Goal: Task Accomplishment & Management: Use online tool/utility

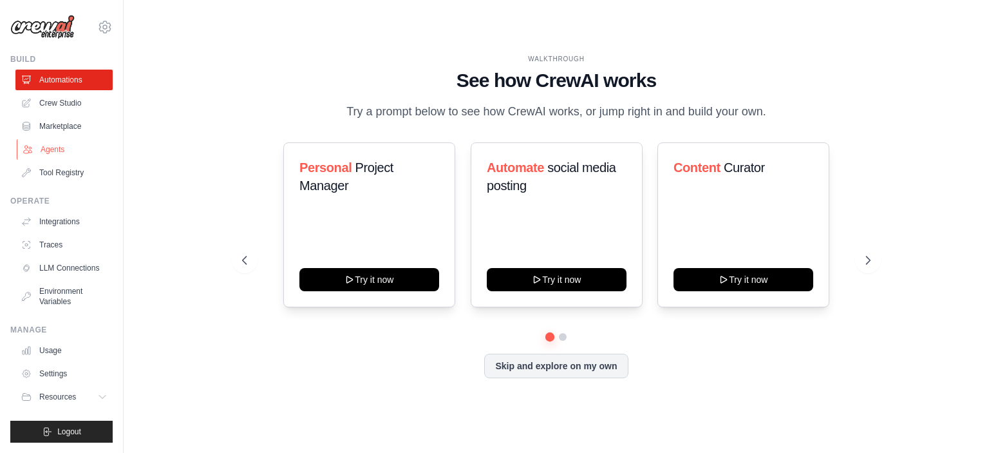
click at [66, 144] on link "Agents" at bounding box center [65, 149] width 97 height 21
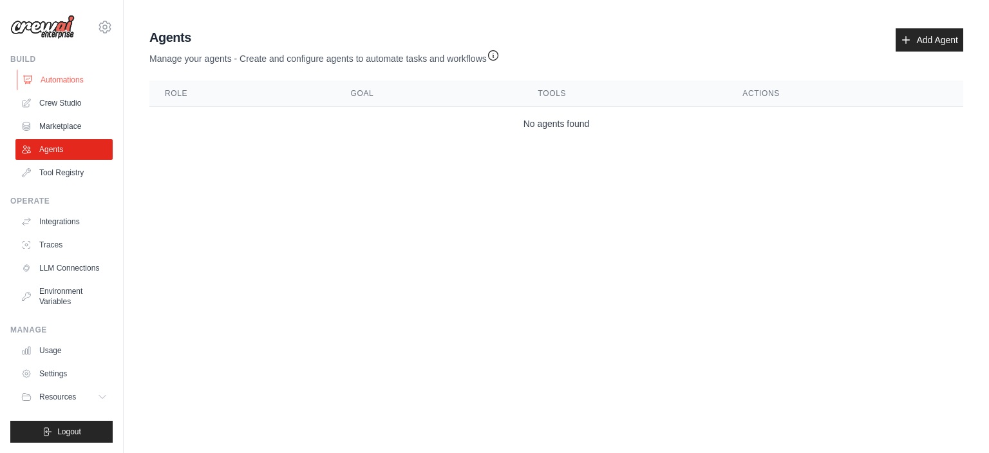
click at [69, 74] on link "Automations" at bounding box center [65, 80] width 97 height 21
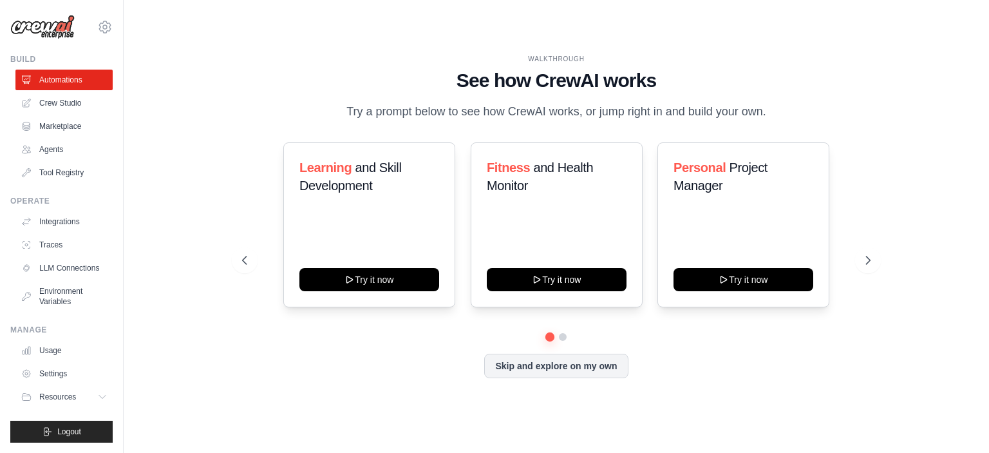
click at [70, 209] on div "Operate Integrations Traces LLM Connections Environment Variables" at bounding box center [61, 254] width 102 height 116
click at [70, 157] on link "Agents" at bounding box center [65, 149] width 97 height 21
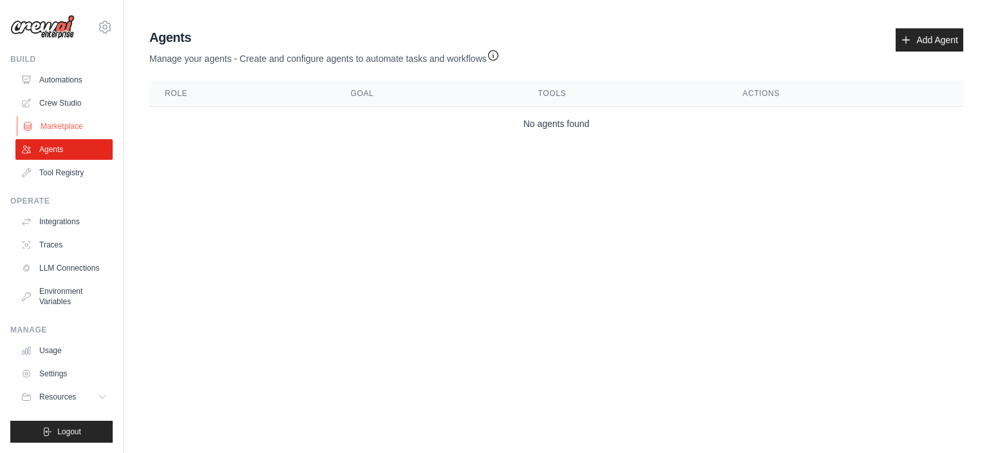
click at [64, 120] on link "Marketplace" at bounding box center [65, 126] width 97 height 21
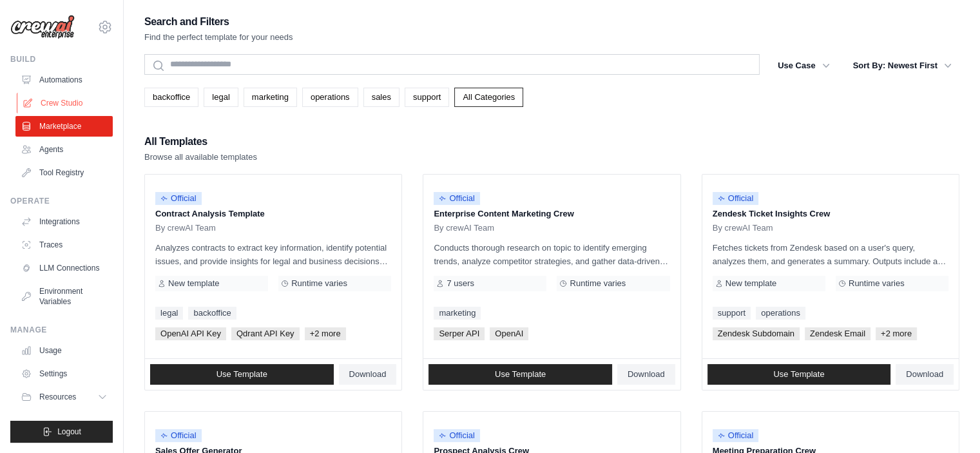
click at [58, 100] on link "Crew Studio" at bounding box center [65, 103] width 97 height 21
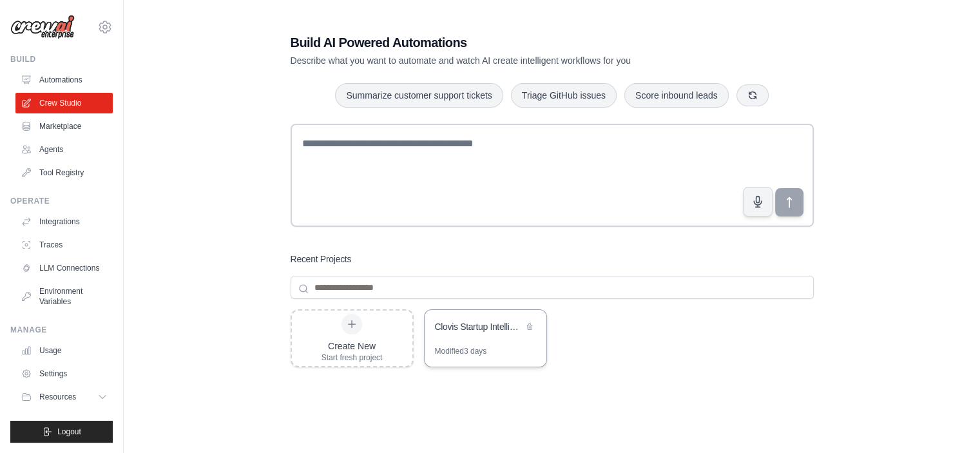
click at [482, 339] on div "Clovis Startup Intelligence Team" at bounding box center [485, 328] width 122 height 36
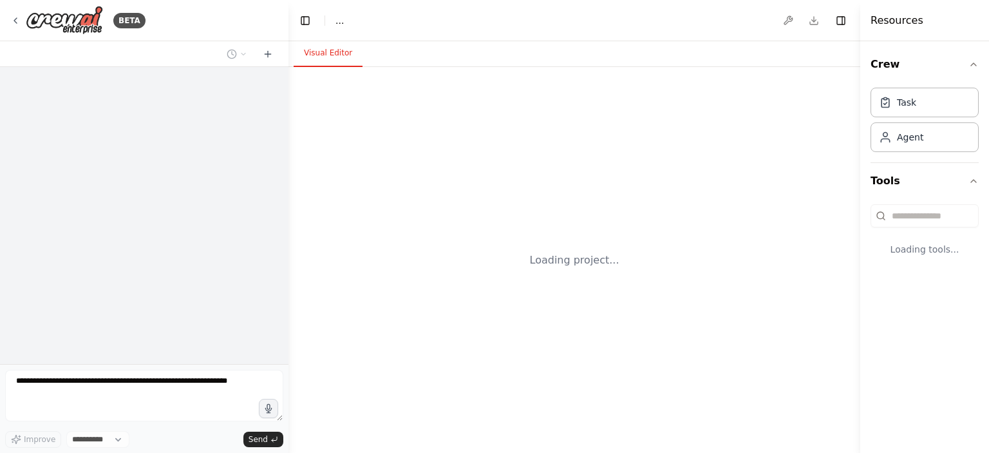
select select "****"
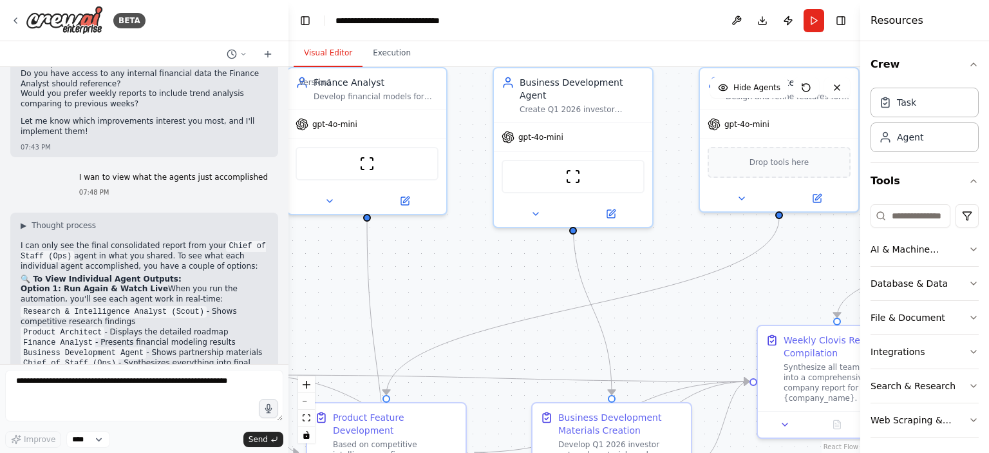
drag, startPoint x: 562, startPoint y: 90, endPoint x: 191, endPoint y: 23, distance: 376.9
click at [198, 27] on div "BETA Build me a crew of AI agents to act as my startup team for Clovis, an Oper…" at bounding box center [494, 226] width 989 height 453
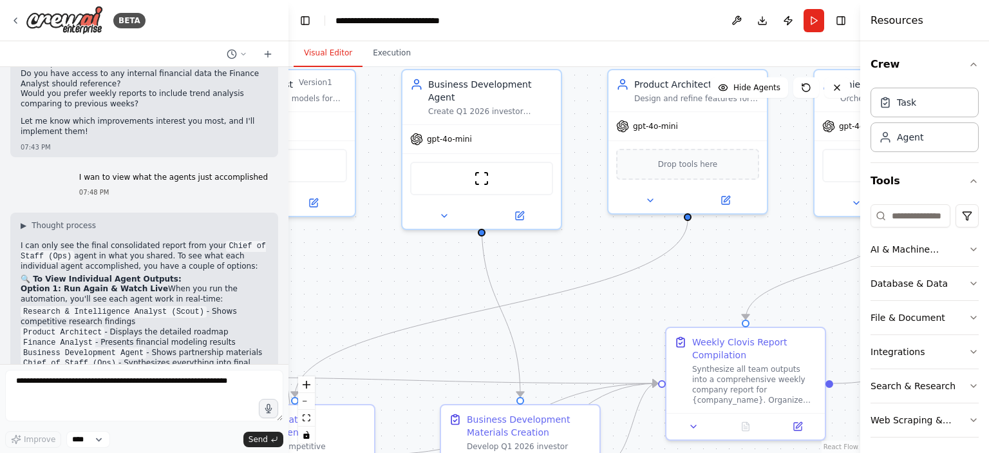
scroll to position [5444, 0]
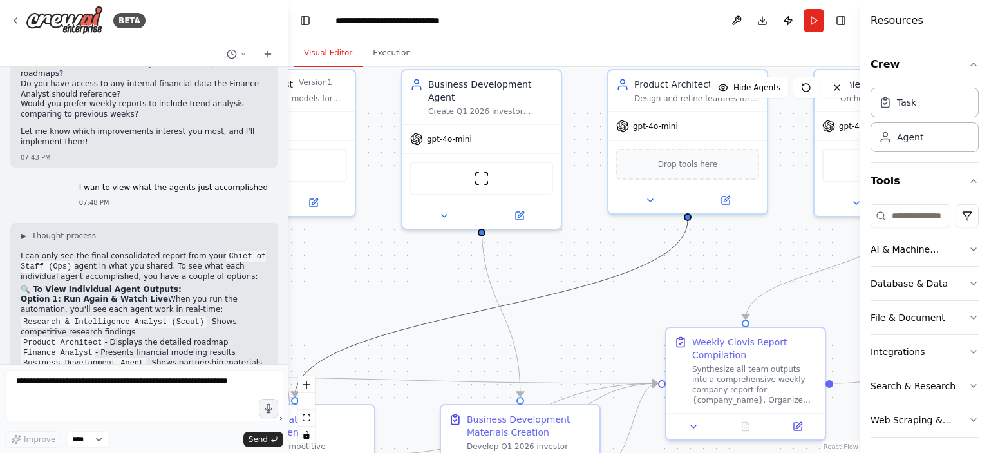
drag, startPoint x: 606, startPoint y: 285, endPoint x: 503, endPoint y: 267, distance: 104.0
click at [503, 267] on div ".deletable-edge-delete-btn { width: 20px; height: 20px; border: 0px solid #ffff…" at bounding box center [575, 260] width 572 height 386
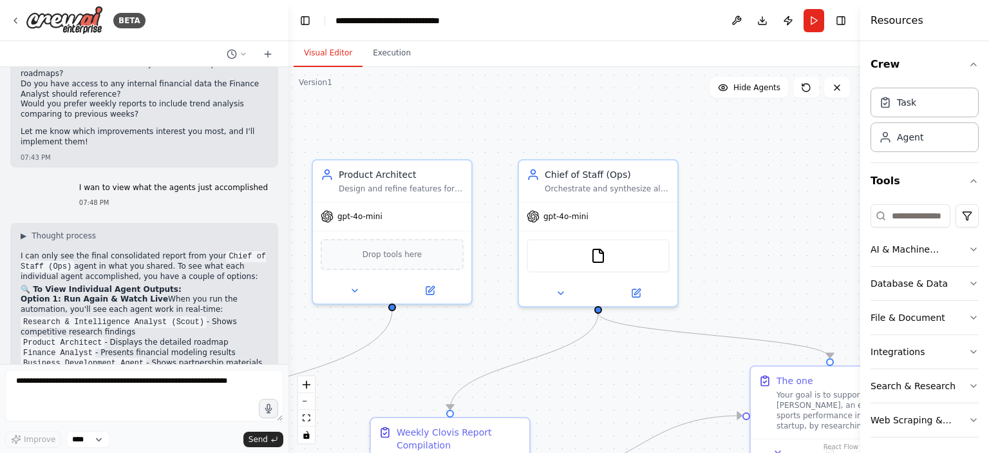
drag, startPoint x: 763, startPoint y: 254, endPoint x: 467, endPoint y: 344, distance: 309.7
click at [467, 344] on div ".deletable-edge-delete-btn { width: 20px; height: 20px; border: 0px solid #ffff…" at bounding box center [575, 260] width 572 height 386
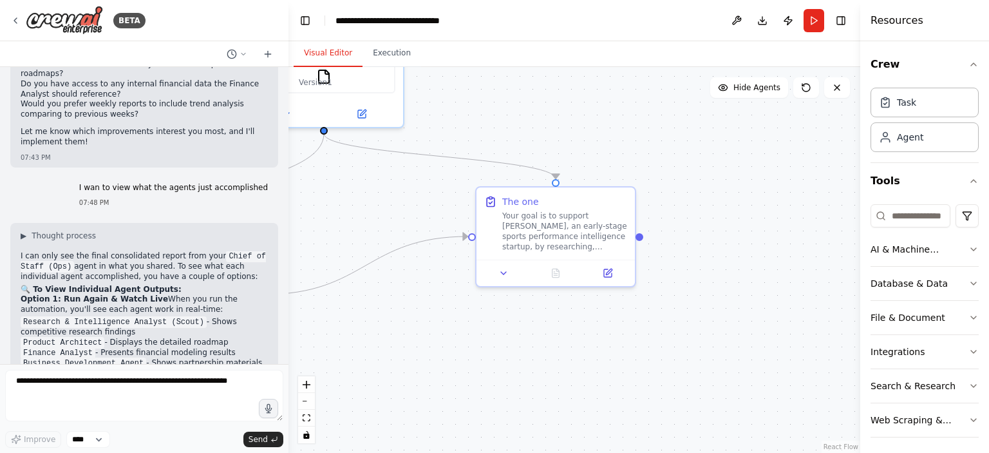
drag, startPoint x: 739, startPoint y: 240, endPoint x: 438, endPoint y: 49, distance: 357.0
click at [438, 49] on div "Visual Editor Execution Version 1 Show Tools Hide Agents .deletable-edge-delete…" at bounding box center [575, 247] width 572 height 412
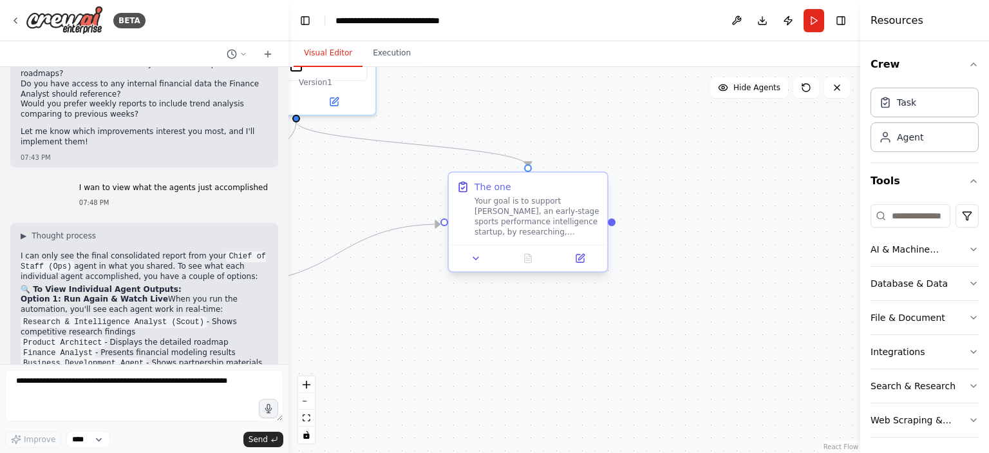
click at [537, 207] on div "Your goal is to support Clovis, an early-stage sports performance intelligence …" at bounding box center [537, 216] width 125 height 41
click at [602, 164] on button at bounding box center [597, 161] width 17 height 17
click at [572, 158] on button "Confirm" at bounding box center [562, 160] width 46 height 15
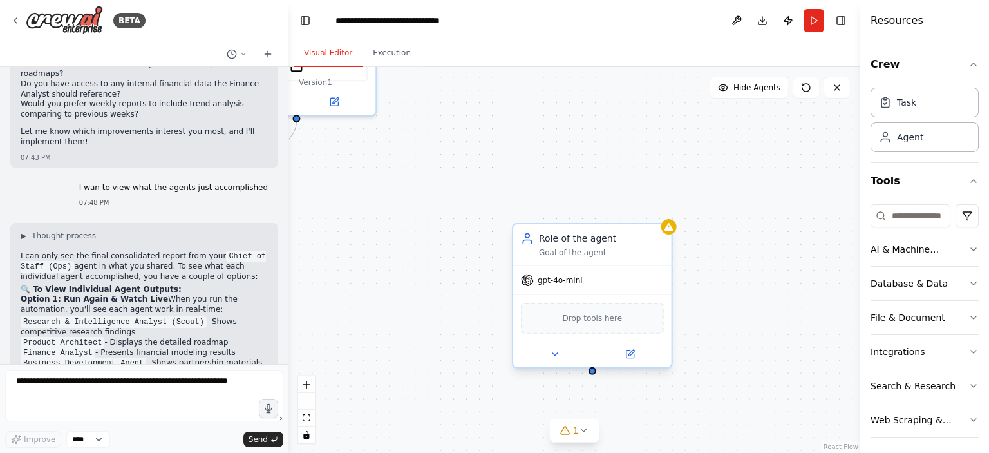
click at [619, 280] on div "gpt-4o-mini" at bounding box center [592, 280] width 158 height 28
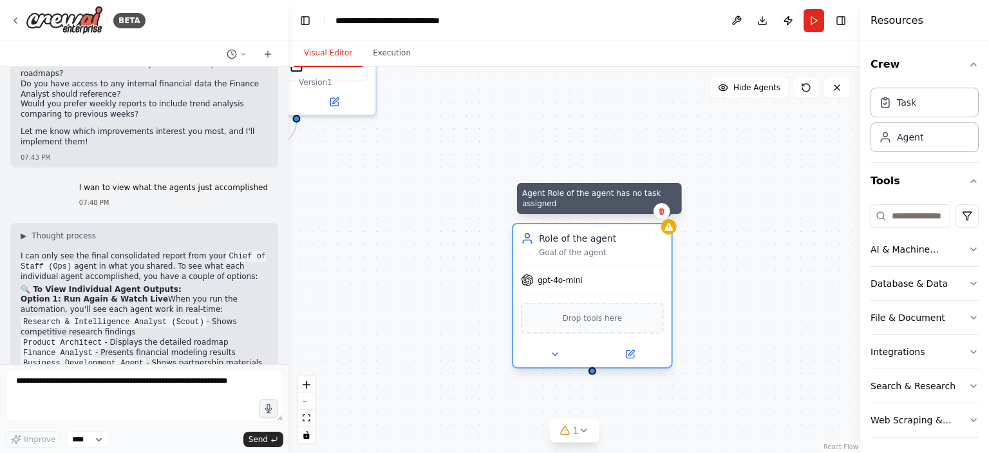
click at [667, 229] on icon at bounding box center [669, 227] width 8 height 8
click at [670, 234] on div at bounding box center [669, 226] width 15 height 15
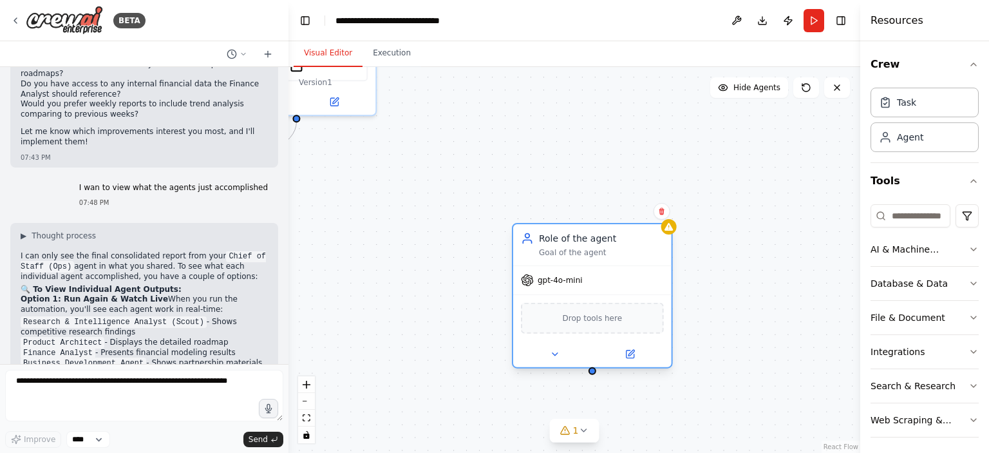
click at [631, 367] on div "Role of the agent Goal of the agent gpt-4o-mini Drop tools here" at bounding box center [592, 296] width 161 height 146
click at [572, 289] on div "gpt-4o-mini" at bounding box center [592, 280] width 158 height 28
click at [578, 276] on span "gpt-4o-mini" at bounding box center [560, 280] width 45 height 10
click at [629, 350] on icon at bounding box center [630, 354] width 8 height 8
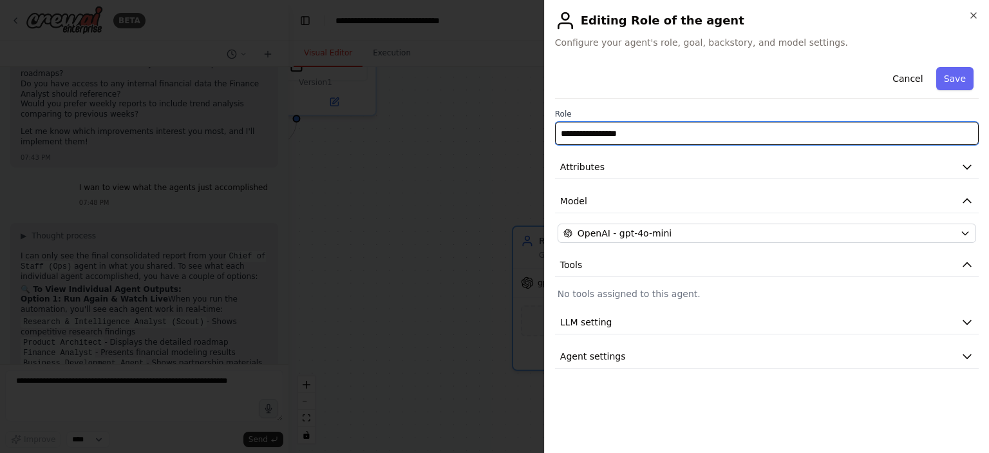
click at [676, 131] on input "**********" at bounding box center [767, 133] width 424 height 23
type input "*"
type input "**********"
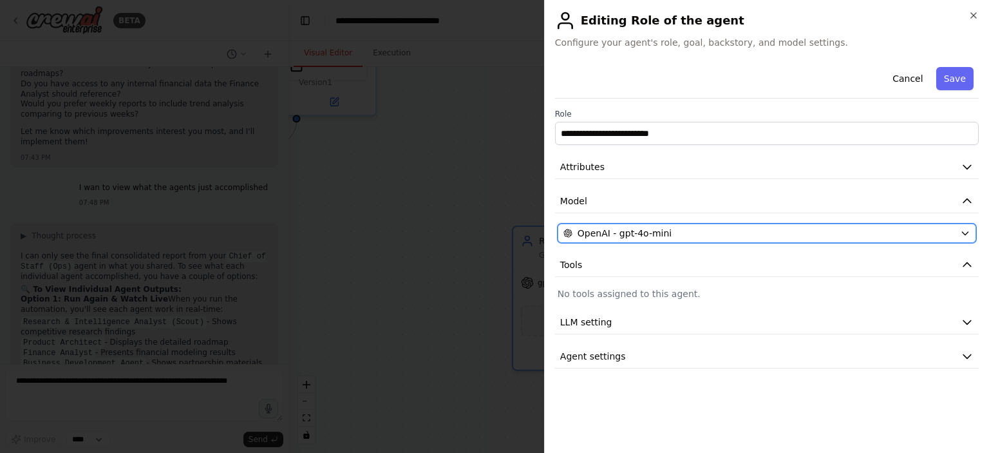
click at [724, 230] on div "OpenAI - gpt-4o-mini" at bounding box center [760, 233] width 392 height 13
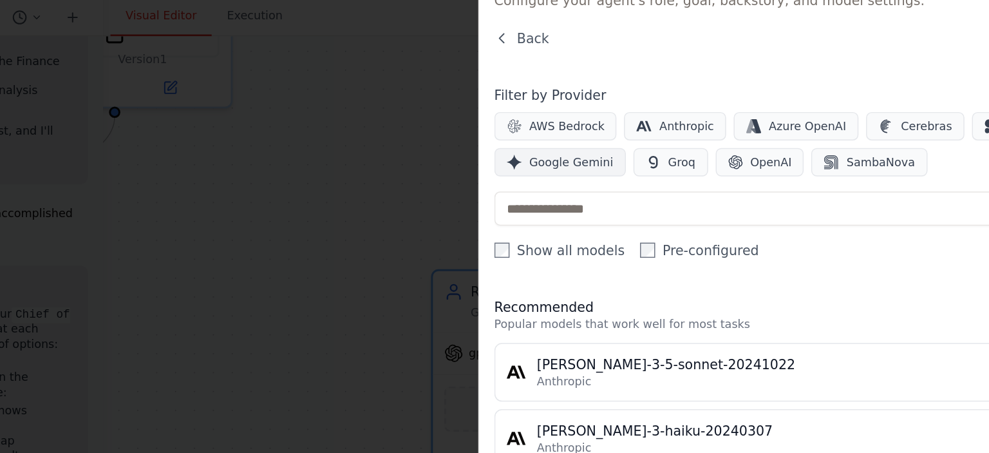
click at [607, 151] on span "Google Gemini" at bounding box center [607, 153] width 57 height 10
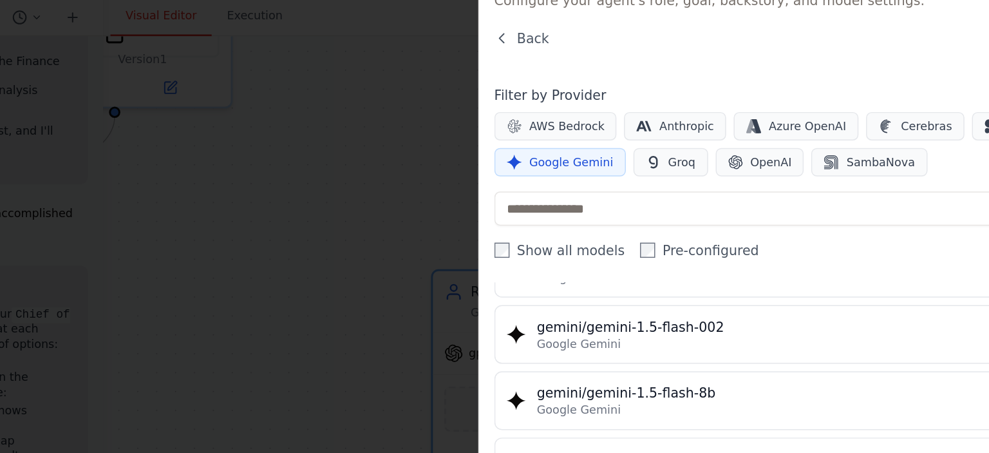
scroll to position [0, 0]
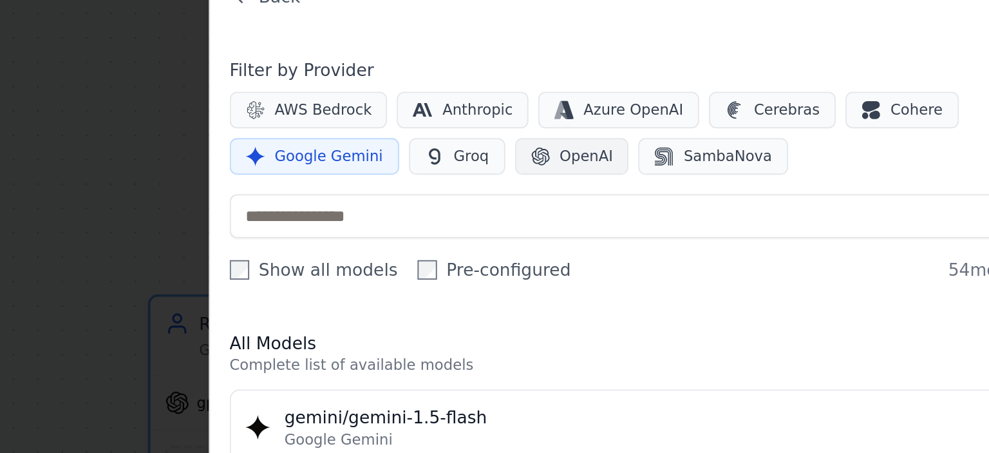
click at [743, 152] on span "OpenAI" at bounding box center [744, 153] width 28 height 10
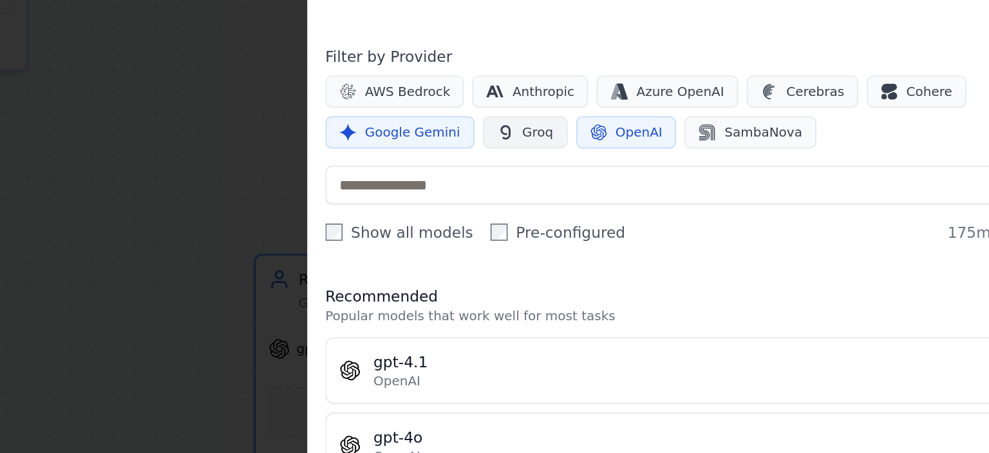
click at [676, 157] on span "Groq" at bounding box center [683, 153] width 19 height 10
click at [727, 145] on button "OpenAI" at bounding box center [736, 152] width 61 height 19
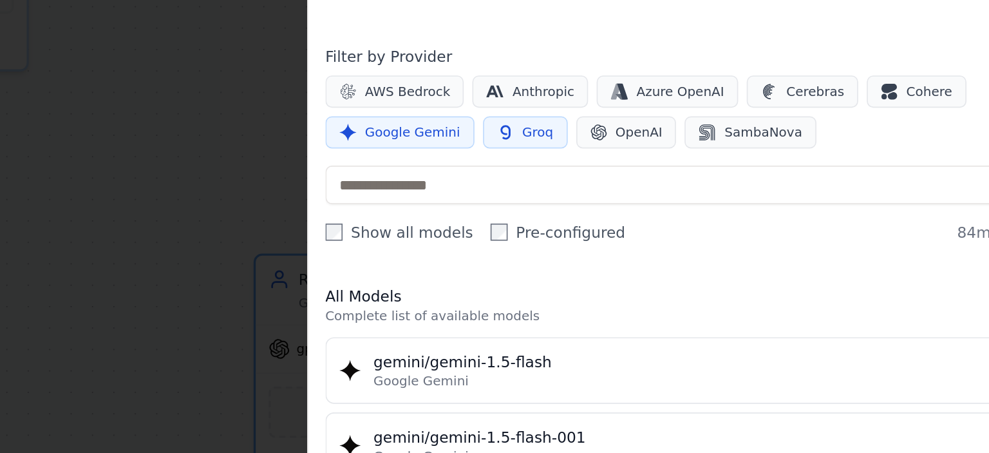
click at [615, 151] on span "Google Gemini" at bounding box center [607, 153] width 57 height 10
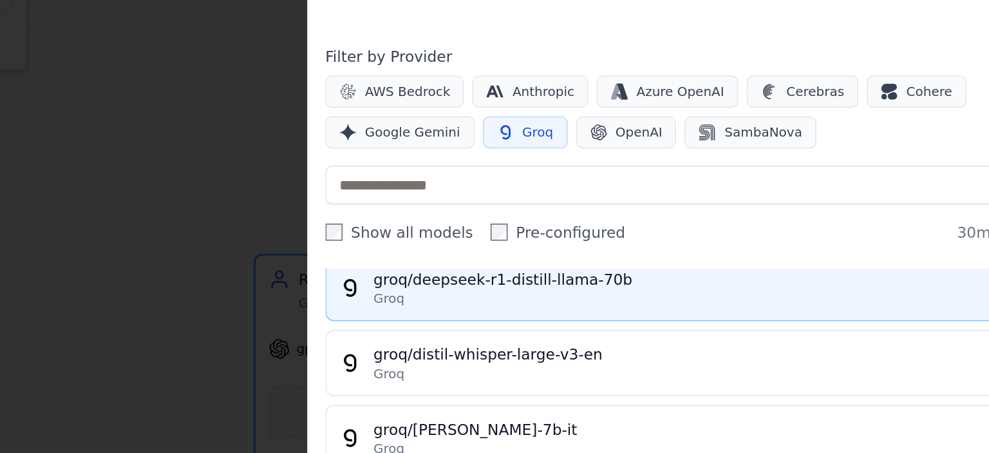
scroll to position [62, 0]
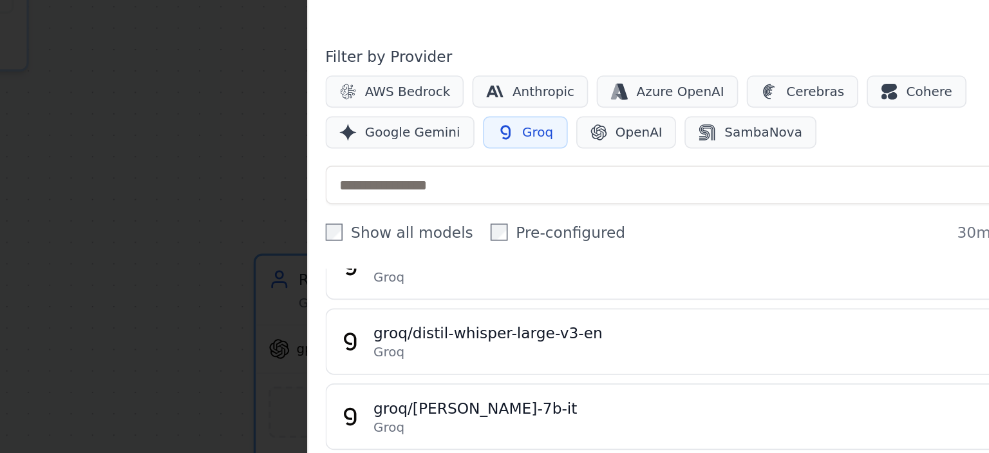
click at [674, 157] on span "Groq" at bounding box center [683, 153] width 19 height 10
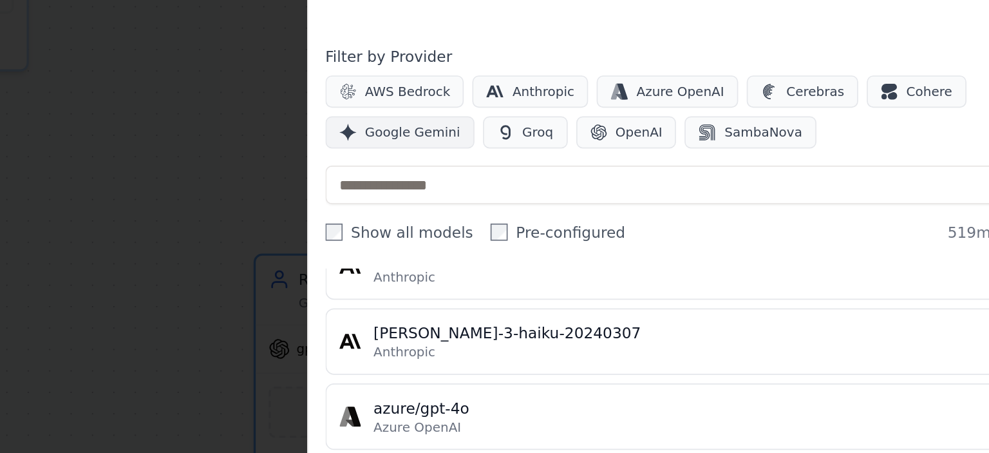
click at [595, 149] on span "Google Gemini" at bounding box center [607, 153] width 57 height 10
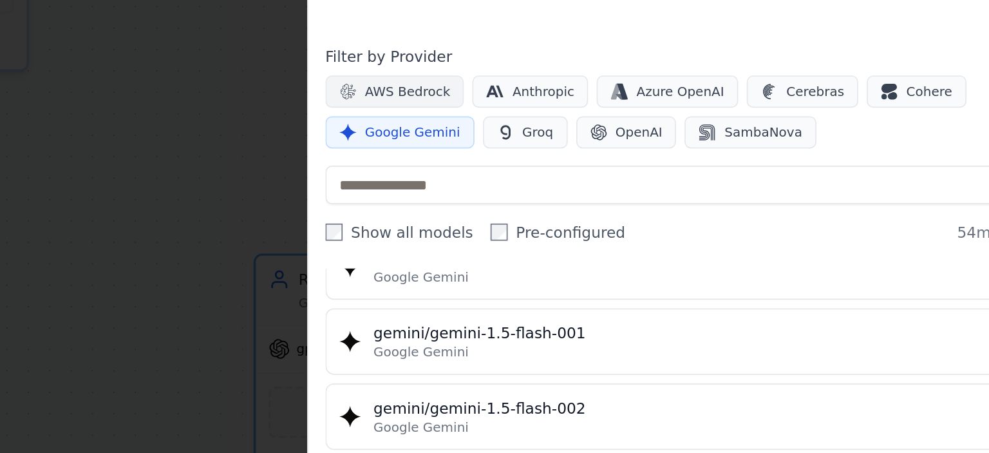
click at [602, 129] on span "AWS Bedrock" at bounding box center [605, 128] width 52 height 10
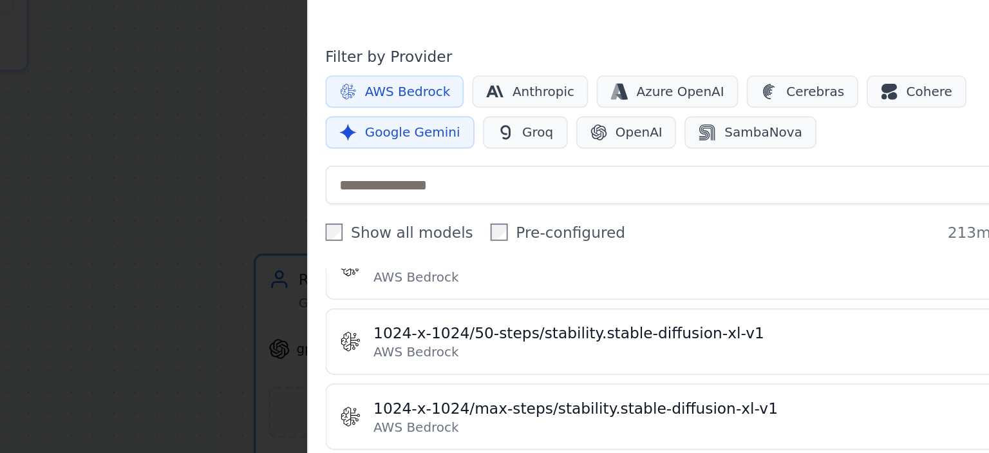
click at [605, 132] on span "AWS Bedrock" at bounding box center [605, 128] width 52 height 10
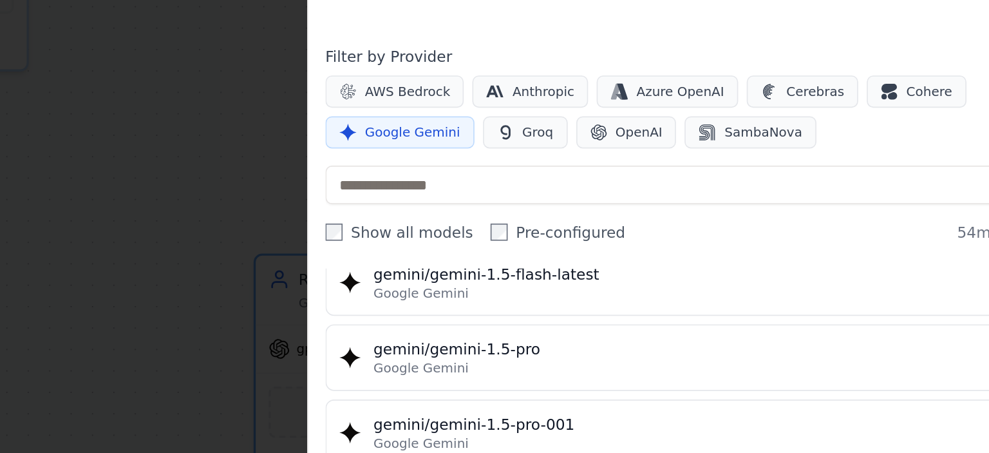
scroll to position [0, 0]
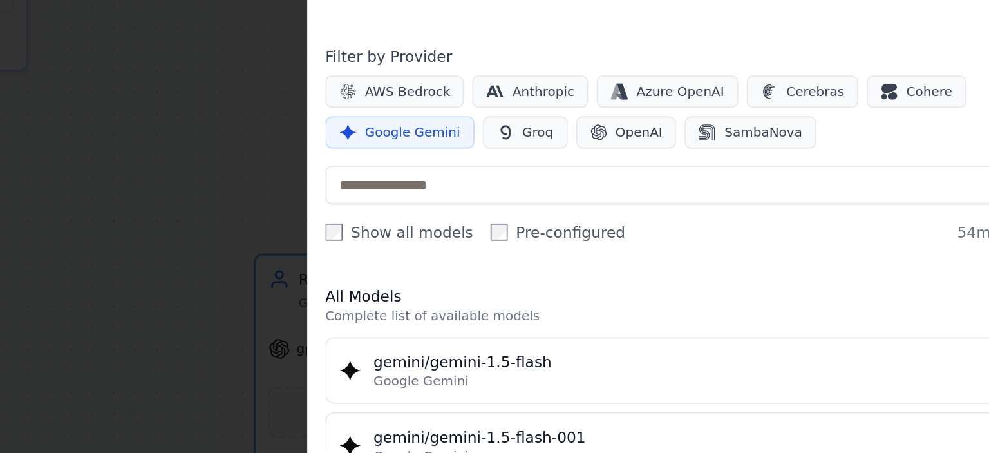
click at [622, 149] on span "Google Gemini" at bounding box center [607, 153] width 57 height 10
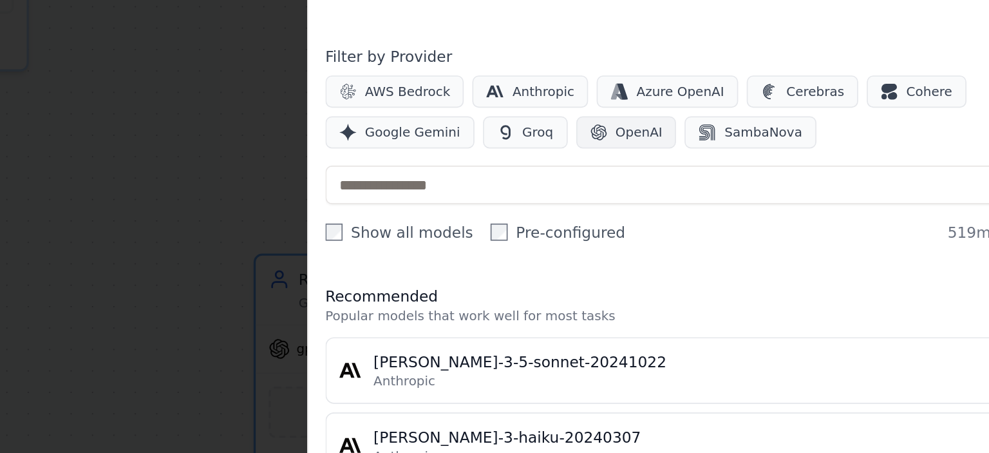
click at [714, 157] on icon "button" at bounding box center [719, 153] width 10 height 10
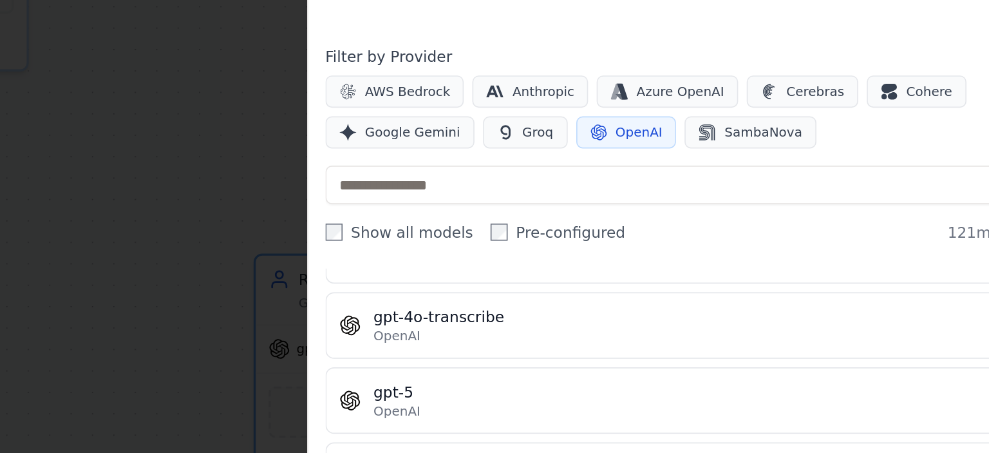
scroll to position [3000, 0]
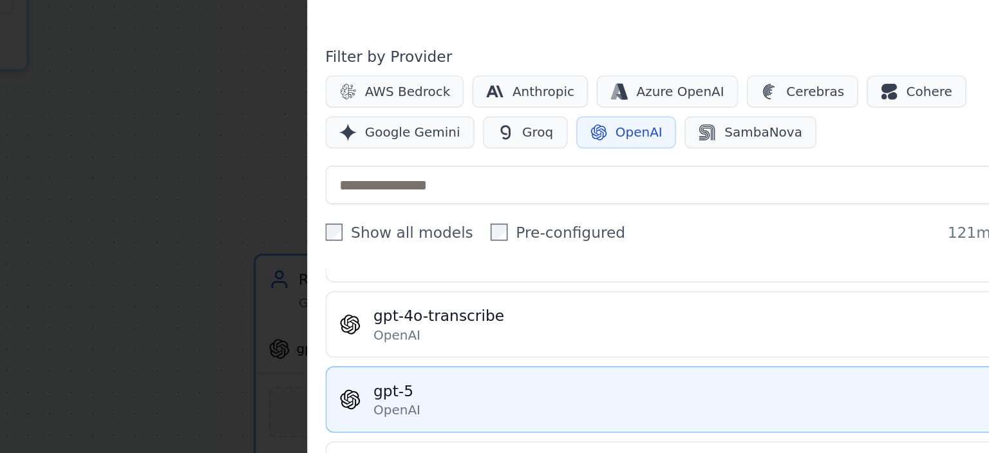
click at [651, 301] on div "gpt-5" at bounding box center [777, 307] width 386 height 13
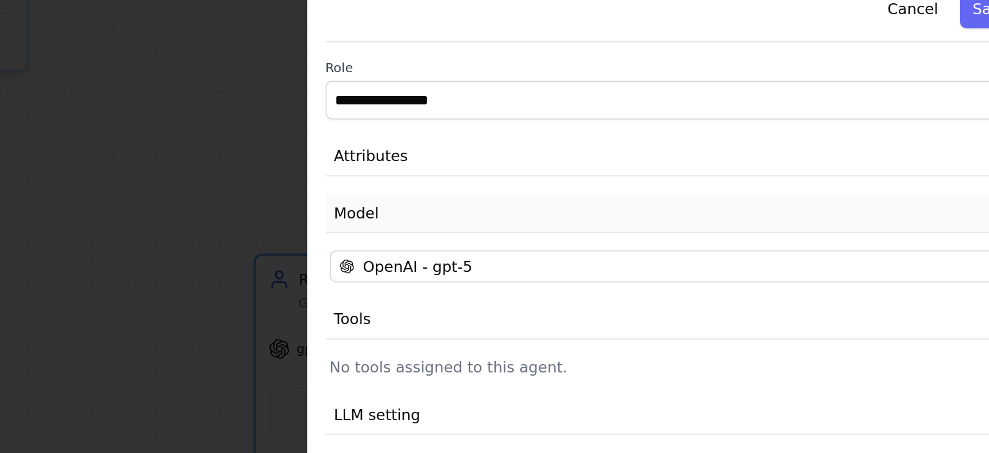
scroll to position [0, 0]
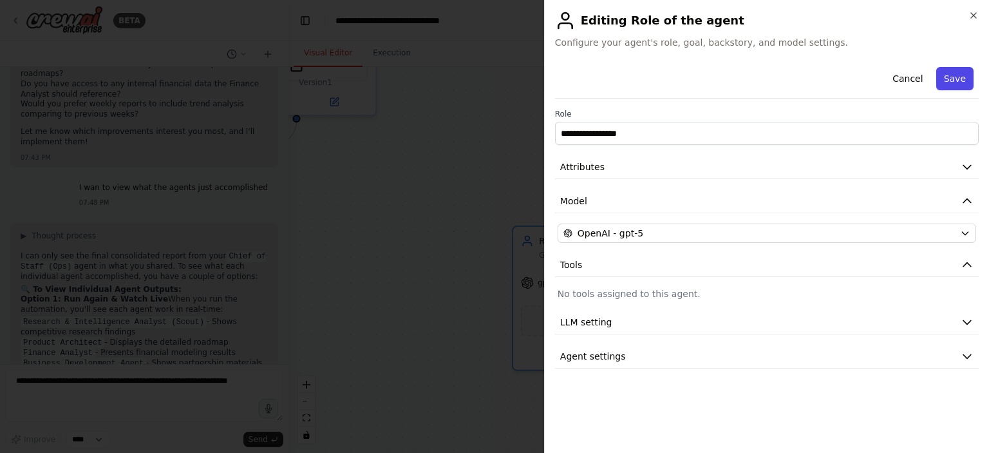
click at [960, 81] on button "Save" at bounding box center [955, 78] width 37 height 23
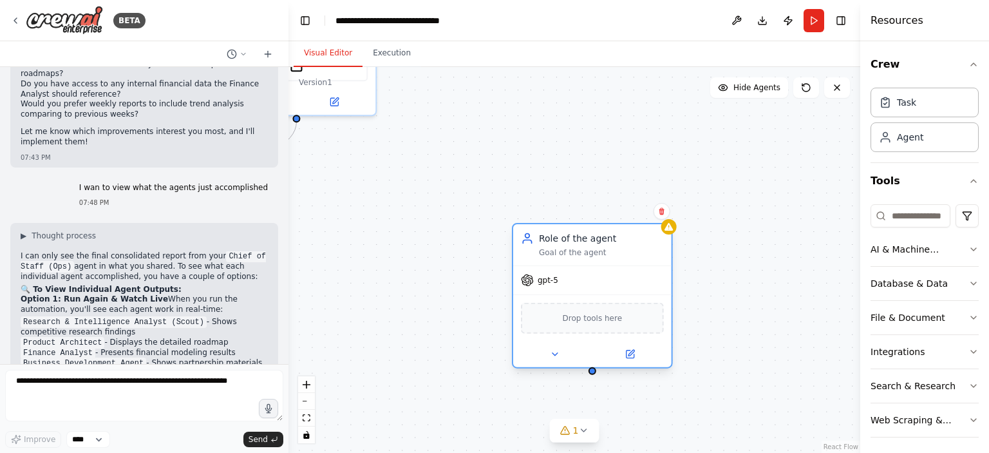
click at [557, 293] on div "gpt-5" at bounding box center [592, 280] width 158 height 28
click at [559, 358] on icon at bounding box center [554, 354] width 10 height 10
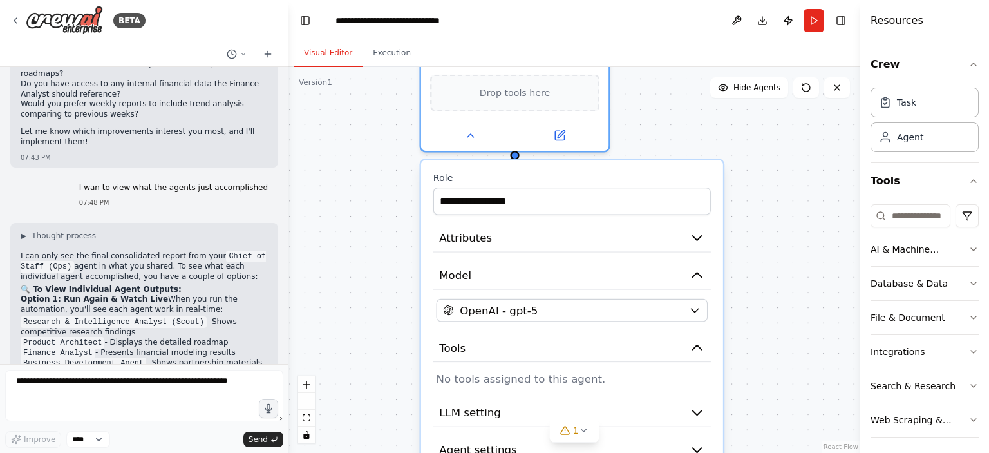
drag, startPoint x: 729, startPoint y: 191, endPoint x: 691, endPoint y: 131, distance: 71.3
click at [691, 131] on div ".deletable-edge-delete-btn { width: 20px; height: 20px; border: 0px solid #ffff…" at bounding box center [575, 260] width 572 height 386
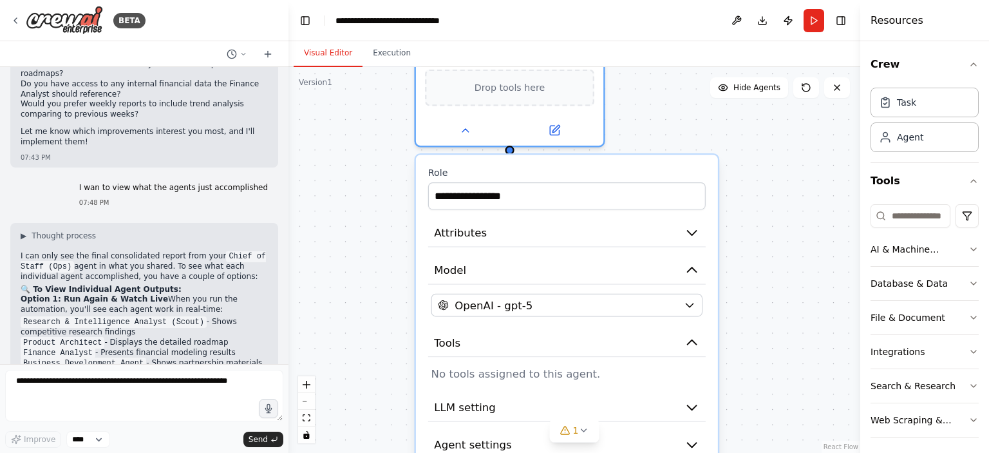
click at [741, 358] on div ".deletable-edge-delete-btn { width: 20px; height: 20px; border: 0px solid #ffff…" at bounding box center [575, 260] width 572 height 386
click at [788, 191] on div ".deletable-edge-delete-btn { width: 20px; height: 20px; border: 0px solid #ffff…" at bounding box center [575, 260] width 572 height 386
click at [732, 120] on div ".deletable-edge-delete-btn { width: 20px; height: 20px; border: 0px solid #ffff…" at bounding box center [575, 260] width 572 height 386
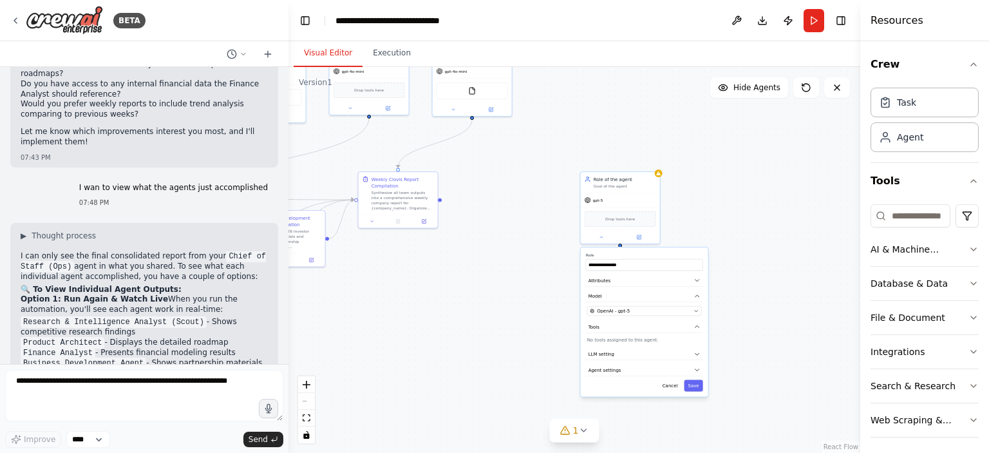
drag, startPoint x: 709, startPoint y: 144, endPoint x: 717, endPoint y: 231, distance: 87.4
click at [717, 233] on div ".deletable-edge-delete-btn { width: 20px; height: 20px; border: 0px solid #ffff…" at bounding box center [575, 260] width 572 height 386
click at [657, 179] on div "Role of the agent Goal of the agent" at bounding box center [620, 182] width 79 height 21
click at [915, 101] on div "Task" at bounding box center [925, 102] width 108 height 30
click at [671, 385] on button "Cancel" at bounding box center [670, 387] width 23 height 12
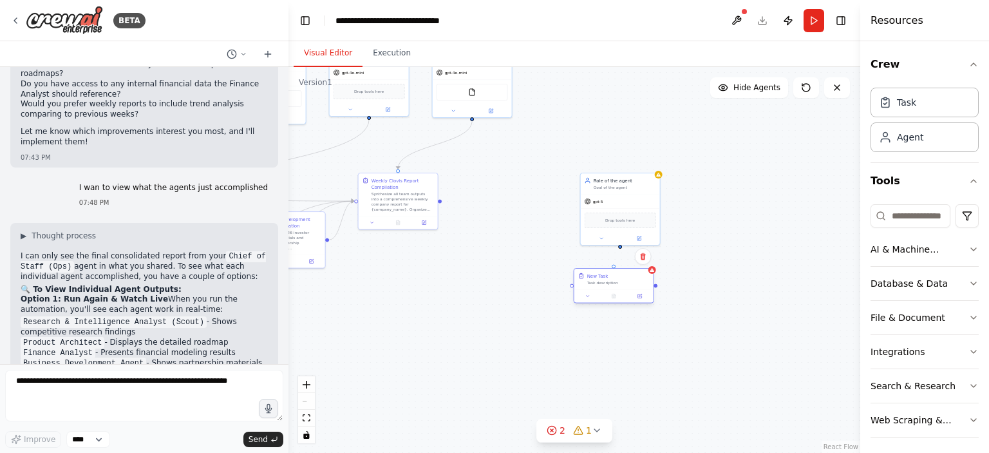
drag, startPoint x: 797, startPoint y: 270, endPoint x: 625, endPoint y: 288, distance: 173.6
click at [625, 285] on div "Task description" at bounding box center [618, 282] width 62 height 5
drag, startPoint x: 625, startPoint y: 288, endPoint x: 645, endPoint y: 307, distance: 27.3
click at [645, 305] on div "Task description" at bounding box center [631, 302] width 62 height 5
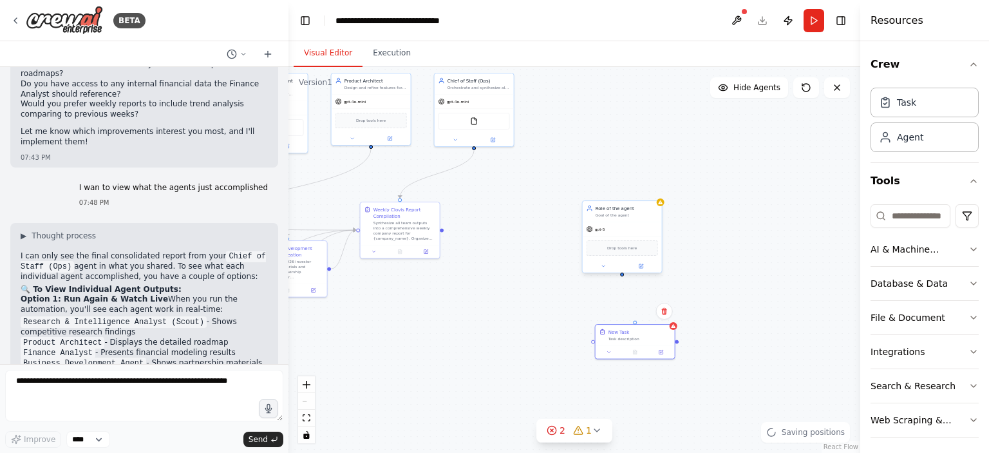
drag, startPoint x: 620, startPoint y: 247, endPoint x: 624, endPoint y: 280, distance: 33.1
click at [624, 280] on div ".deletable-edge-delete-btn { width: 20px; height: 20px; border: 0px solid #ffff…" at bounding box center [575, 260] width 572 height 386
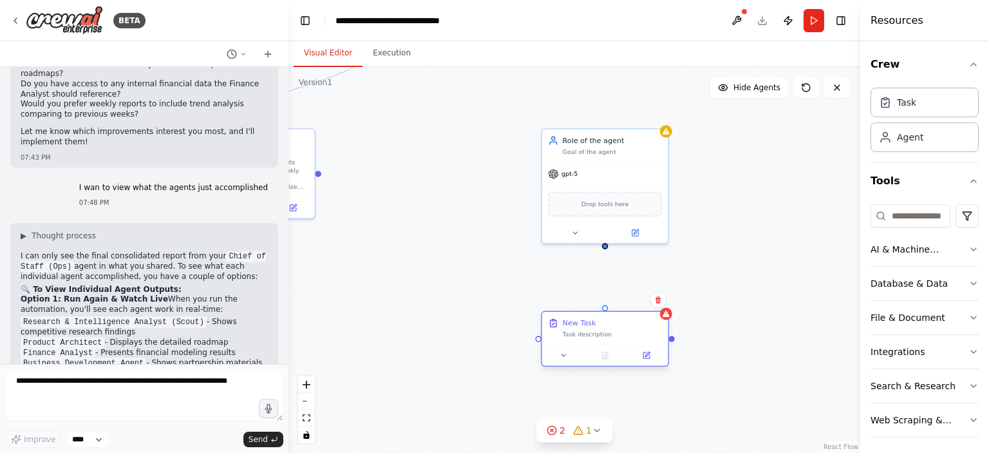
drag, startPoint x: 656, startPoint y: 336, endPoint x: 635, endPoint y: 332, distance: 21.7
click at [635, 328] on div "New Task" at bounding box center [612, 323] width 99 height 10
drag, startPoint x: 607, startPoint y: 245, endPoint x: 610, endPoint y: 322, distance: 77.4
click at [610, 322] on div ".deletable-edge-delete-btn { width: 20px; height: 20px; border: 0px solid #ffff…" at bounding box center [575, 260] width 572 height 386
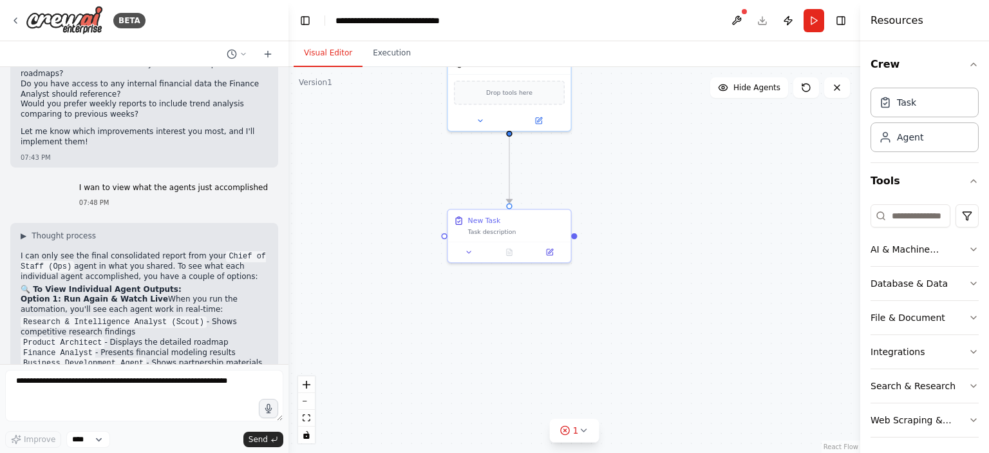
drag, startPoint x: 473, startPoint y: 212, endPoint x: 374, endPoint y: 98, distance: 151.1
click at [374, 98] on div ".deletable-edge-delete-btn { width: 20px; height: 20px; border: 0px solid #ffff…" at bounding box center [575, 260] width 572 height 386
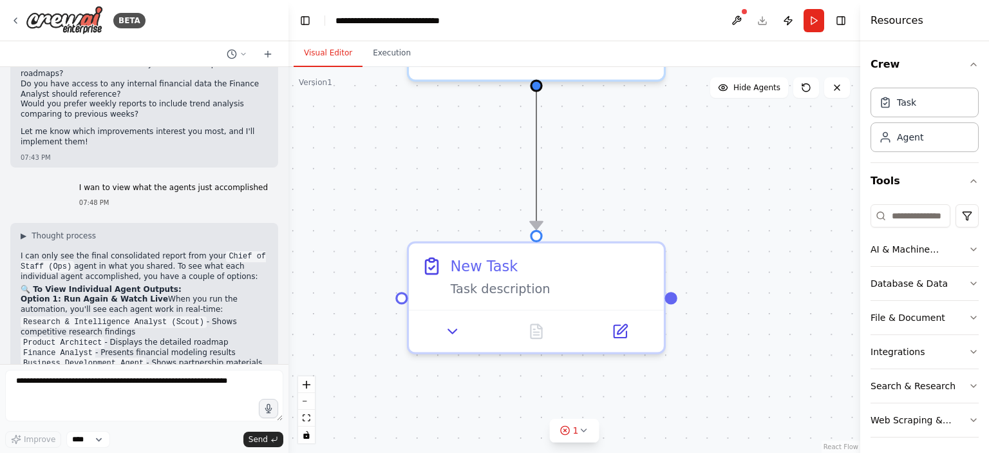
click at [537, 208] on icon "Edge from e11bae99-9c77-4401-ab4a-7f0e1ff044e4 to 4c3eb4bc-71f6-43af-9bac-33760…" at bounding box center [537, 159] width 0 height 139
click at [539, 218] on circle "Edge from e11bae99-9c77-4401-ab4a-7f0e1ff044e4 to 4c3eb4bc-71f6-43af-9bac-33760…" at bounding box center [536, 219] width 21 height 21
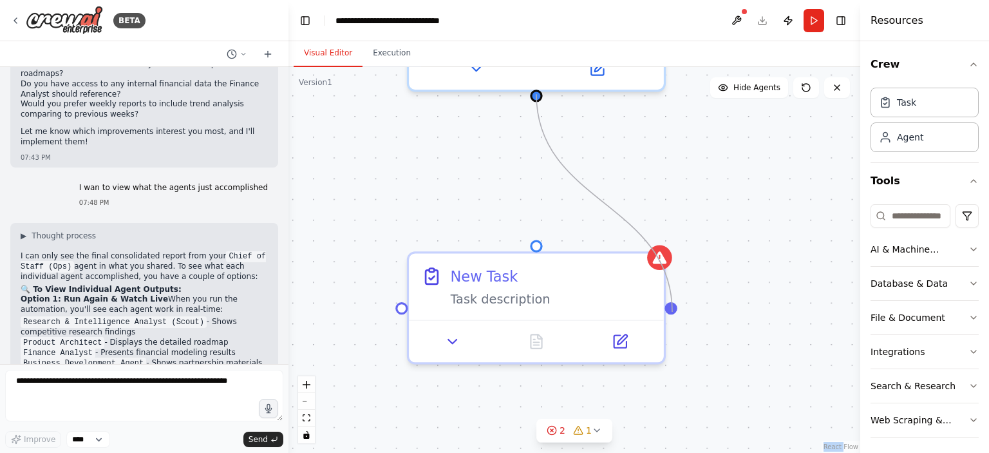
drag, startPoint x: 539, startPoint y: 84, endPoint x: 672, endPoint y: 312, distance: 263.6
click at [672, 312] on div ".deletable-edge-delete-btn { width: 20px; height: 20px; border: 0px solid #ffff…" at bounding box center [575, 260] width 572 height 386
drag, startPoint x: 673, startPoint y: 301, endPoint x: 535, endPoint y: 97, distance: 246.7
click at [535, 97] on div ".deletable-edge-delete-btn { width: 20px; height: 20px; border: 0px solid #ffff…" at bounding box center [575, 260] width 572 height 386
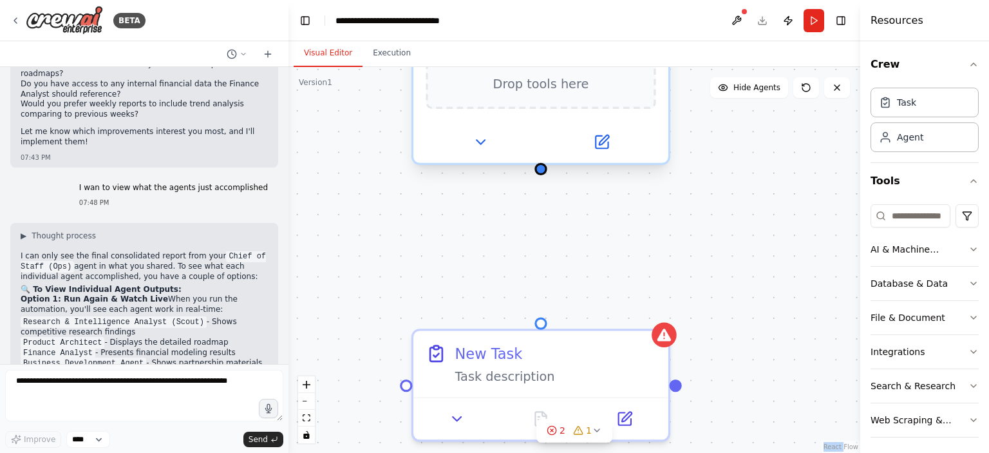
drag, startPoint x: 537, startPoint y: 99, endPoint x: 540, endPoint y: 191, distance: 92.2
click at [540, 191] on div ".deletable-edge-delete-btn { width: 20px; height: 20px; border: 0px solid #ffff…" at bounding box center [575, 260] width 572 height 386
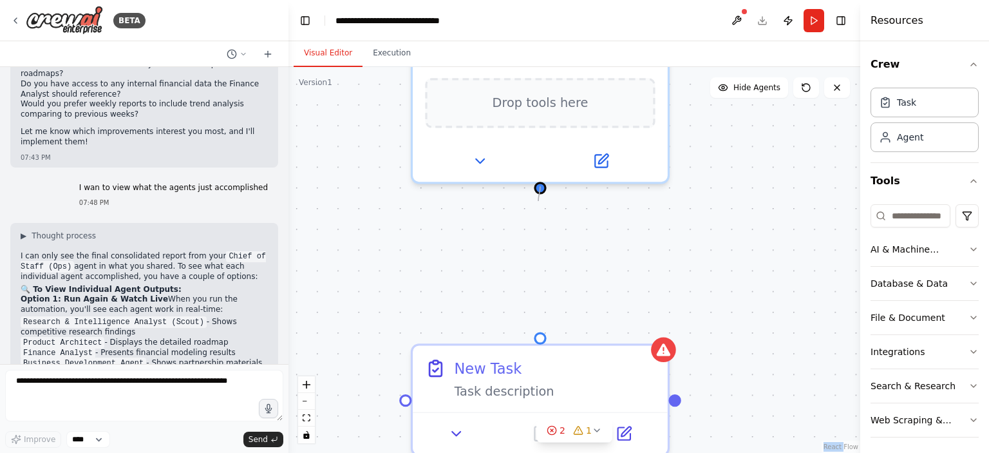
drag, startPoint x: 539, startPoint y: 184, endPoint x: 539, endPoint y: 202, distance: 18.0
click at [539, 202] on div ".deletable-edge-delete-btn { width: 20px; height: 20px; border: 0px solid #ffff…" at bounding box center [575, 260] width 572 height 386
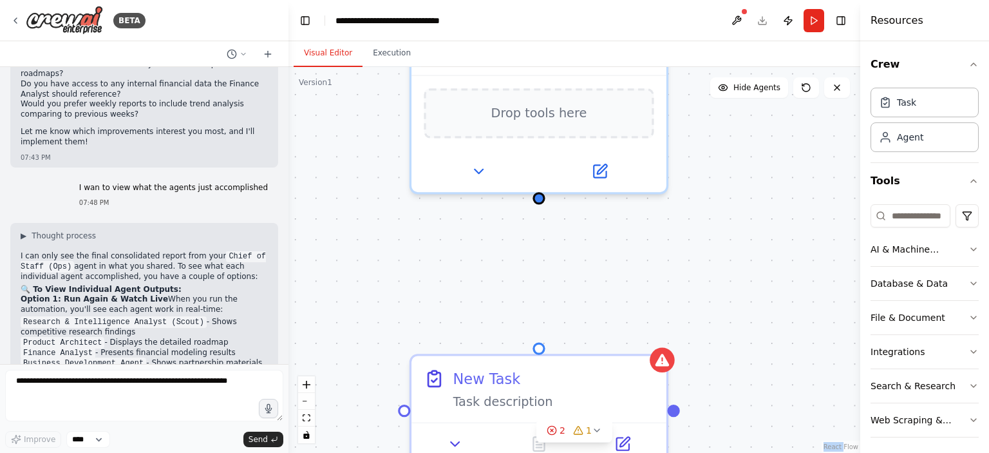
drag, startPoint x: 540, startPoint y: 190, endPoint x: 539, endPoint y: 200, distance: 10.4
click at [539, 200] on div ".deletable-edge-delete-btn { width: 20px; height: 20px; border: 0px solid #ffff…" at bounding box center [575, 260] width 572 height 386
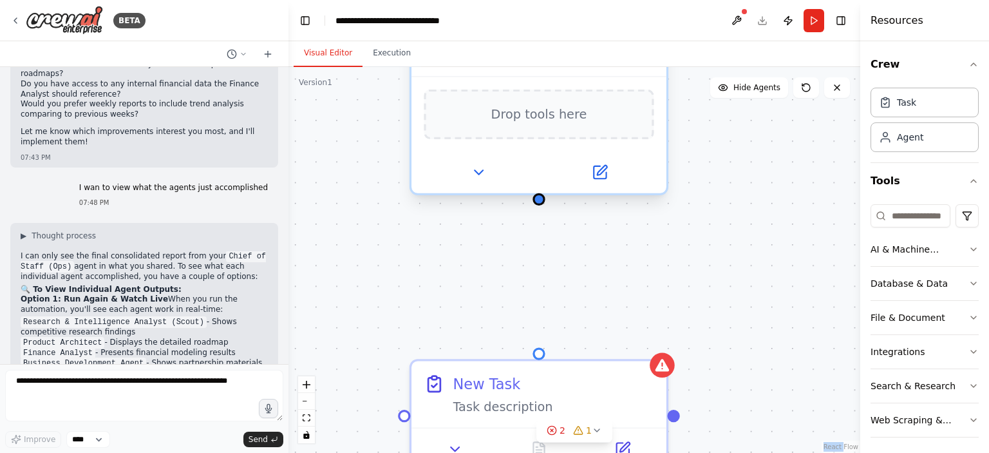
click at [539, 207] on div ".deletable-edge-delete-btn { width: 20px; height: 20px; border: 0px solid #ffff…" at bounding box center [575, 260] width 572 height 386
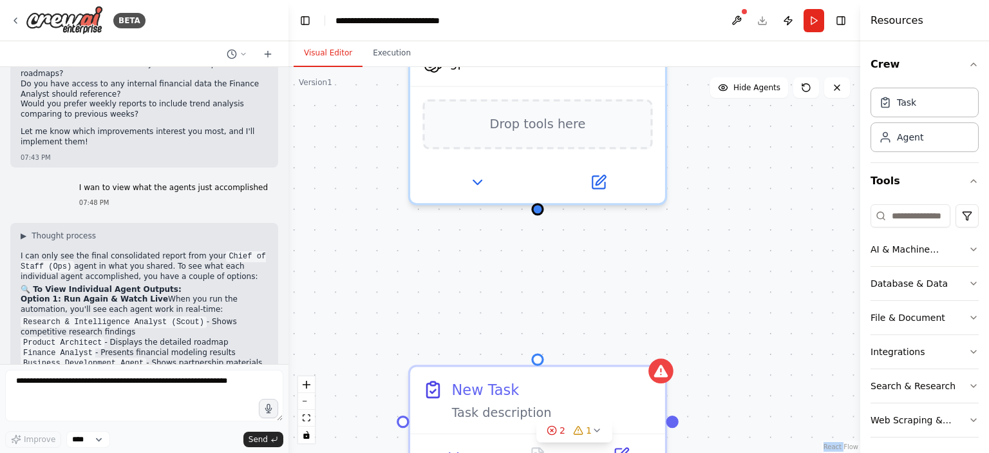
drag, startPoint x: 541, startPoint y: 218, endPoint x: 539, endPoint y: 226, distance: 8.8
click at [539, 226] on div ".deletable-edge-delete-btn { width: 20px; height: 20px; border: 0px solid #ffff…" at bounding box center [575, 260] width 572 height 386
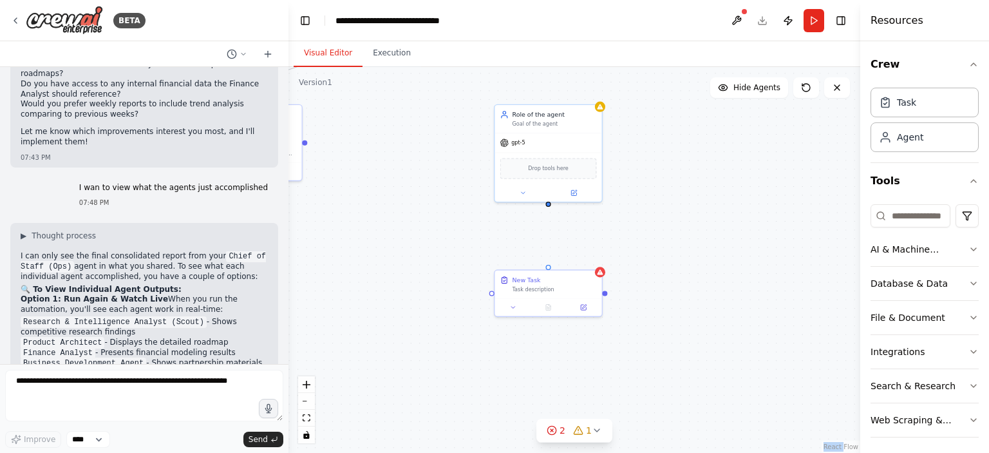
drag, startPoint x: 727, startPoint y: 178, endPoint x: 721, endPoint y: 192, distance: 14.5
click at [721, 192] on div ".deletable-edge-delete-btn { width: 20px; height: 20px; border: 0px solid #ffff…" at bounding box center [575, 260] width 572 height 386
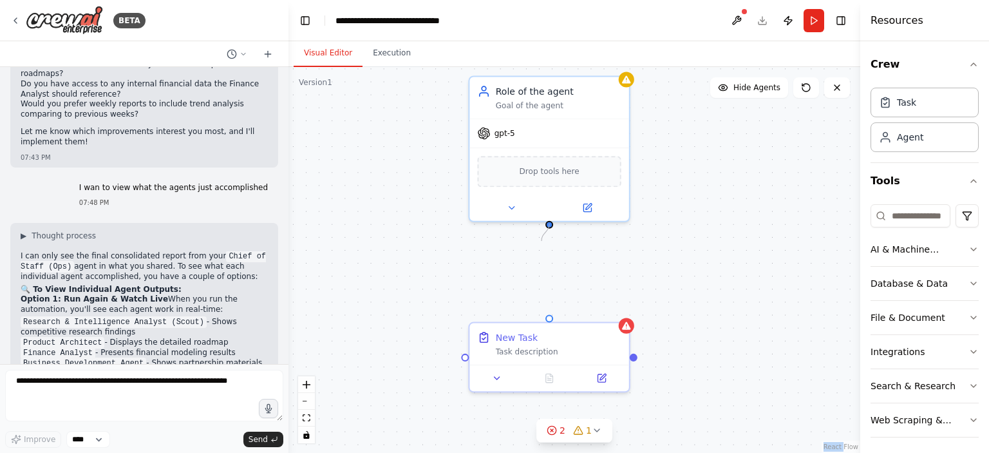
drag, startPoint x: 549, startPoint y: 222, endPoint x: 542, endPoint y: 241, distance: 20.6
click at [542, 241] on div ".deletable-edge-delete-btn { width: 20px; height: 20px; border: 0px solid #ffff…" at bounding box center [575, 260] width 572 height 386
click at [542, 254] on div ".deletable-edge-delete-btn { width: 20px; height: 20px; border: 0px solid #ffff…" at bounding box center [575, 260] width 572 height 386
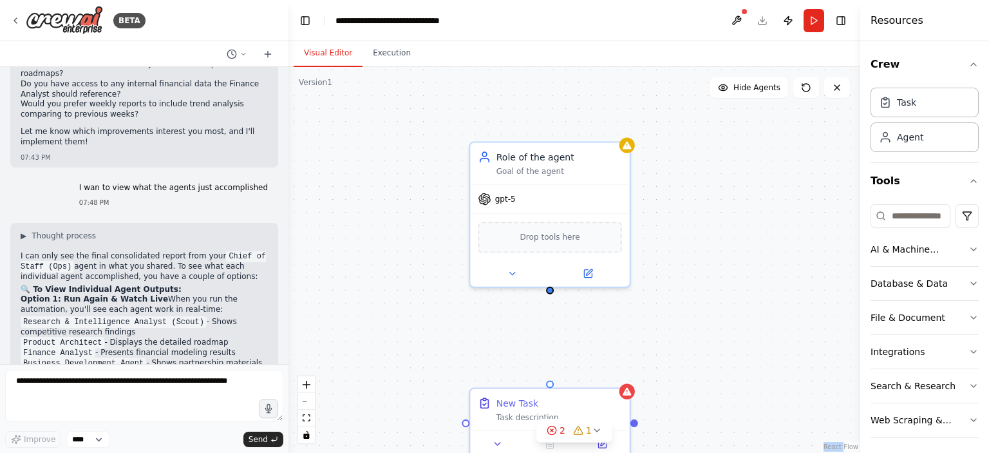
drag, startPoint x: 550, startPoint y: 229, endPoint x: 551, endPoint y: 303, distance: 74.7
click at [551, 303] on div ".deletable-edge-delete-btn { width: 20px; height: 20px; border: 0px solid #ffff…" at bounding box center [575, 260] width 572 height 386
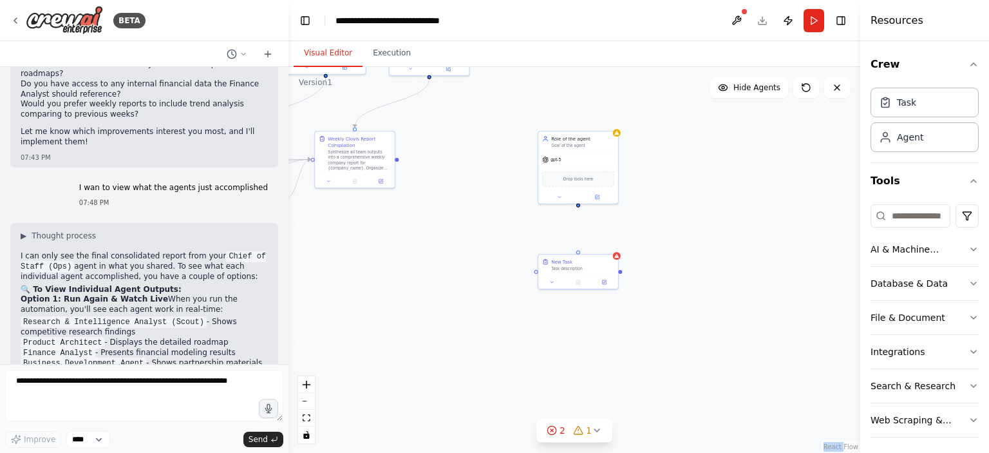
drag, startPoint x: 710, startPoint y: 350, endPoint x: 662, endPoint y: 175, distance: 181.7
click at [662, 175] on div ".deletable-edge-delete-btn { width: 20px; height: 20px; border: 0px solid #ffff…" at bounding box center [575, 260] width 572 height 386
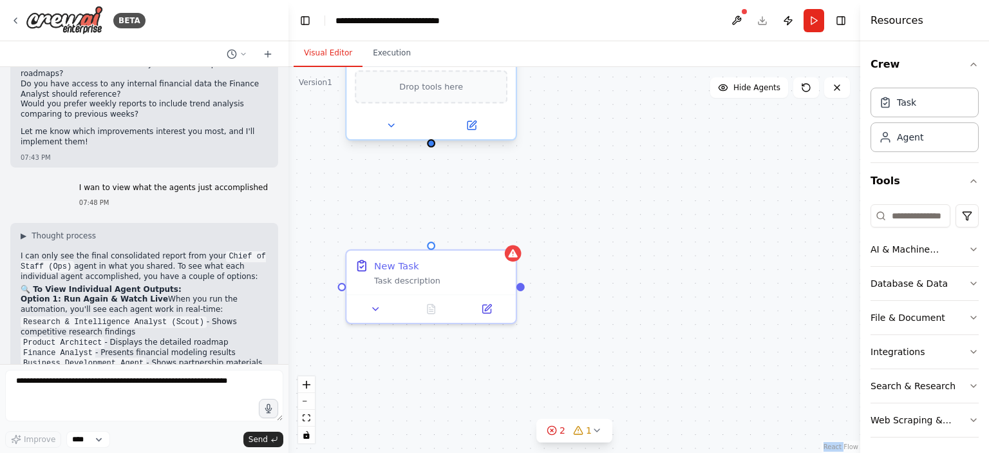
drag, startPoint x: 435, startPoint y: 120, endPoint x: 428, endPoint y: 144, distance: 25.1
click at [430, 149] on div ".deletable-edge-delete-btn { width: 20px; height: 20px; border: 0px solid #ffff…" at bounding box center [575, 260] width 572 height 386
click at [423, 148] on div ".deletable-edge-delete-btn { width: 20px; height: 20px; border: 0px solid #ffff…" at bounding box center [575, 260] width 572 height 386
drag, startPoint x: 427, startPoint y: 242, endPoint x: 430, endPoint y: 151, distance: 90.9
click at [430, 151] on div ".deletable-edge-delete-btn { width: 20px; height: 20px; border: 0px solid #ffff…" at bounding box center [575, 260] width 572 height 386
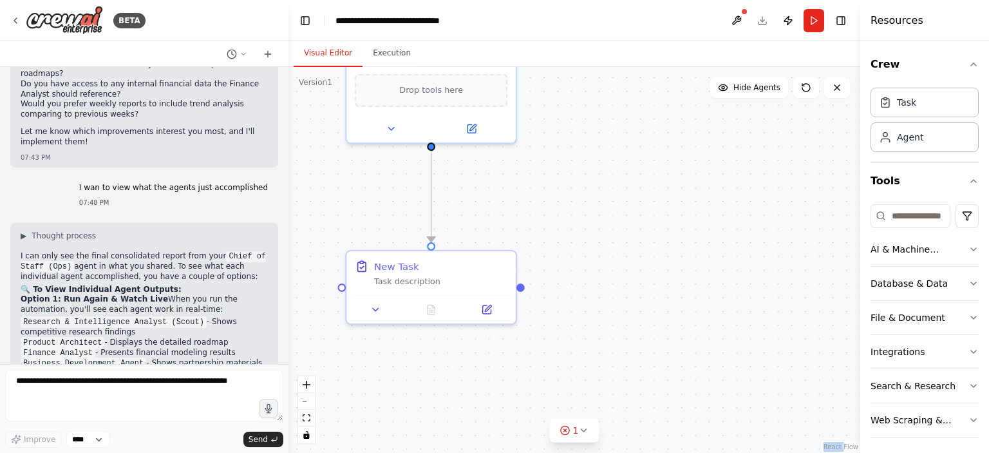
click at [508, 188] on div ".deletable-edge-delete-btn { width: 20px; height: 20px; border: 0px solid #ffff…" at bounding box center [575, 260] width 572 height 386
click at [492, 311] on div at bounding box center [434, 300] width 161 height 27
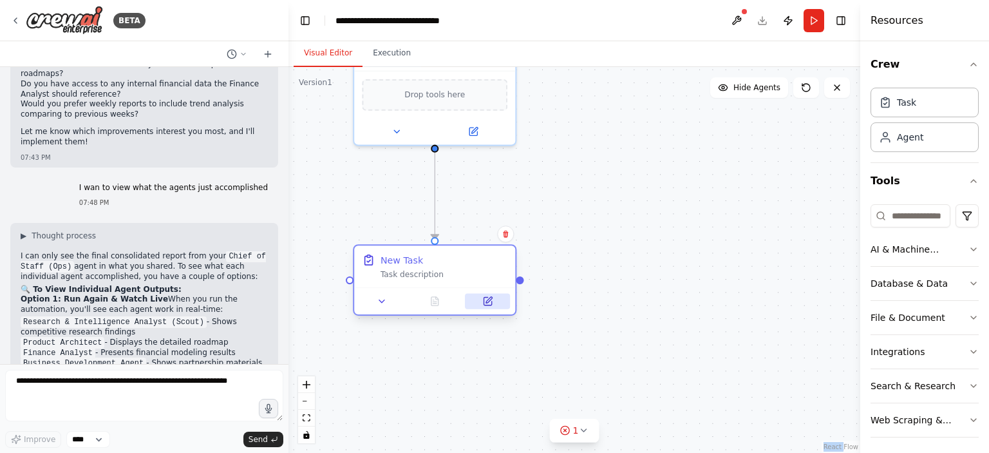
click at [486, 306] on button at bounding box center [487, 300] width 45 height 15
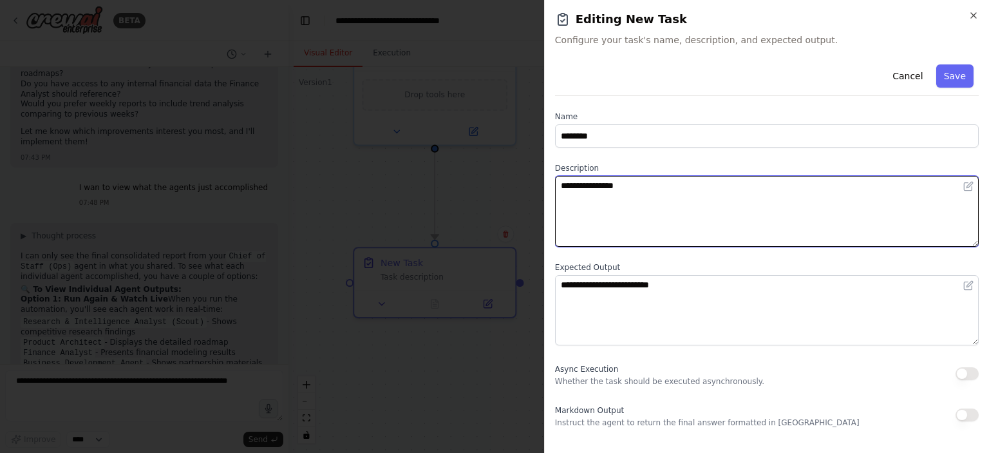
click at [628, 215] on textarea "**********" at bounding box center [767, 211] width 424 height 71
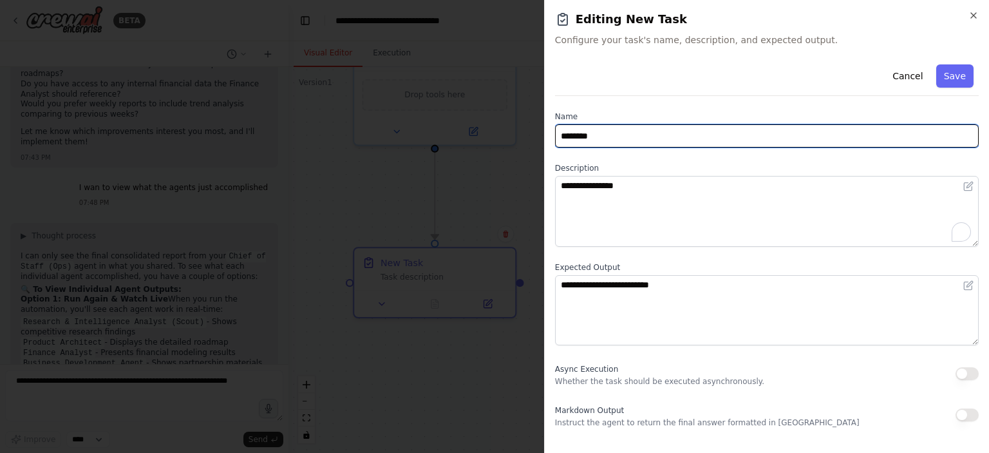
click at [644, 135] on input "********" at bounding box center [767, 135] width 424 height 23
type input "*"
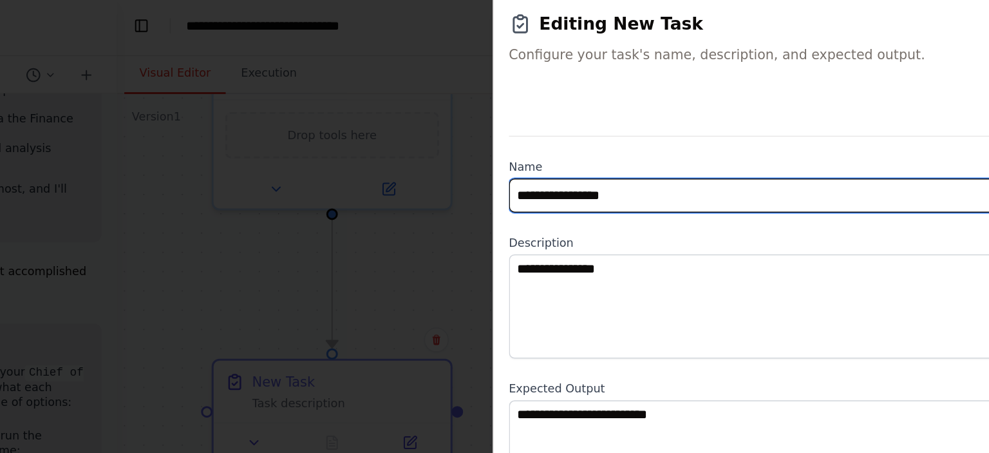
type input "**********"
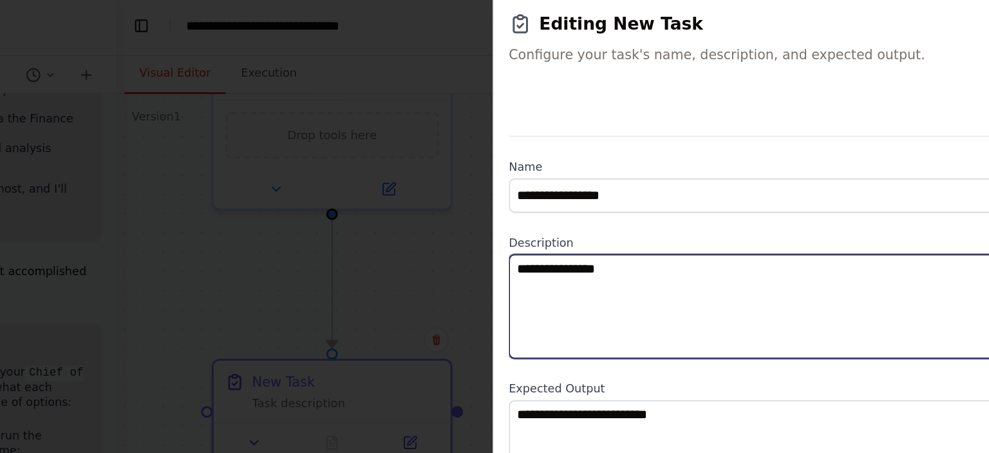
click at [669, 197] on textarea "**********" at bounding box center [767, 211] width 424 height 71
paste textarea "**********"
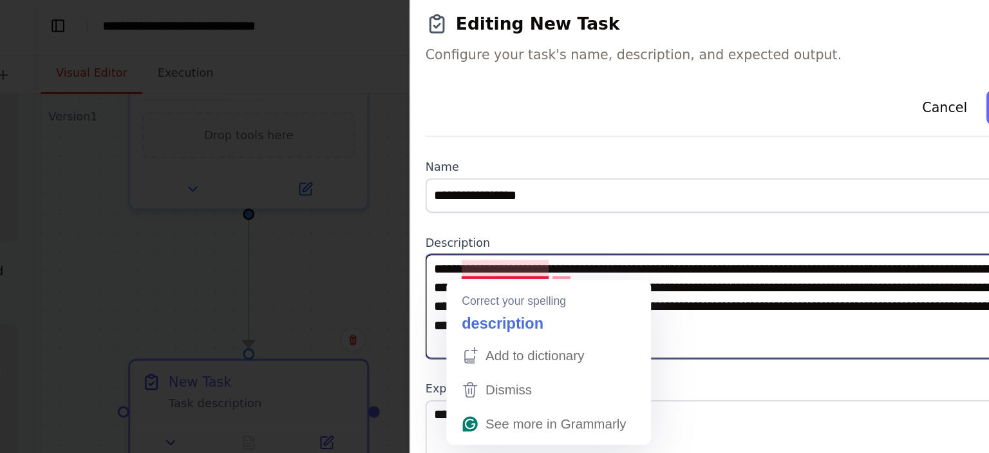
click at [610, 181] on textarea "**********" at bounding box center [767, 211] width 424 height 71
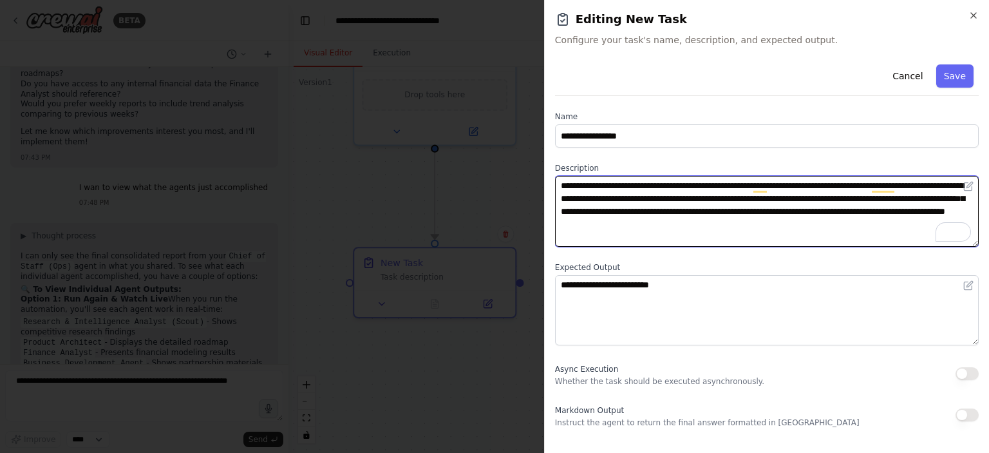
type textarea "**********"
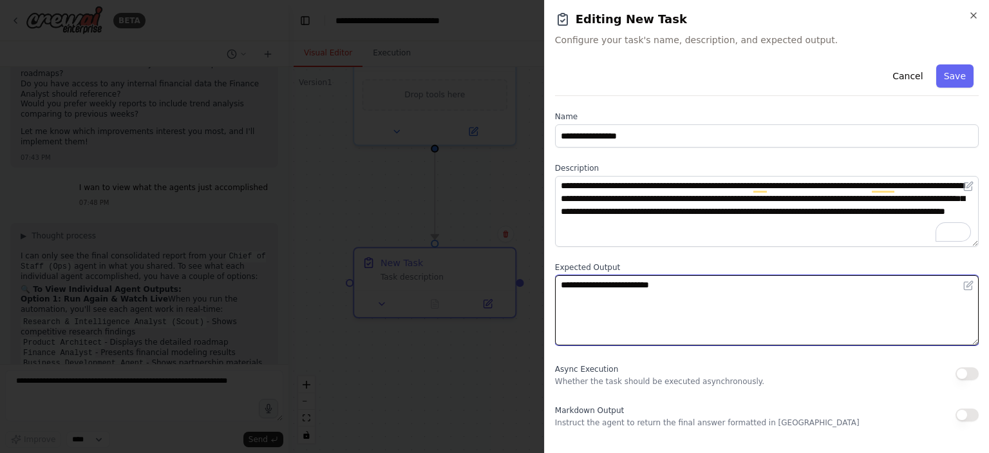
click at [645, 280] on textarea "**********" at bounding box center [767, 310] width 424 height 71
paste textarea "**********"
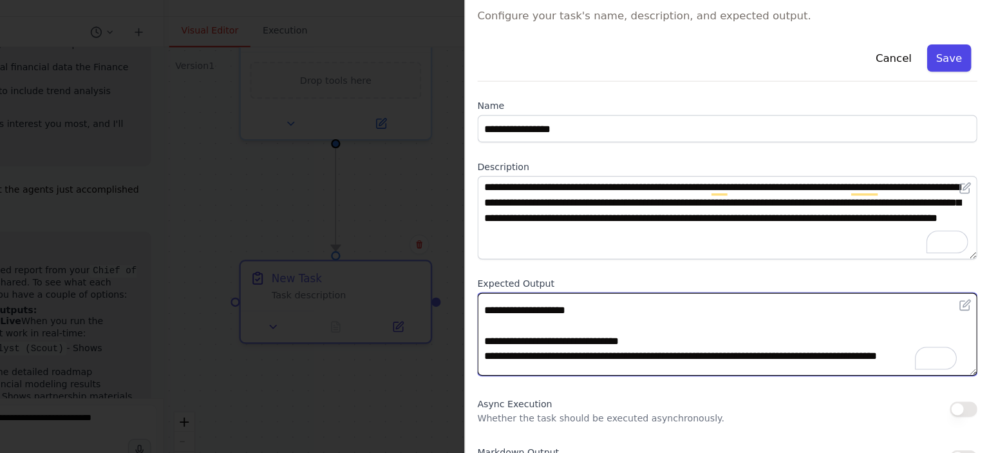
type textarea "**********"
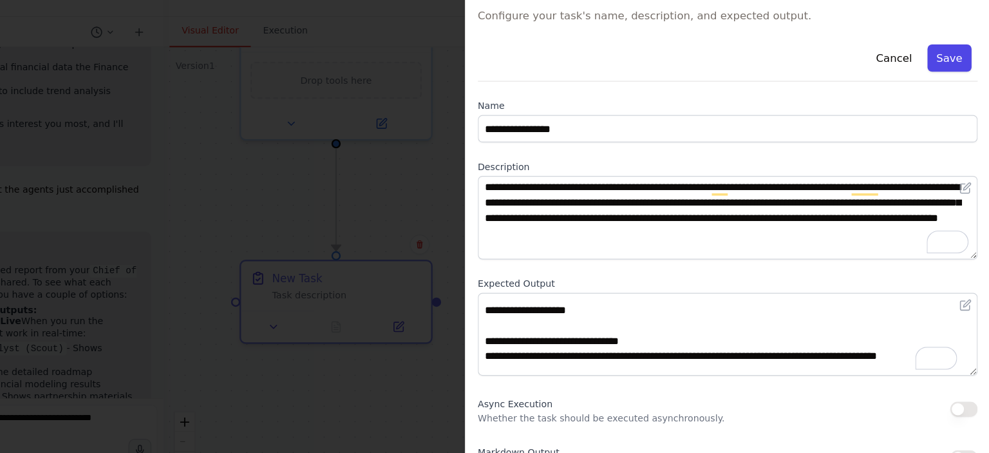
click at [962, 81] on button "Save" at bounding box center [955, 75] width 37 height 23
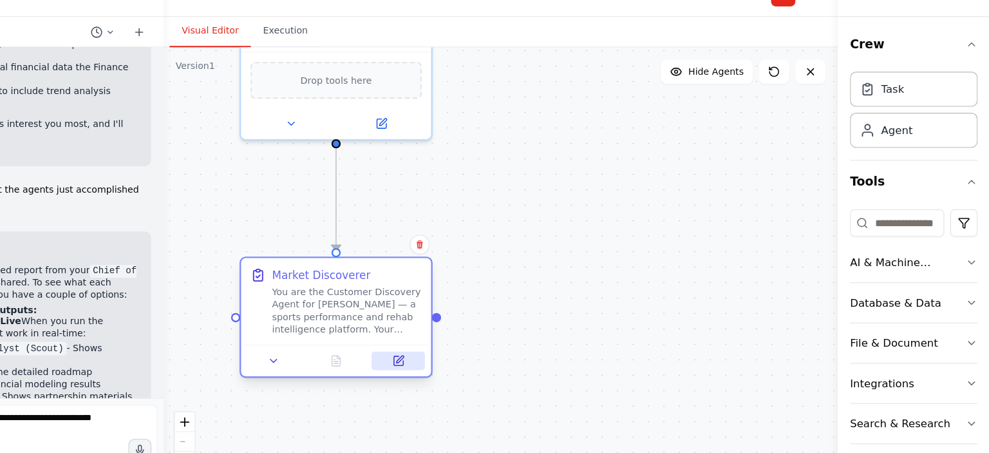
click at [480, 337] on button at bounding box center [487, 332] width 45 height 15
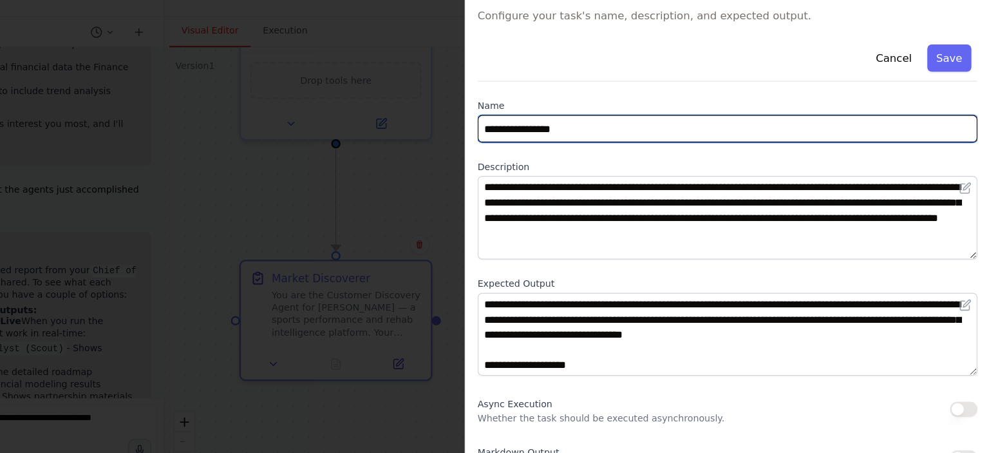
click at [569, 133] on input "**********" at bounding box center [767, 135] width 424 height 23
type input "**********"
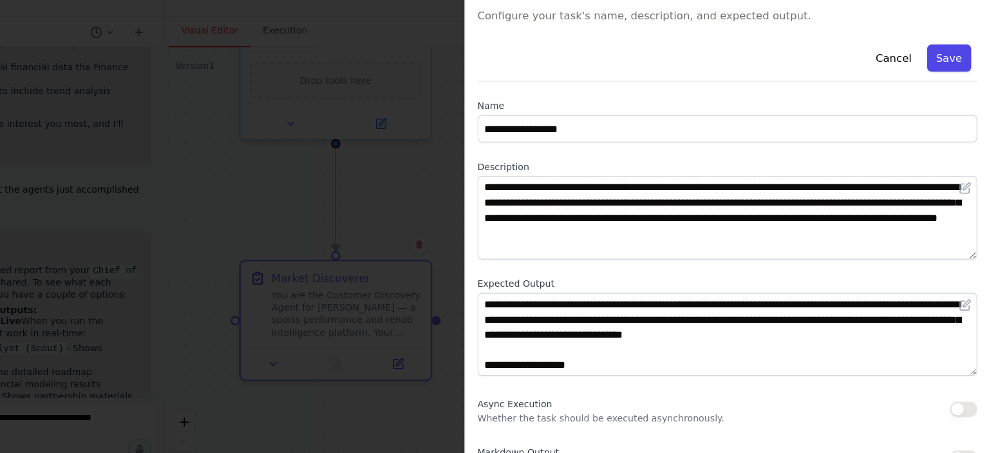
click at [960, 70] on button "Save" at bounding box center [955, 75] width 37 height 23
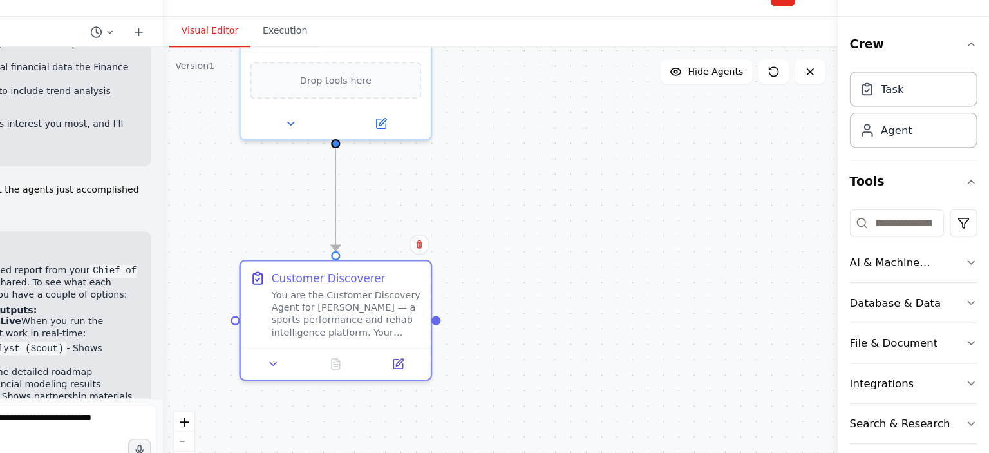
click at [695, 211] on div ".deletable-edge-delete-btn { width: 20px; height: 20px; border: 0px solid #ffff…" at bounding box center [575, 260] width 572 height 386
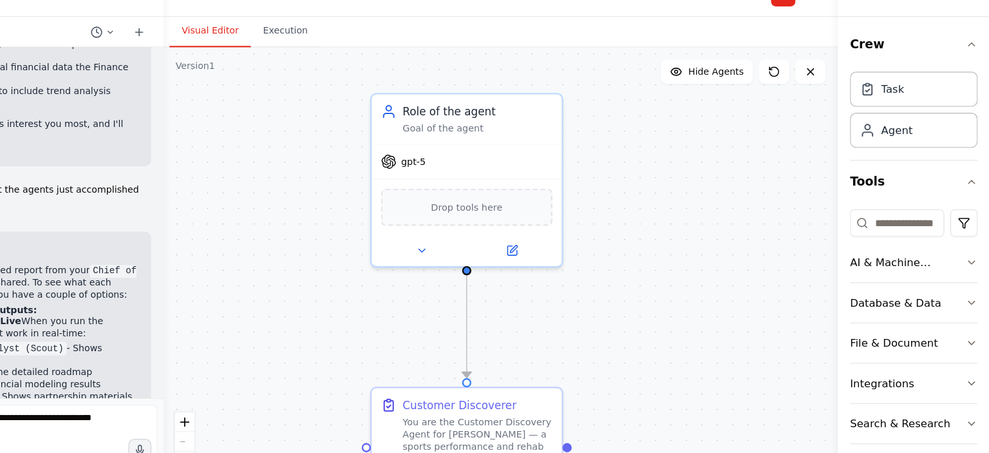
drag, startPoint x: 588, startPoint y: 176, endPoint x: 699, endPoint y: 283, distance: 154.0
click at [699, 283] on div ".deletable-edge-delete-btn { width: 20px; height: 20px; border: 0px solid #ffff…" at bounding box center [575, 260] width 572 height 386
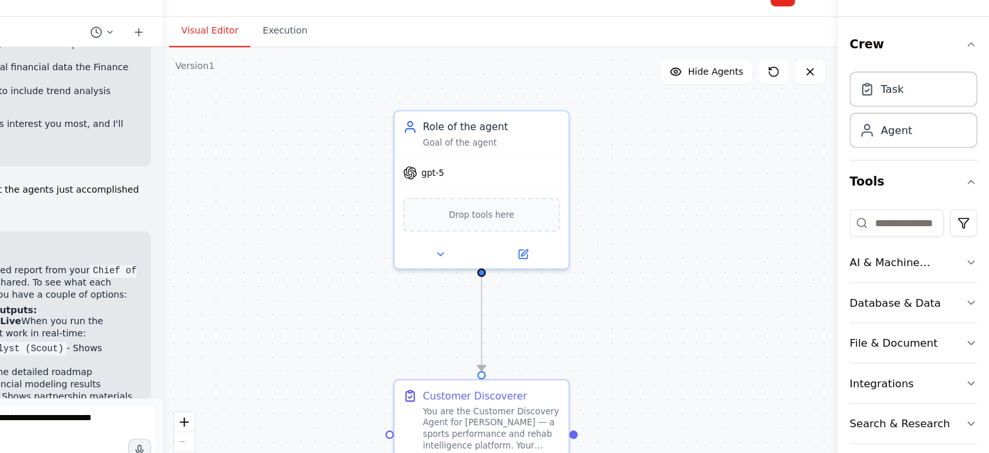
drag, startPoint x: 699, startPoint y: 283, endPoint x: 683, endPoint y: 221, distance: 64.5
drag, startPoint x: 683, startPoint y: 221, endPoint x: 642, endPoint y: 262, distance: 57.8
click at [642, 262] on div ".deletable-edge-delete-btn { width: 20px; height: 20px; border: 0px solid #ffff…" at bounding box center [575, 260] width 572 height 386
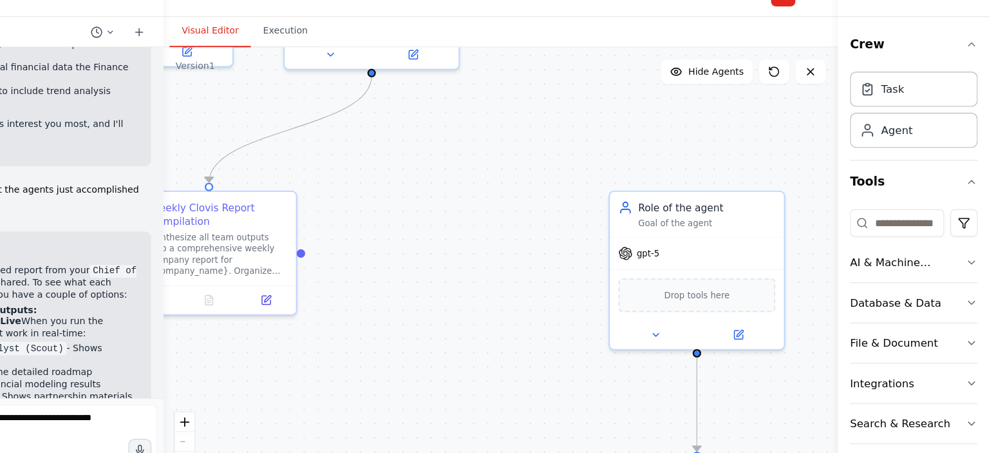
drag, startPoint x: 649, startPoint y: 269, endPoint x: 862, endPoint y: 352, distance: 228.5
click at [862, 352] on div "BETA Build me a crew of AI agents to act as my startup team for Clovis, an Oper…" at bounding box center [494, 226] width 989 height 453
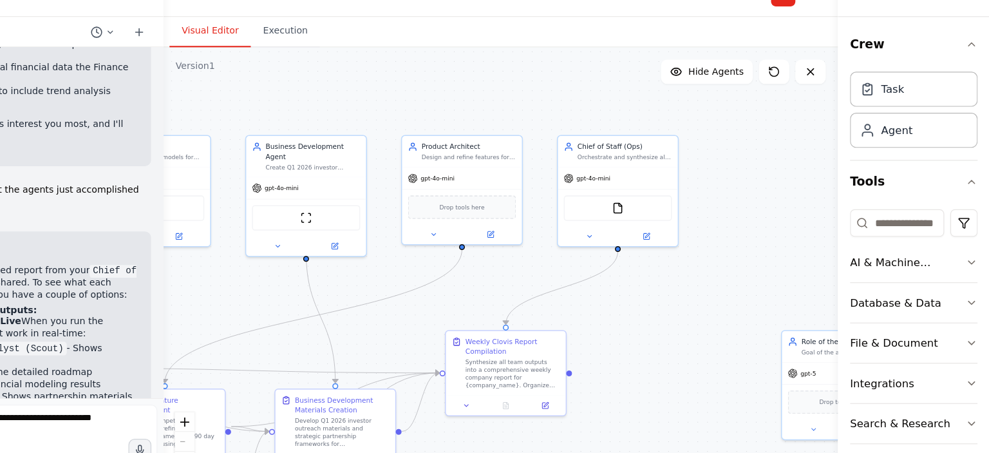
drag, startPoint x: 625, startPoint y: 263, endPoint x: 763, endPoint y: 343, distance: 159.3
click at [763, 343] on div ".deletable-edge-delete-btn { width: 20px; height: 20px; border: 0px solid #ffff…" at bounding box center [575, 260] width 572 height 386
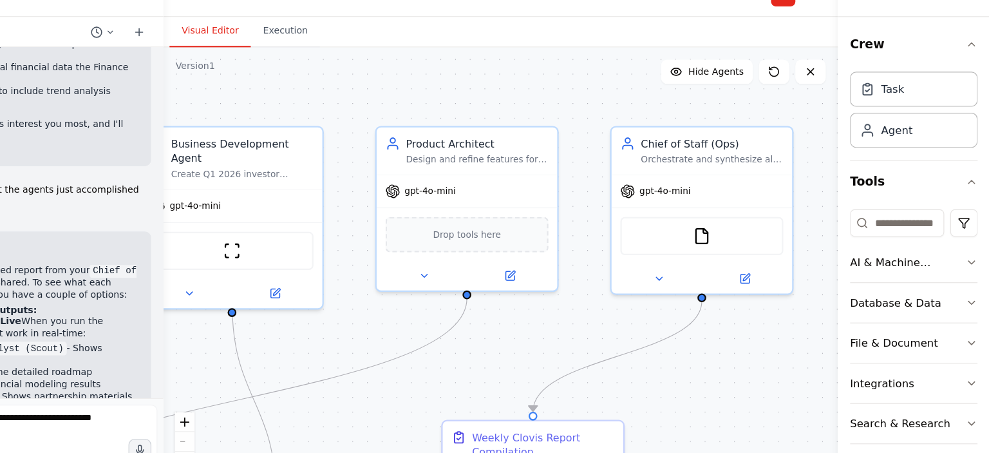
drag, startPoint x: 537, startPoint y: 108, endPoint x: 711, endPoint y: 128, distance: 175.6
click at [711, 128] on div ".deletable-edge-delete-btn { width: 20px; height: 20px; border: 0px solid #ffff…" at bounding box center [575, 260] width 572 height 386
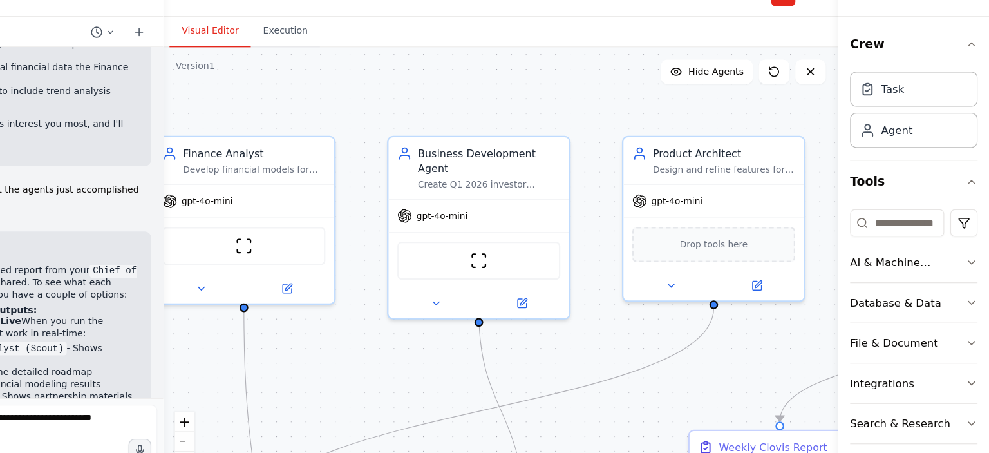
drag, startPoint x: 501, startPoint y: 118, endPoint x: 577, endPoint y: 108, distance: 76.7
click at [577, 108] on div ".deletable-edge-delete-btn { width: 20px; height: 20px; border: 0px solid #ffff…" at bounding box center [575, 260] width 572 height 386
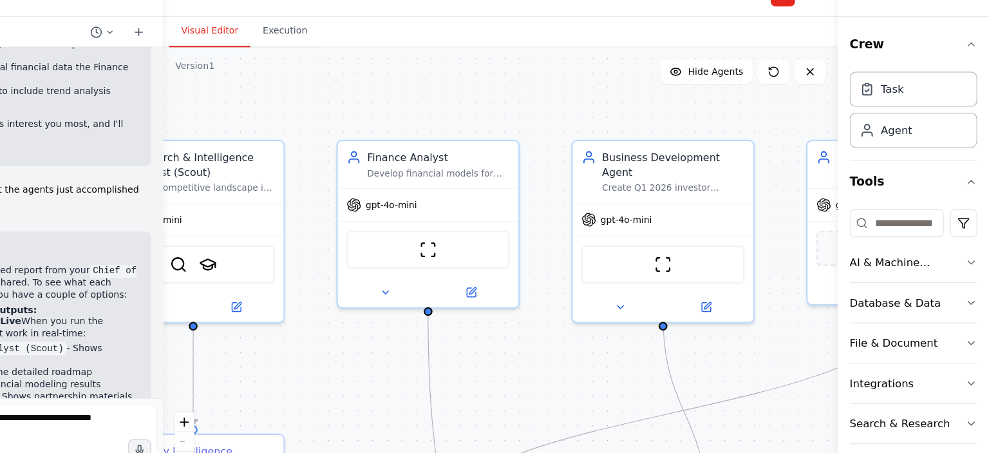
drag, startPoint x: 457, startPoint y: 124, endPoint x: 604, endPoint y: 126, distance: 146.2
click at [604, 126] on div ".deletable-edge-delete-btn { width: 20px; height: 20px; border: 0px solid #ffff…" at bounding box center [575, 260] width 572 height 386
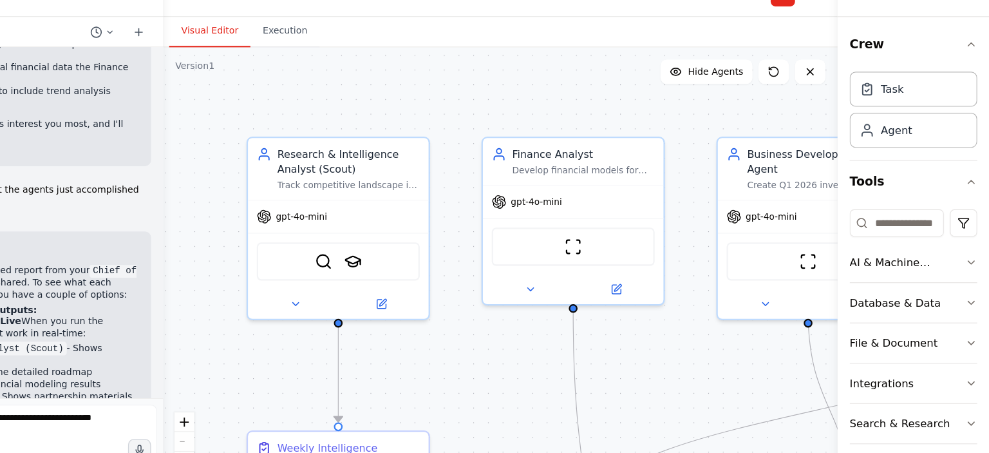
drag, startPoint x: 417, startPoint y: 146, endPoint x: 555, endPoint y: 148, distance: 137.9
click at [555, 148] on div ".deletable-edge-delete-btn { width: 20px; height: 20px; border: 0px solid #ffff…" at bounding box center [575, 260] width 572 height 386
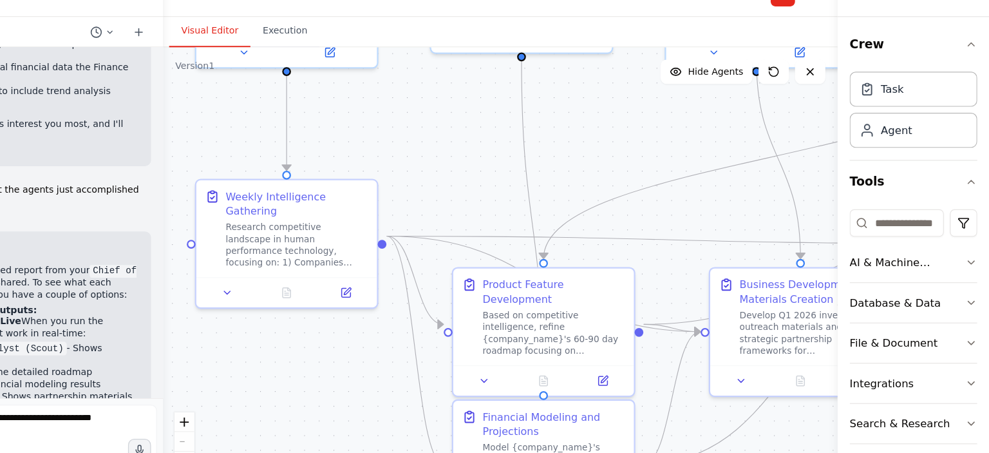
drag, startPoint x: 568, startPoint y: 324, endPoint x: 532, endPoint y: 184, distance: 144.4
click at [528, 168] on div ".deletable-edge-delete-btn { width: 20px; height: 20px; border: 0px solid #ffff…" at bounding box center [575, 260] width 572 height 386
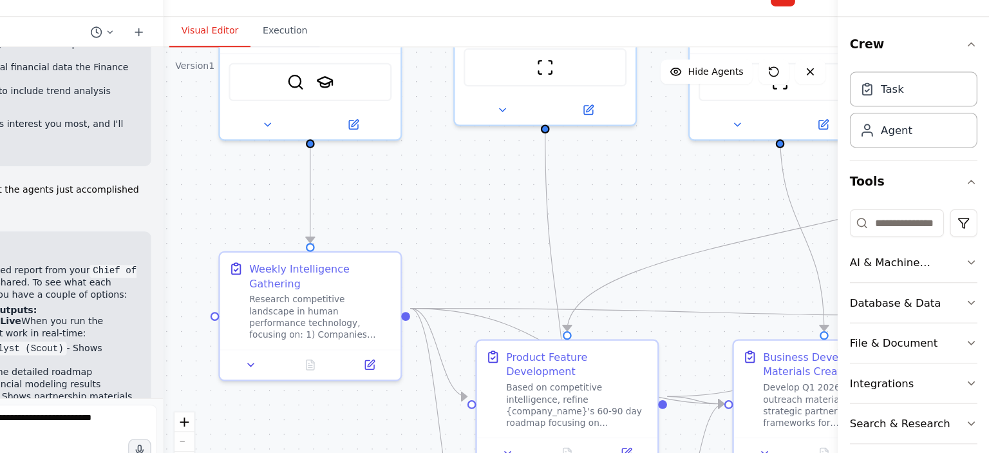
drag, startPoint x: 538, startPoint y: 196, endPoint x: 565, endPoint y: 231, distance: 44.1
click at [565, 231] on div ".deletable-edge-delete-btn { width: 20px; height: 20px; border: 0px solid #ffff…" at bounding box center [575, 260] width 572 height 386
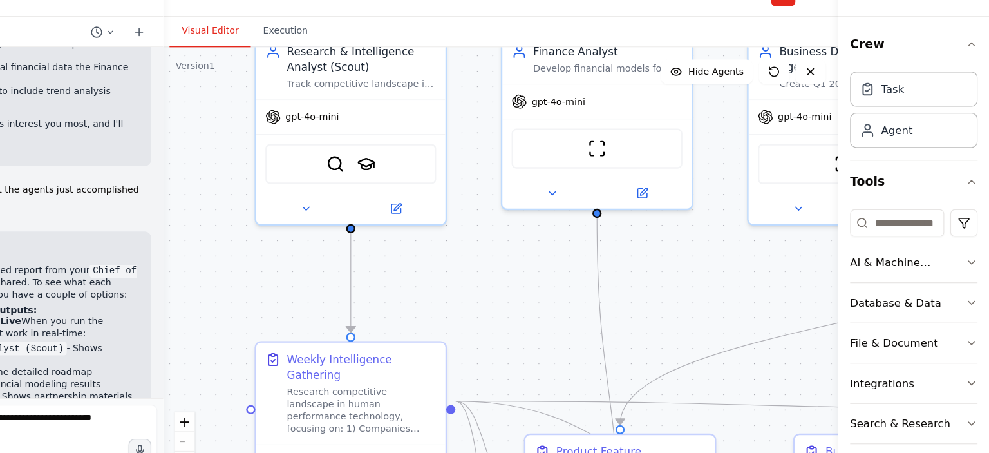
drag, startPoint x: 573, startPoint y: 304, endPoint x: 583, endPoint y: 341, distance: 38.6
click at [583, 341] on div ".deletable-edge-delete-btn { width: 20px; height: 20px; border: 0px solid #ffff…" at bounding box center [575, 260] width 572 height 386
click at [464, 128] on div "gpt-4o-mini" at bounding box center [448, 125] width 160 height 29
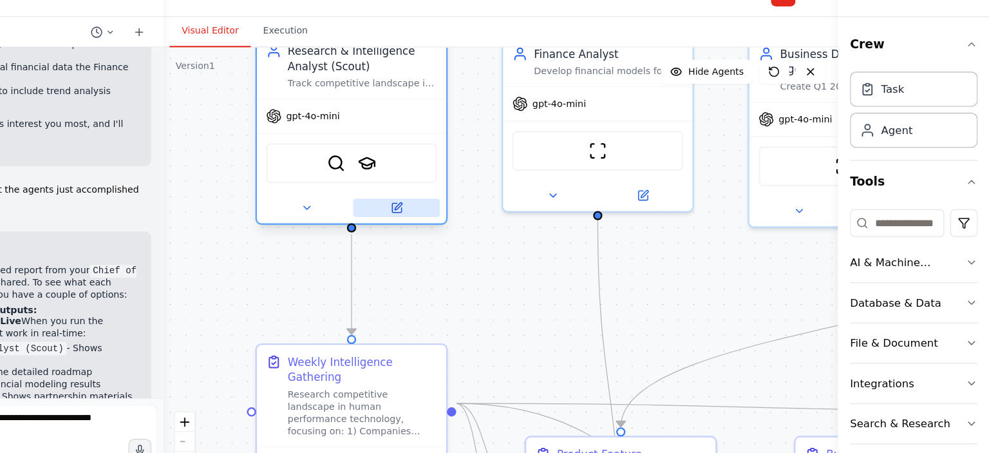
click at [497, 202] on button at bounding box center [486, 202] width 73 height 15
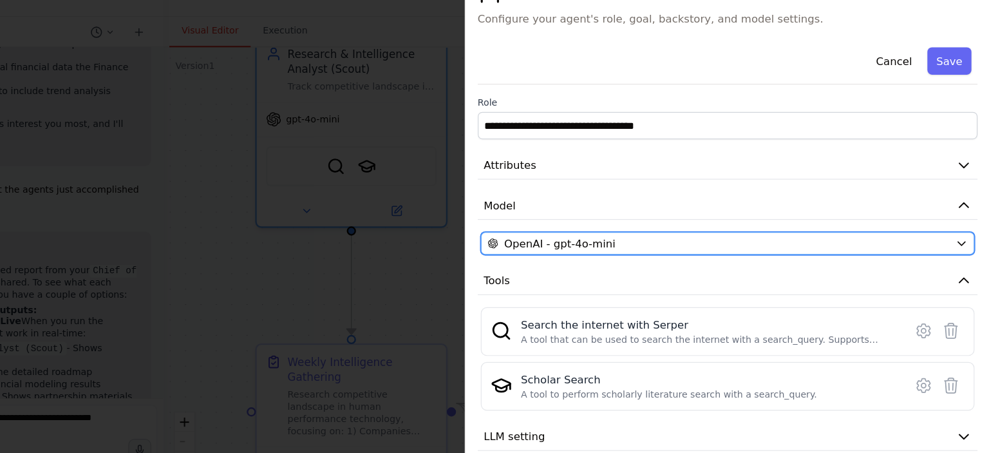
click at [668, 238] on div "OpenAI - gpt-4o-mini" at bounding box center [760, 233] width 392 height 13
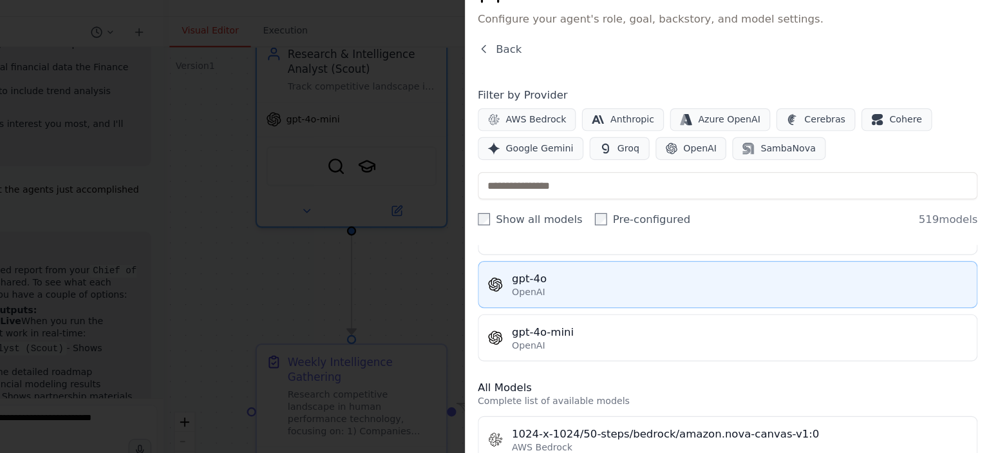
scroll to position [254, 0]
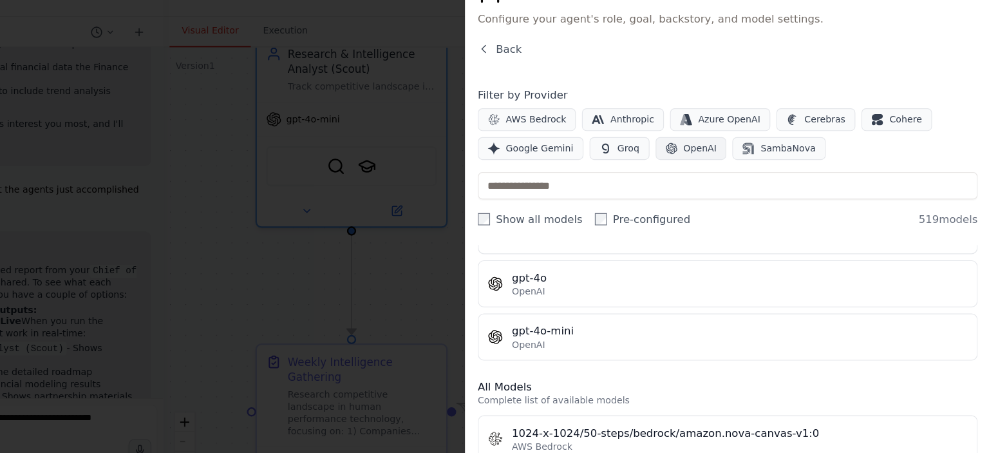
click at [743, 155] on span "OpenAI" at bounding box center [744, 153] width 28 height 10
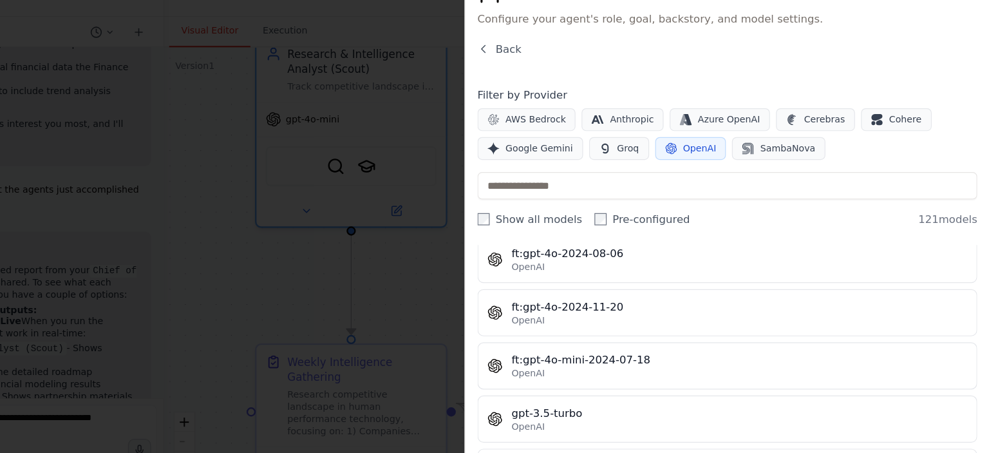
scroll to position [846, 0]
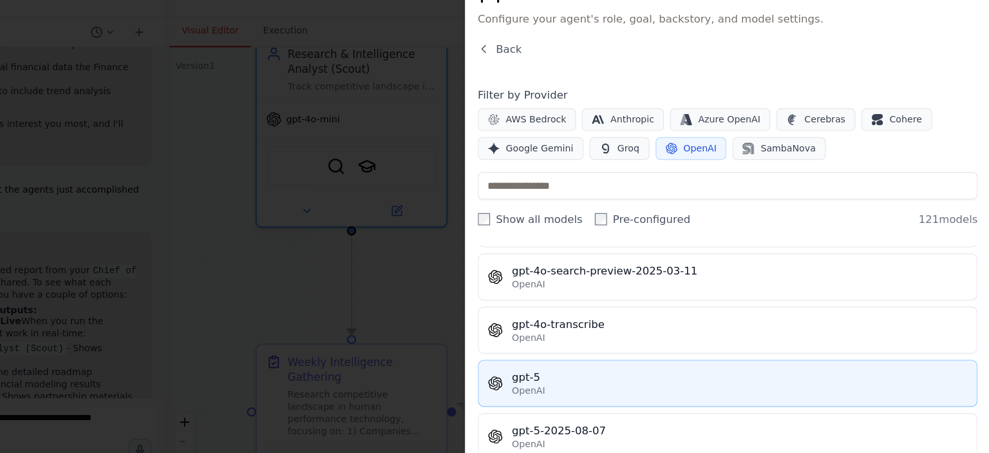
click at [678, 340] on div "gpt-5" at bounding box center [777, 346] width 386 height 13
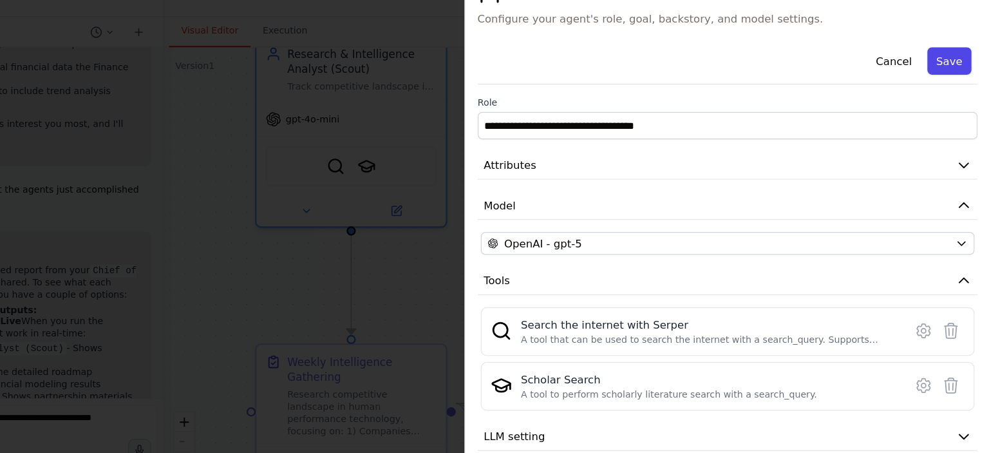
click at [949, 84] on button "Save" at bounding box center [955, 78] width 37 height 23
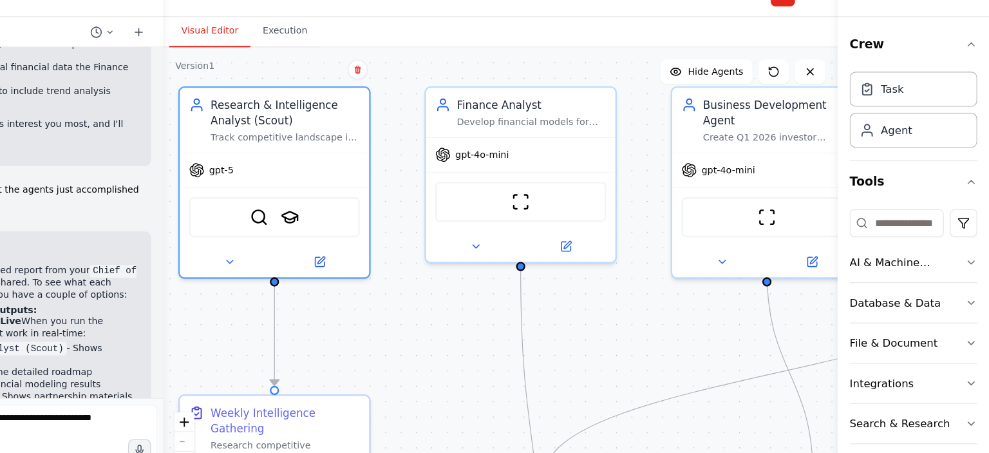
drag, startPoint x: 580, startPoint y: 285, endPoint x: 460, endPoint y: 374, distance: 149.2
click at [460, 374] on div ".deletable-edge-delete-btn { width: 20px; height: 20px; border: 0px solid #ffff…" at bounding box center [575, 260] width 572 height 386
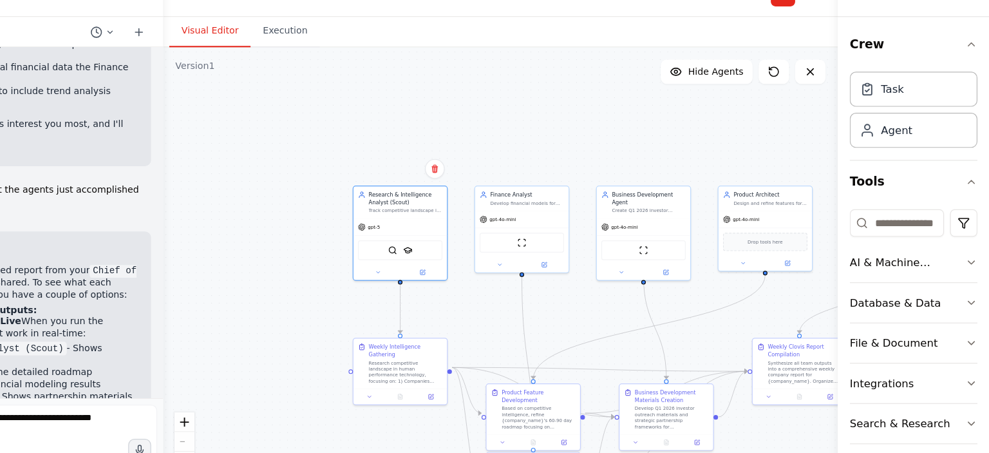
drag, startPoint x: 717, startPoint y: 122, endPoint x: 701, endPoint y: 149, distance: 31.7
click at [701, 149] on div ".deletable-edge-delete-btn { width: 20px; height: 20px; border: 0px solid #ffff…" at bounding box center [575, 260] width 572 height 386
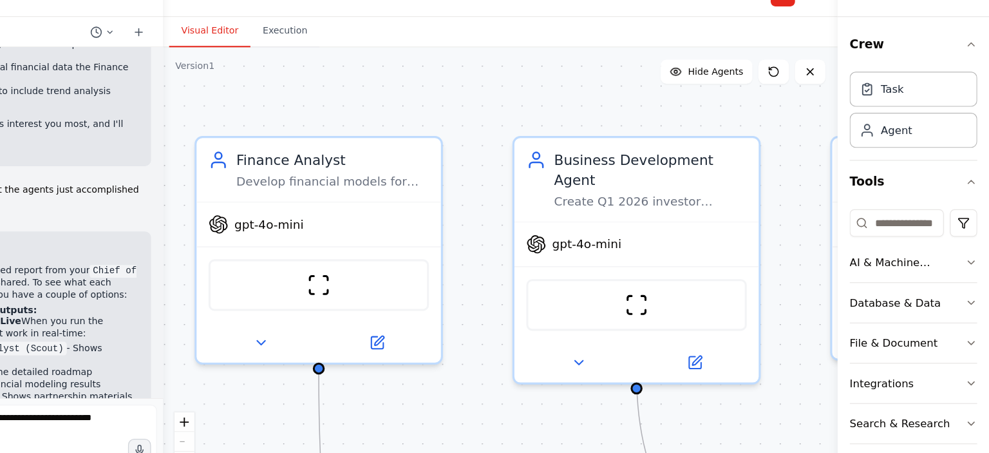
drag, startPoint x: 641, startPoint y: 119, endPoint x: 520, endPoint y: 82, distance: 126.1
click at [520, 82] on div ".deletable-edge-delete-btn { width: 20px; height: 20px; border: 0px solid #ffff…" at bounding box center [575, 260] width 572 height 386
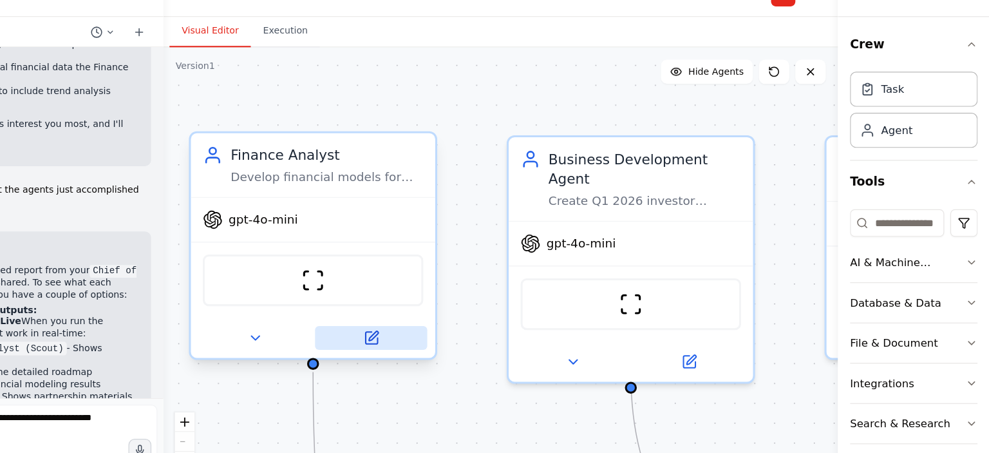
click at [470, 315] on icon at bounding box center [465, 314] width 14 height 14
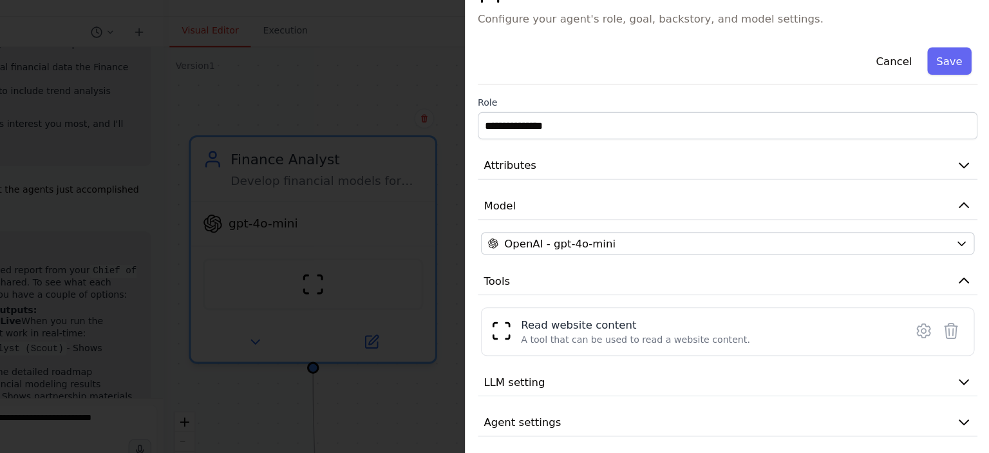
click at [675, 220] on div "**********" at bounding box center [767, 229] width 424 height 335
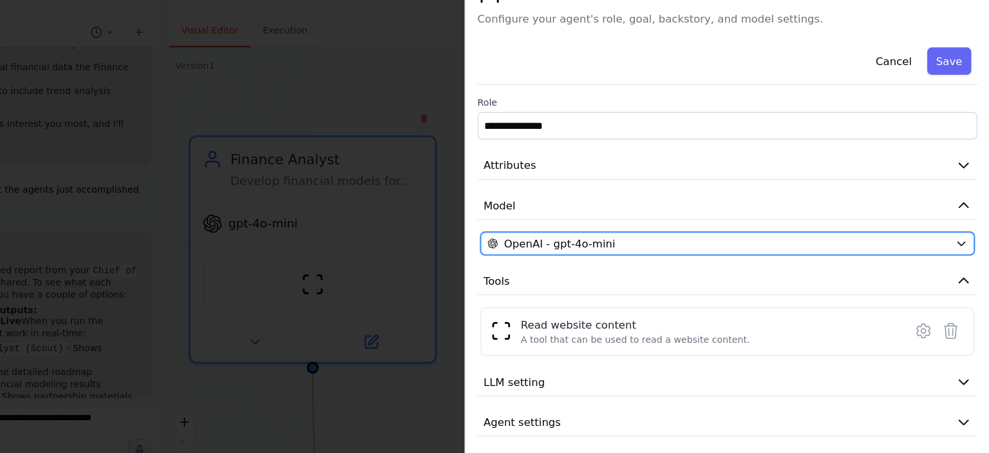
click at [670, 229] on div "OpenAI - gpt-4o-mini" at bounding box center [760, 233] width 392 height 13
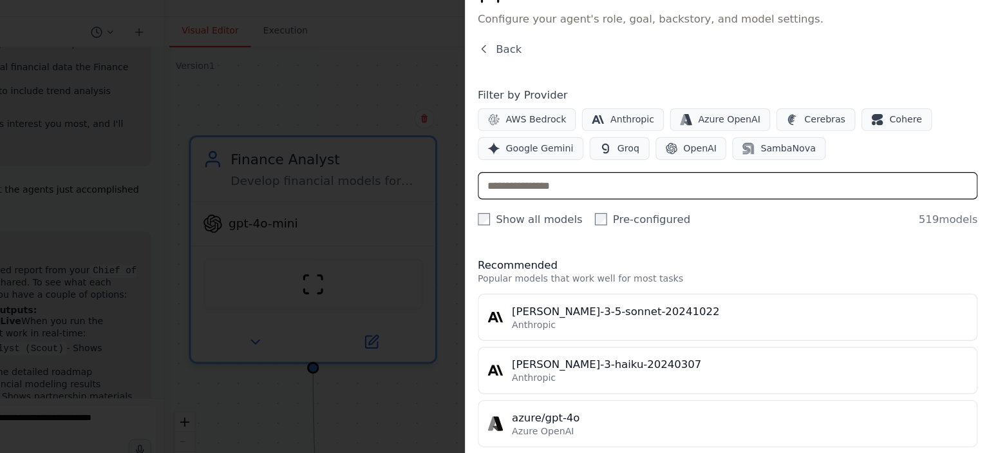
click at [682, 186] on input "text" at bounding box center [767, 184] width 424 height 23
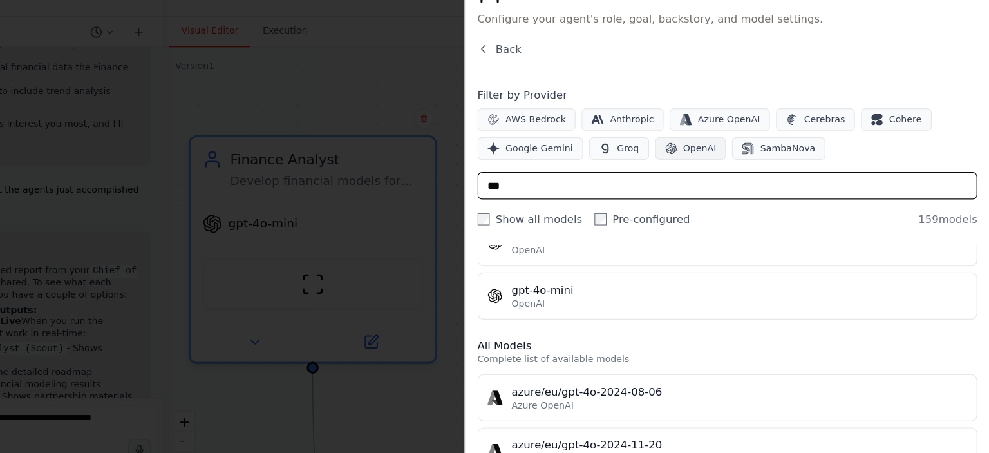
type input "***"
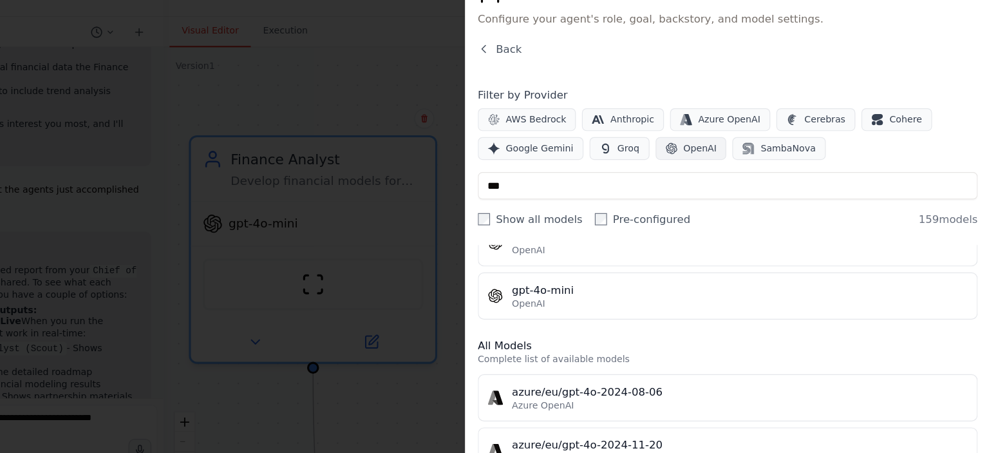
click at [739, 153] on span "OpenAI" at bounding box center [744, 153] width 28 height 10
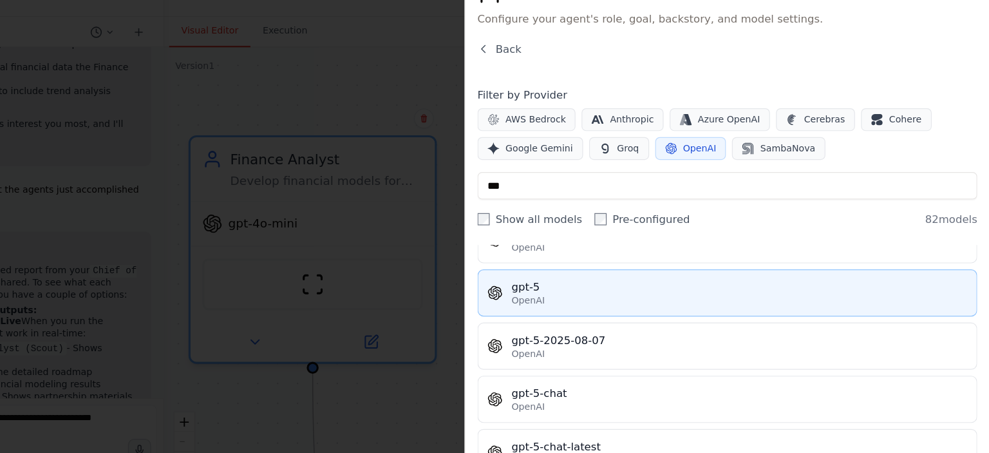
click at [682, 276] on div "OpenAI" at bounding box center [777, 281] width 386 height 10
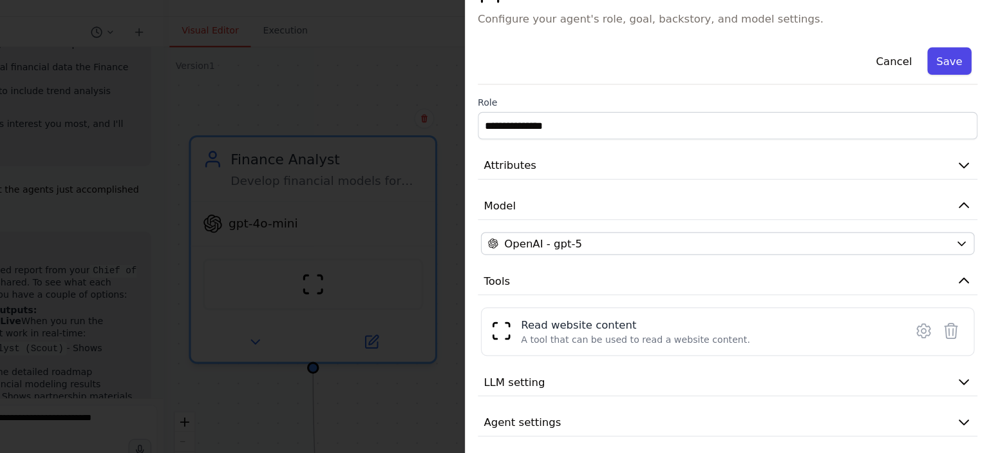
click at [961, 88] on button "Save" at bounding box center [955, 78] width 37 height 23
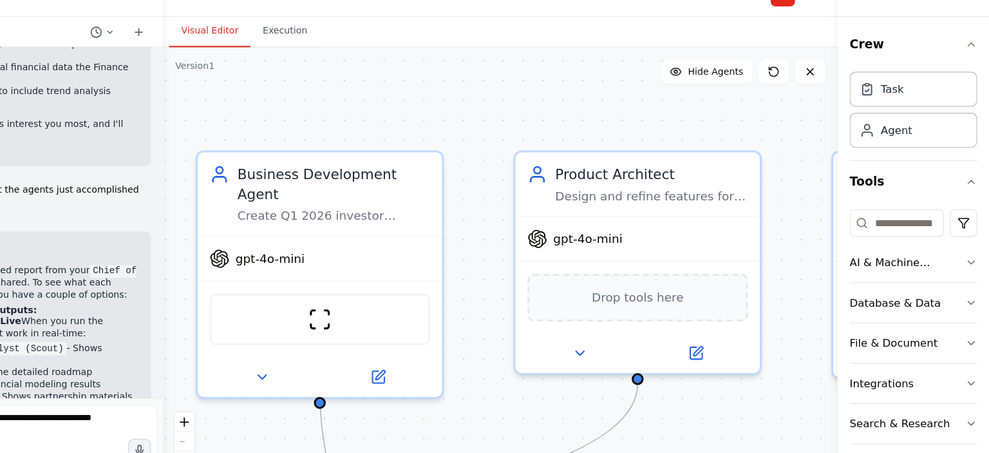
drag, startPoint x: 669, startPoint y: 92, endPoint x: 379, endPoint y: 88, distance: 290.5
click at [379, 88] on div ".deletable-edge-delete-btn { width: 20px; height: 20px; border: 0px solid #ffff…" at bounding box center [575, 260] width 572 height 386
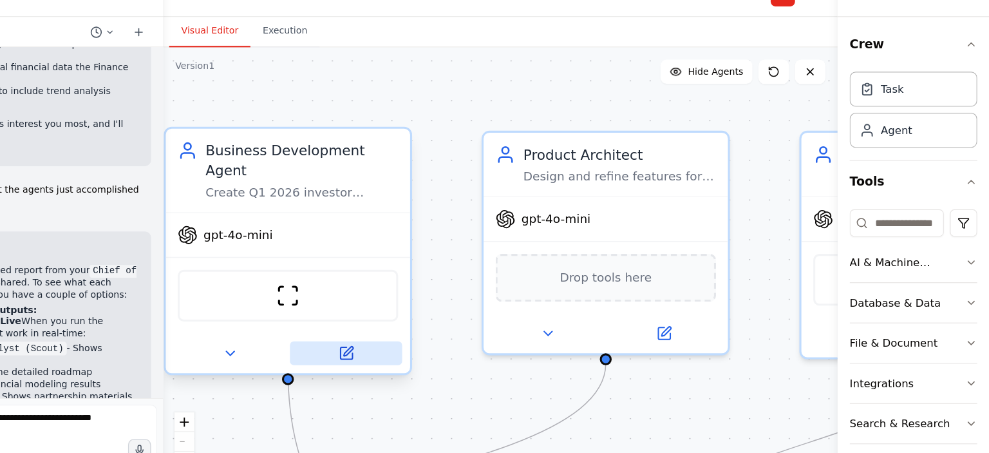
click at [449, 319] on icon at bounding box center [444, 326] width 14 height 14
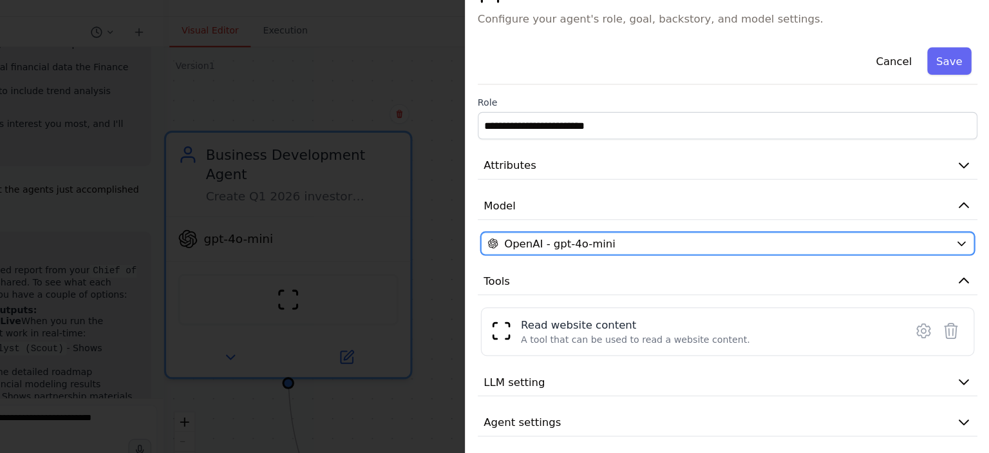
click at [662, 238] on span "OpenAI - gpt-4o-mini" at bounding box center [625, 233] width 94 height 13
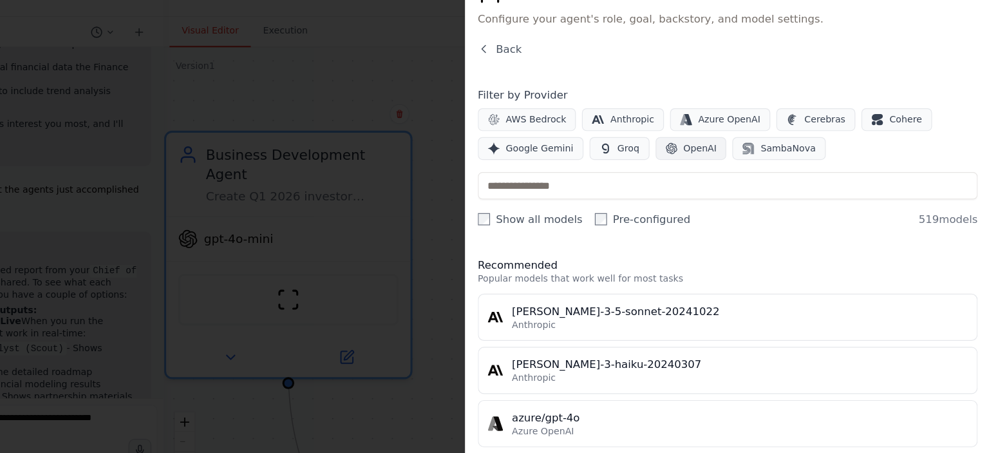
click at [730, 151] on span "OpenAI" at bounding box center [744, 153] width 28 height 10
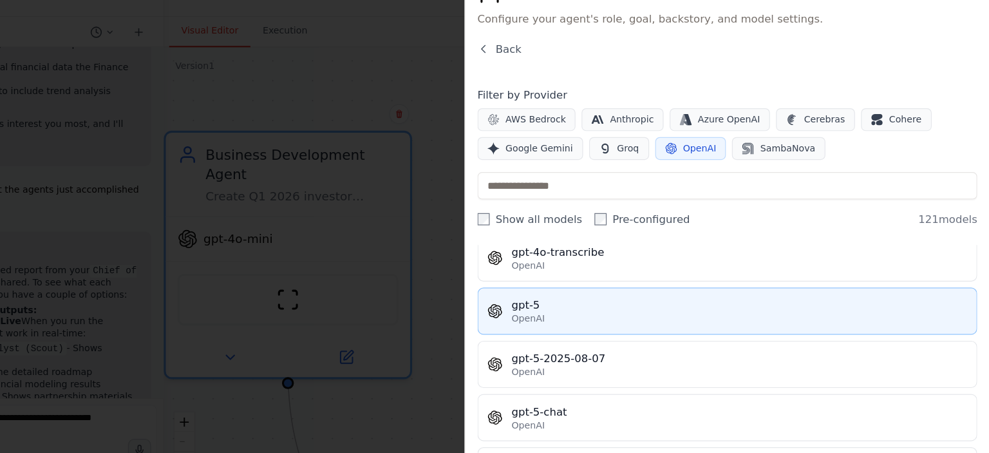
click at [707, 292] on div "OpenAI" at bounding box center [777, 297] width 386 height 10
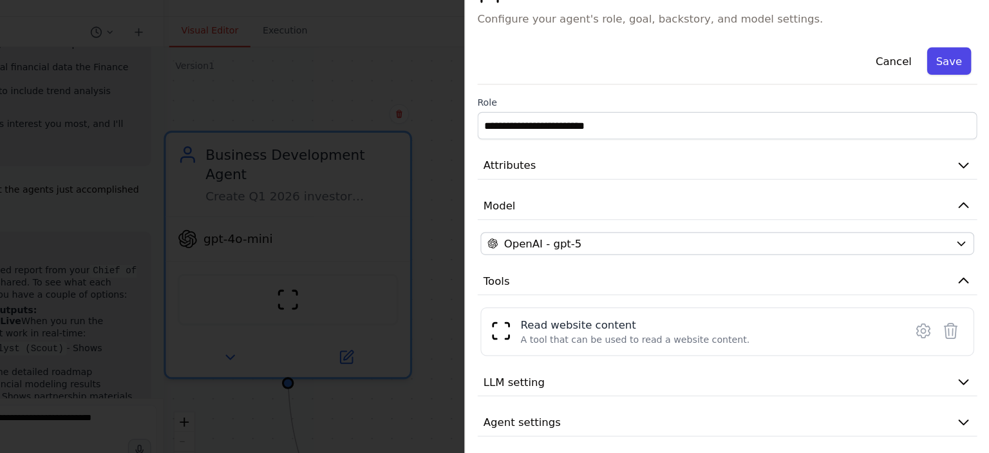
click at [954, 74] on button "Save" at bounding box center [955, 78] width 37 height 23
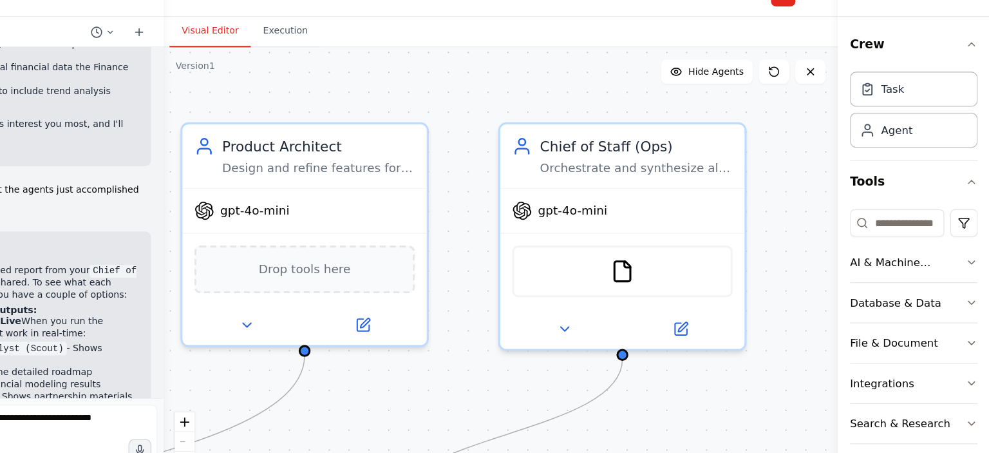
drag, startPoint x: 745, startPoint y: 117, endPoint x: 482, endPoint y: 110, distance: 262.9
click at [482, 110] on div ".deletable-edge-delete-btn { width: 20px; height: 20px; border: 0px solid #ffff…" at bounding box center [575, 260] width 572 height 386
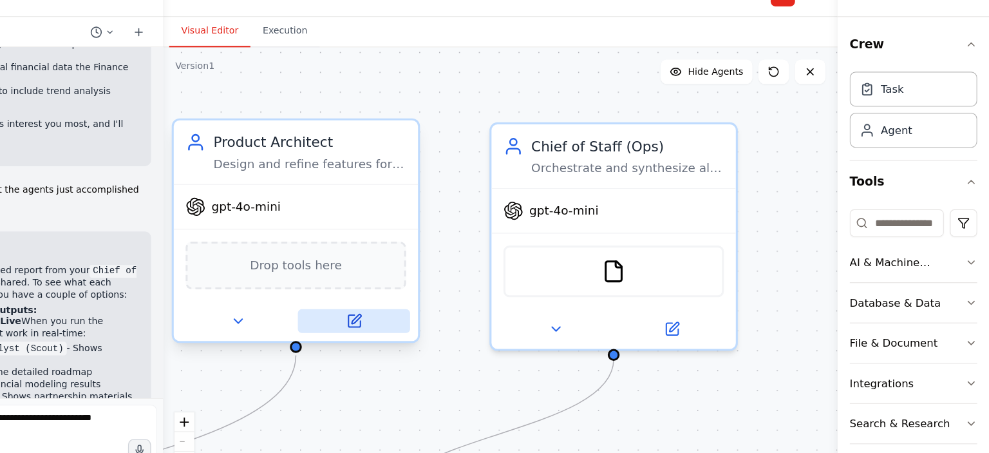
click at [462, 301] on button at bounding box center [450, 299] width 95 height 20
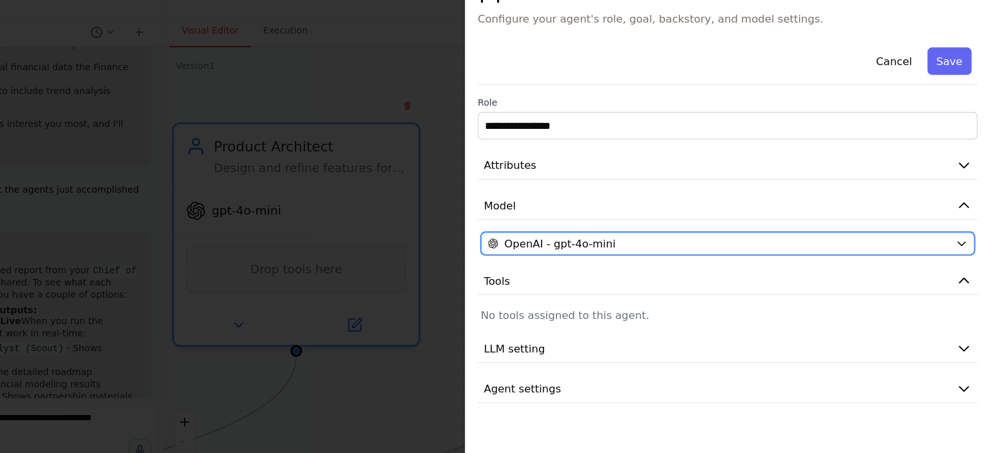
click at [701, 231] on div "OpenAI - gpt-4o-mini" at bounding box center [760, 233] width 392 height 13
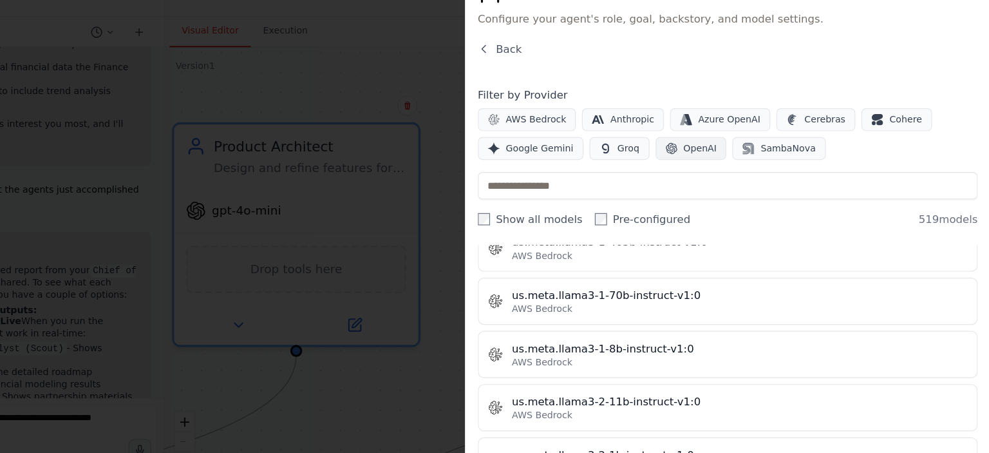
click at [734, 156] on span "OpenAI" at bounding box center [744, 153] width 28 height 10
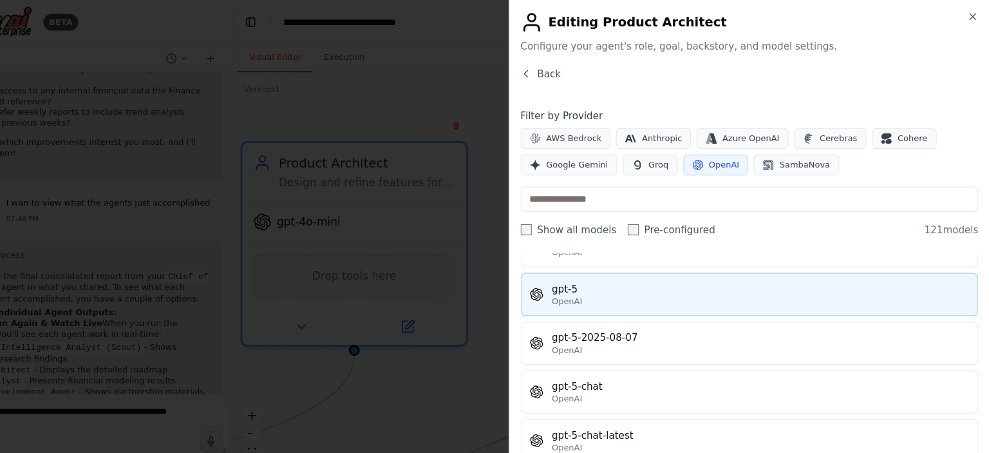
click at [687, 274] on div "OpenAI" at bounding box center [777, 279] width 386 height 10
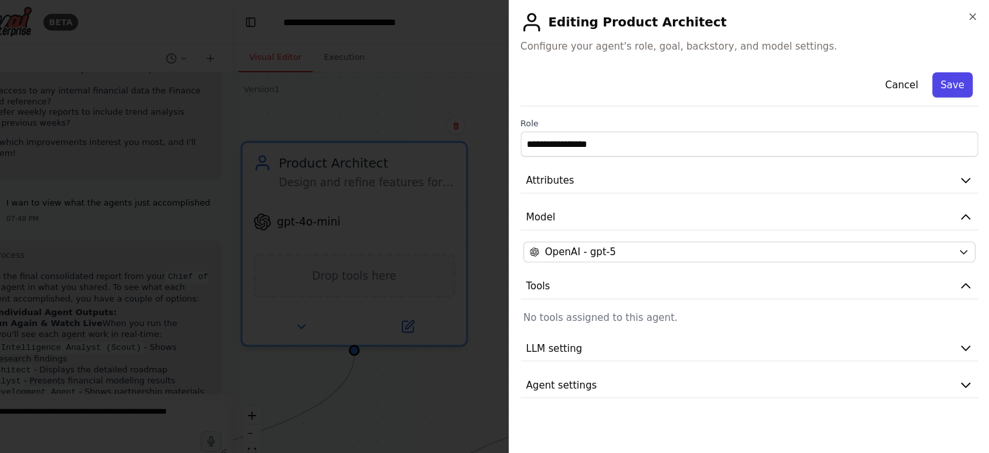
click at [949, 82] on button "Save" at bounding box center [955, 78] width 37 height 23
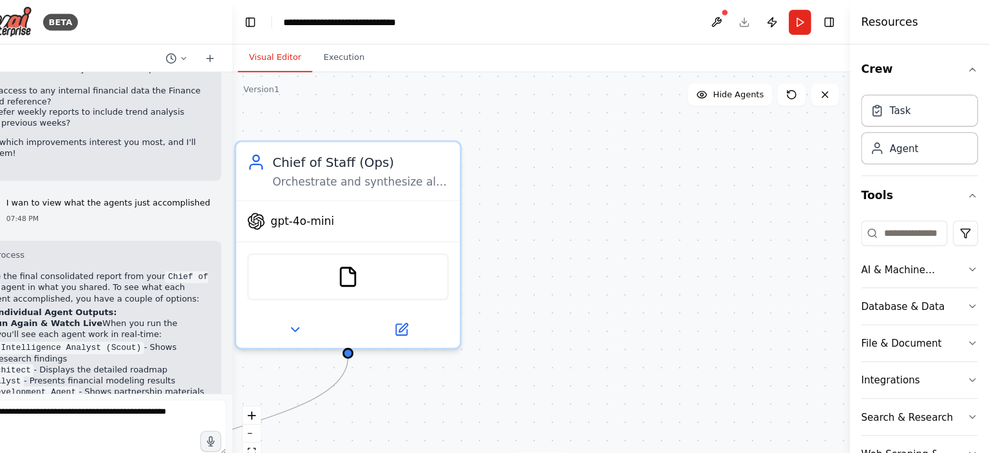
drag, startPoint x: 644, startPoint y: 104, endPoint x: 368, endPoint y: 102, distance: 275.7
click at [368, 102] on div ".deletable-edge-delete-btn { width: 20px; height: 20px; border: 0px solid #ffff…" at bounding box center [575, 260] width 572 height 386
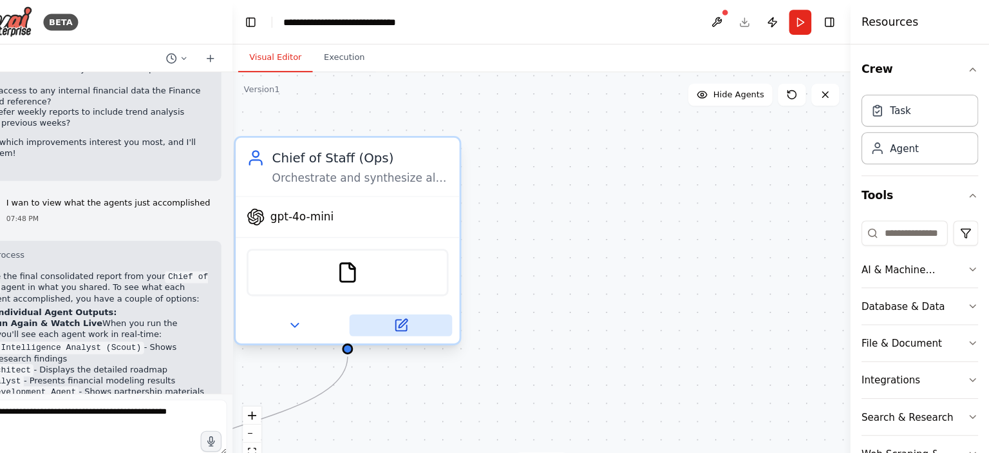
click at [443, 297] on icon at bounding box center [444, 301] width 10 height 10
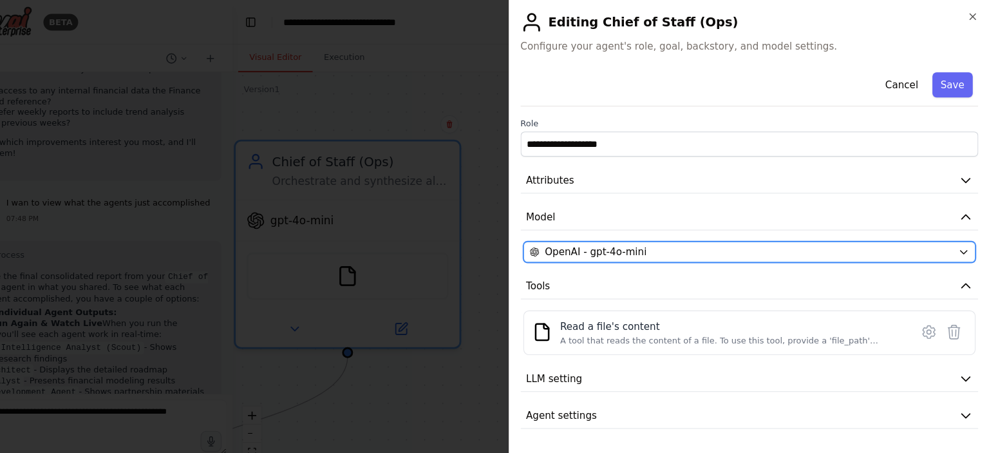
click at [629, 225] on button "OpenAI - gpt-4o-mini" at bounding box center [767, 233] width 419 height 19
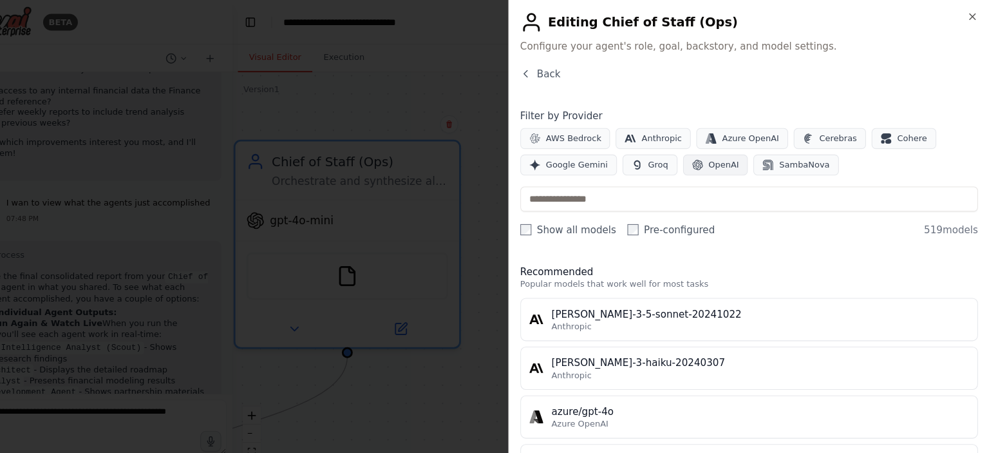
click at [730, 157] on span "OpenAI" at bounding box center [744, 153] width 28 height 10
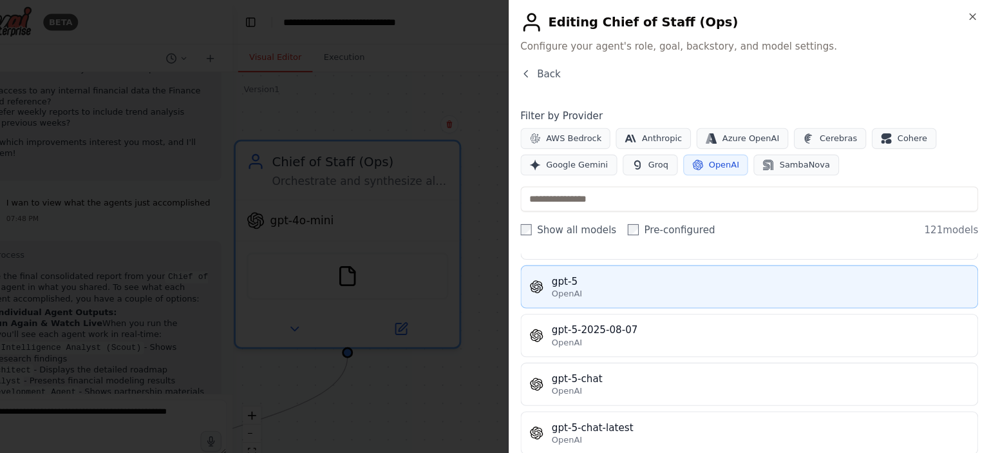
click at [685, 267] on div "OpenAI" at bounding box center [777, 272] width 386 height 10
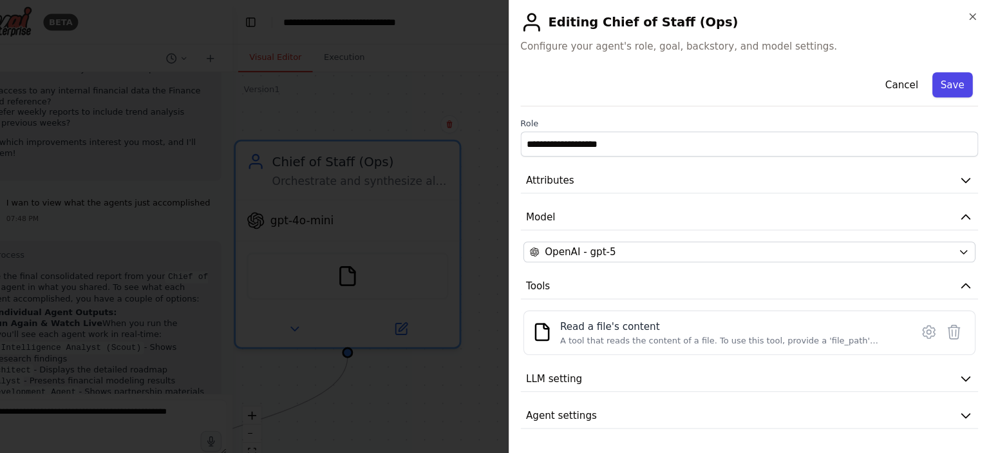
click at [955, 87] on button "Save" at bounding box center [955, 78] width 37 height 23
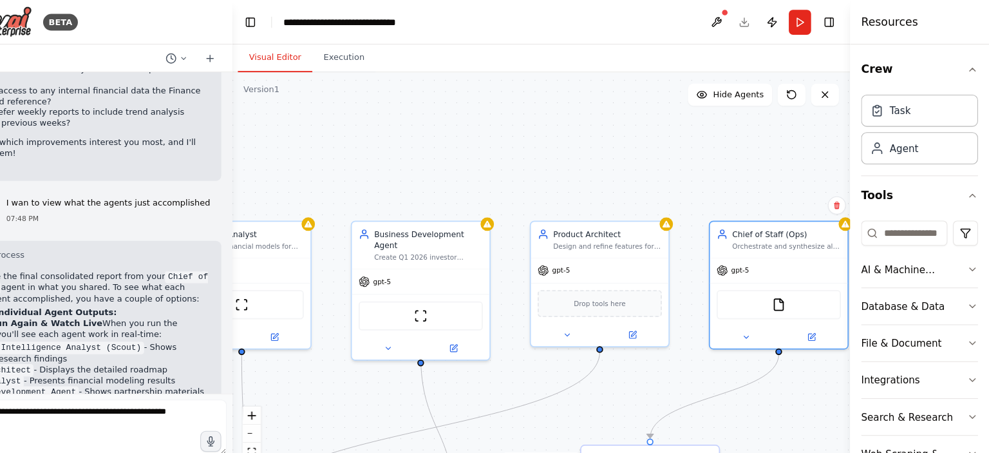
drag, startPoint x: 478, startPoint y: 108, endPoint x: 671, endPoint y: 119, distance: 192.9
click at [671, 119] on div ".deletable-edge-delete-btn { width: 20px; height: 20px; border: 0px solid #ffff…" at bounding box center [575, 260] width 572 height 386
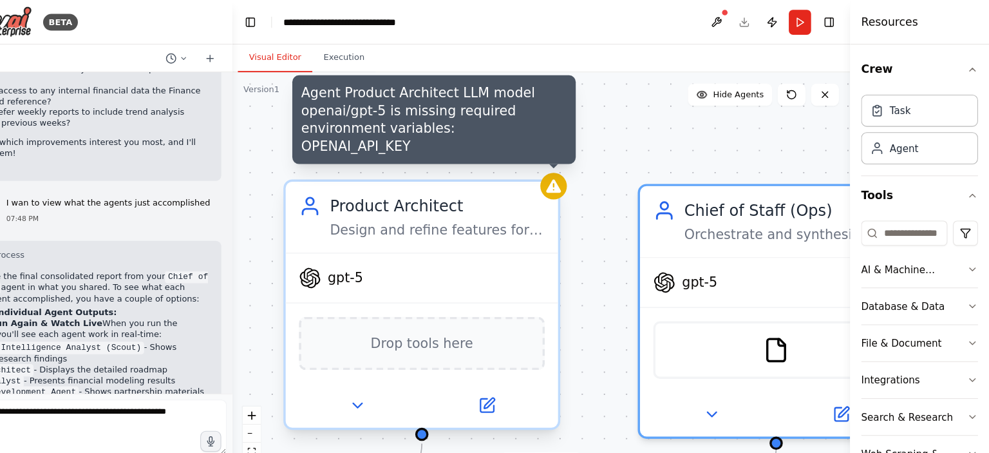
click at [594, 176] on icon at bounding box center [586, 172] width 16 height 16
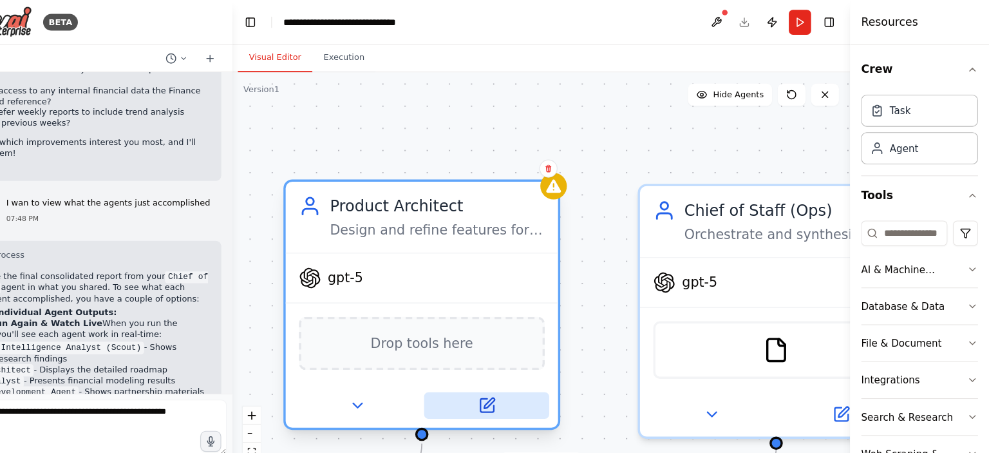
click at [528, 374] on icon at bounding box center [524, 375] width 12 height 12
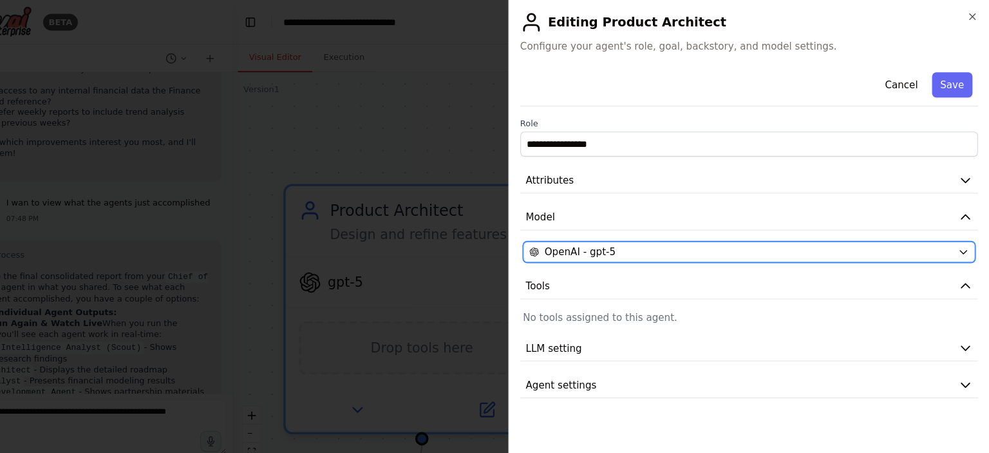
click at [653, 229] on div "OpenAI - gpt-5" at bounding box center [760, 233] width 392 height 13
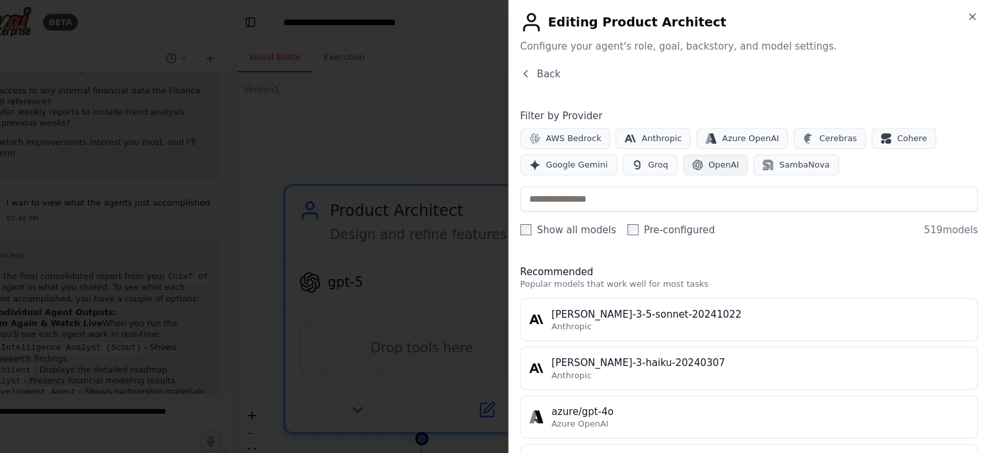
click at [734, 149] on span "OpenAI" at bounding box center [744, 153] width 28 height 10
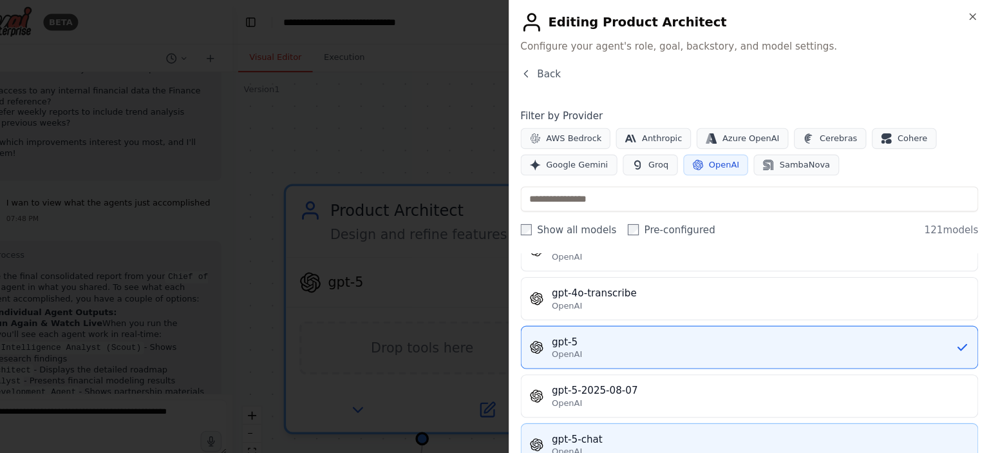
click at [693, 392] on button "gpt-5-chat OpenAI" at bounding box center [767, 412] width 424 height 40
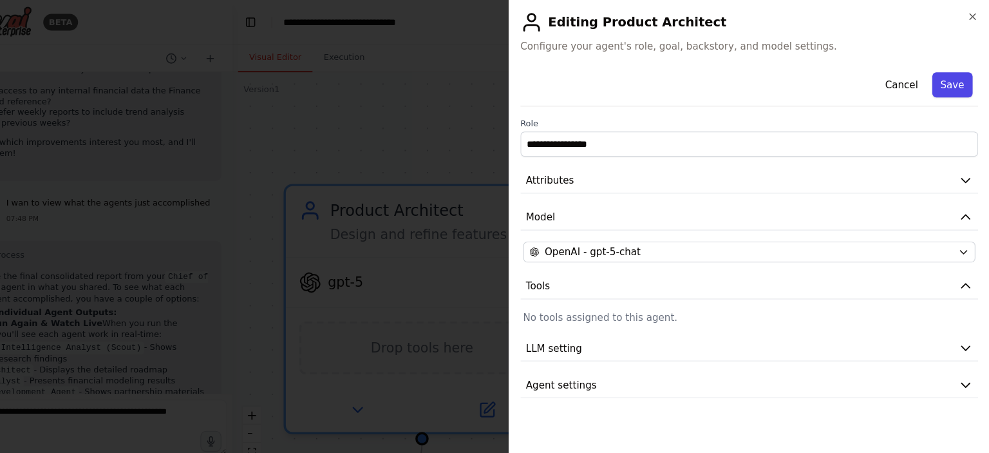
click at [952, 82] on button "Save" at bounding box center [955, 78] width 37 height 23
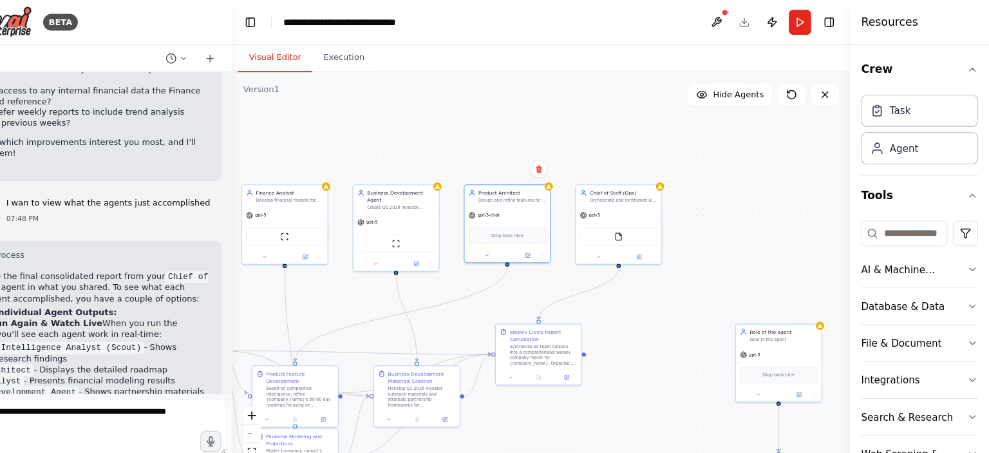
drag, startPoint x: 822, startPoint y: 211, endPoint x: 680, endPoint y: 93, distance: 184.7
click at [680, 93] on div ".deletable-edge-delete-btn { width: 20px; height: 20px; border: 0px solid #ffff…" at bounding box center [575, 260] width 572 height 386
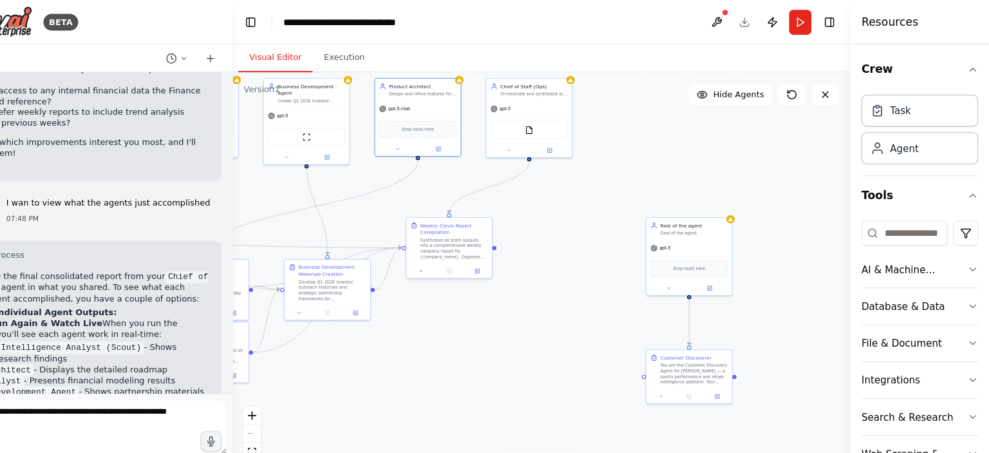
drag, startPoint x: 602, startPoint y: 155, endPoint x: 651, endPoint y: 173, distance: 52.0
click at [651, 173] on div ".deletable-edge-delete-btn { width: 20px; height: 20px; border: 0px solid #ffff…" at bounding box center [575, 260] width 572 height 386
drag, startPoint x: 706, startPoint y: 235, endPoint x: 402, endPoint y: 258, distance: 304.9
click at [402, 258] on div "gpt-5 Drop tools here" at bounding box center [408, 272] width 79 height 51
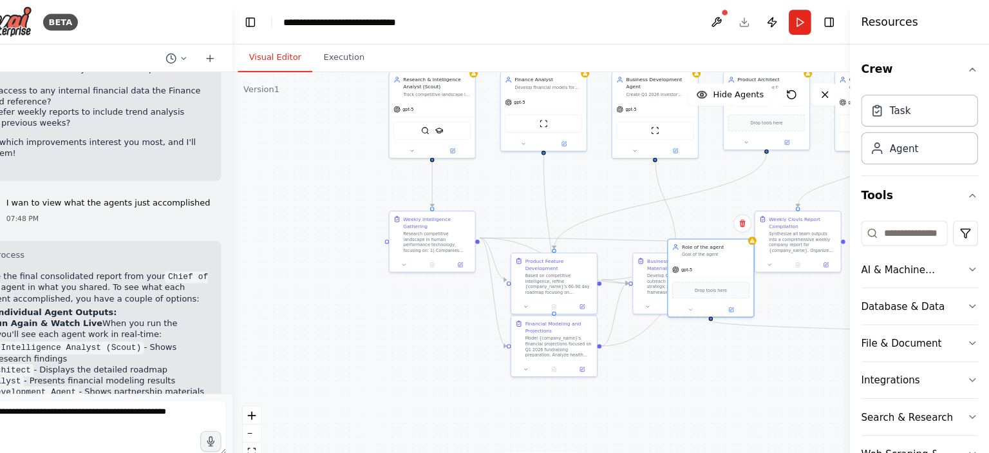
drag, startPoint x: 649, startPoint y: 280, endPoint x: 973, endPoint y: 274, distance: 323.4
click at [973, 274] on div "BETA Build me a crew of AI agents to act as my startup team for Clovis, an Oper…" at bounding box center [494, 226] width 989 height 453
drag, startPoint x: 733, startPoint y: 245, endPoint x: 341, endPoint y: 178, distance: 397.3
click at [341, 178] on div "gpt-5" at bounding box center [337, 183] width 79 height 14
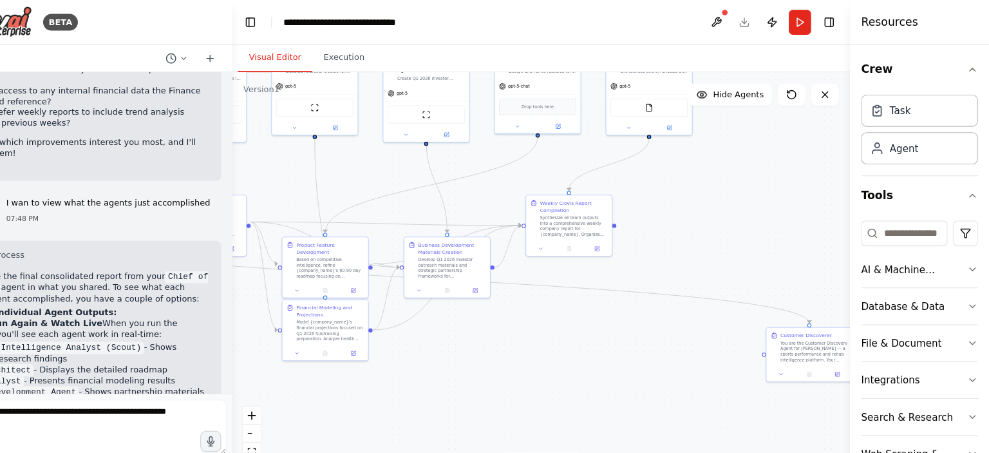
drag, startPoint x: 758, startPoint y: 336, endPoint x: 467, endPoint y: 324, distance: 290.7
click at [467, 324] on div ".deletable-edge-delete-btn { width: 20px; height: 20px; border: 0px solid #ffff…" at bounding box center [575, 260] width 572 height 386
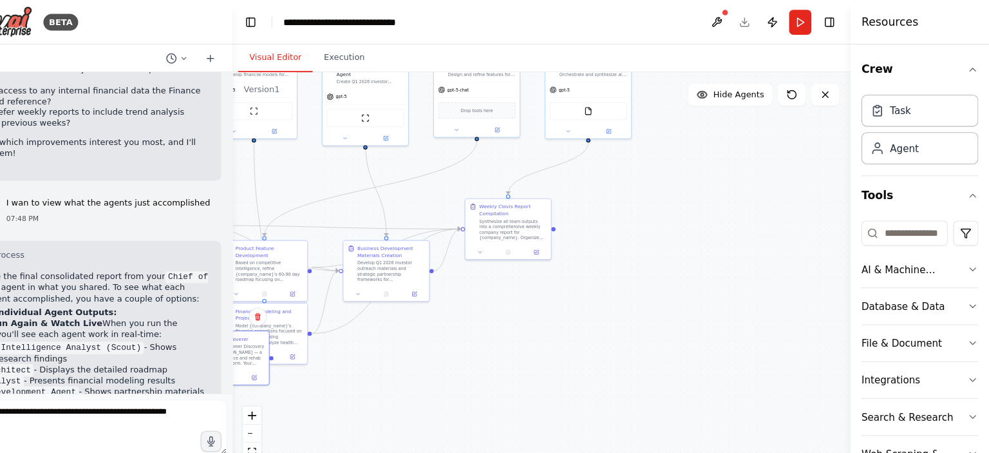
drag, startPoint x: 758, startPoint y: 332, endPoint x: 287, endPoint y: 332, distance: 470.2
click at [287, 332] on div "BETA Build me a crew of AI agents to act as my startup team for Clovis, an Oper…" at bounding box center [494, 226] width 989 height 453
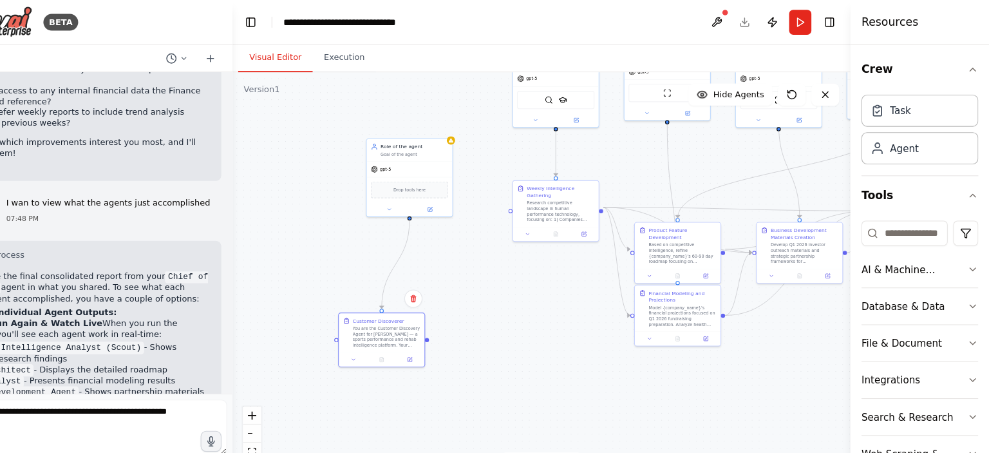
drag, startPoint x: 379, startPoint y: 321, endPoint x: 532, endPoint y: 304, distance: 153.6
click at [532, 304] on div ".deletable-edge-delete-btn { width: 20px; height: 20px; border: 0px solid #ffff…" at bounding box center [575, 260] width 572 height 386
drag, startPoint x: 444, startPoint y: 327, endPoint x: 466, endPoint y: 277, distance: 54.8
click at [466, 283] on button at bounding box center [472, 287] width 22 height 8
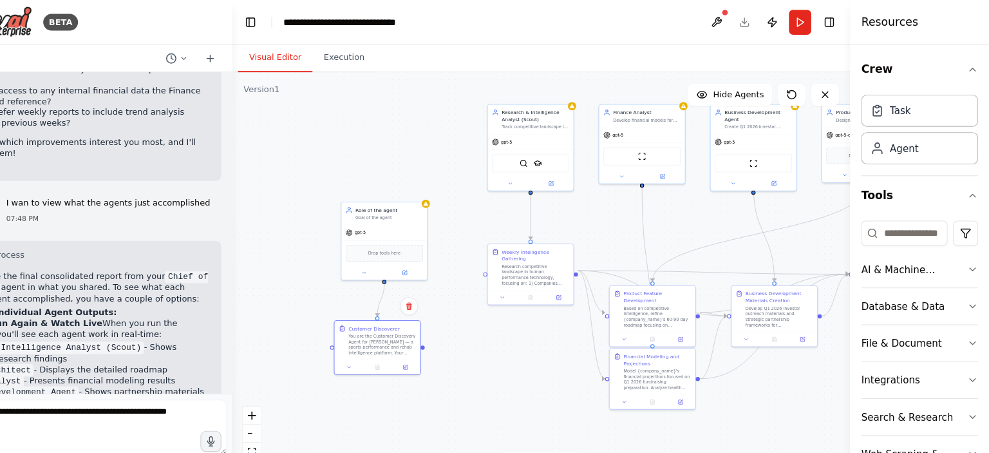
drag, startPoint x: 463, startPoint y: 100, endPoint x: 430, endPoint y: 172, distance: 78.4
click at [430, 172] on div ".deletable-edge-delete-btn { width: 20px; height: 20px; border: 0px solid #ffff…" at bounding box center [575, 260] width 572 height 386
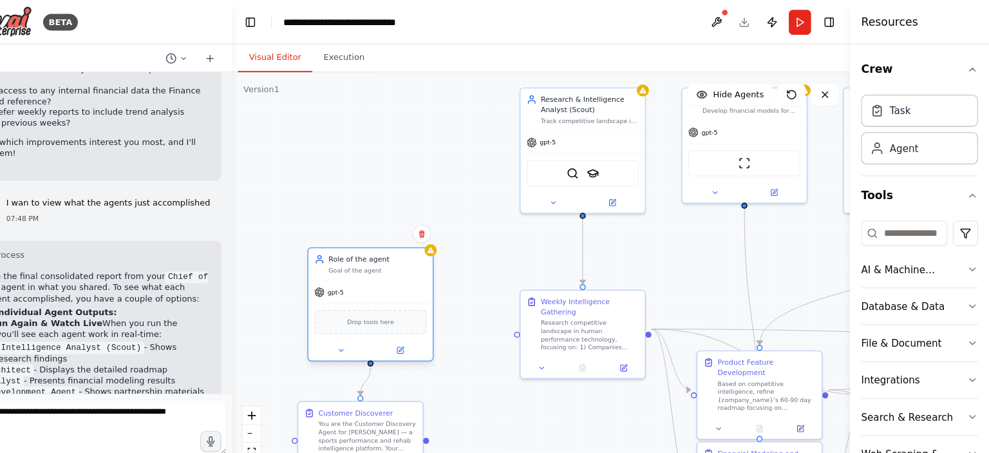
drag, startPoint x: 416, startPoint y: 262, endPoint x: 414, endPoint y: 283, distance: 21.3
click at [414, 283] on div "Drop tools here" at bounding box center [416, 298] width 115 height 34
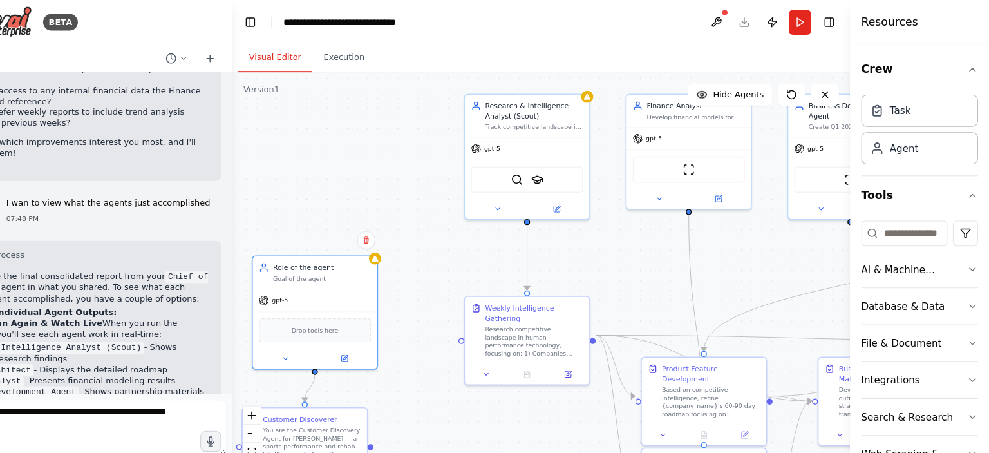
drag, startPoint x: 612, startPoint y: 200, endPoint x: 560, endPoint y: 205, distance: 51.9
click at [560, 205] on div ".deletable-edge-delete-btn { width: 20px; height: 20px; border: 0px solid #ffff…" at bounding box center [575, 260] width 572 height 386
click at [456, 325] on div ".deletable-edge-delete-btn { width: 20px; height: 20px; border: 0px solid #ffff…" at bounding box center [575, 260] width 572 height 386
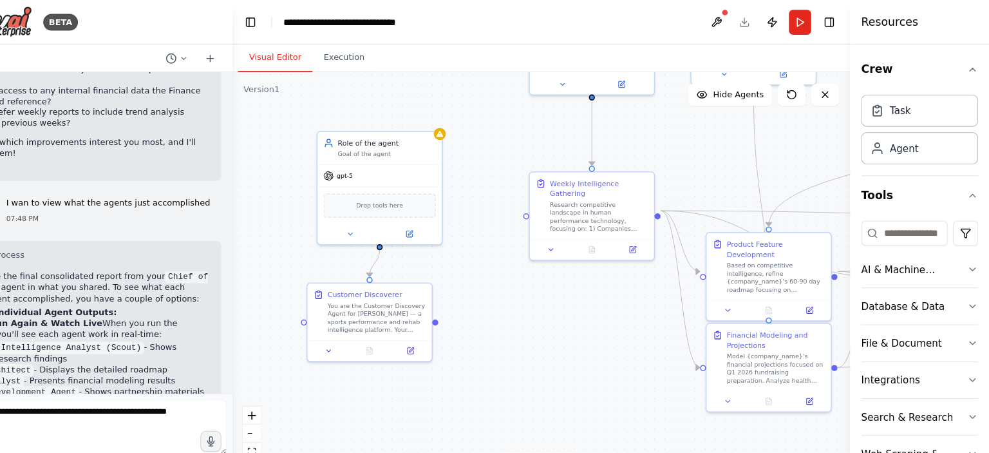
drag, startPoint x: 480, startPoint y: 354, endPoint x: 540, endPoint y: 238, distance: 129.9
click at [540, 238] on div ".deletable-edge-delete-btn { width: 20px; height: 20px; border: 0px solid #ffff…" at bounding box center [575, 260] width 572 height 386
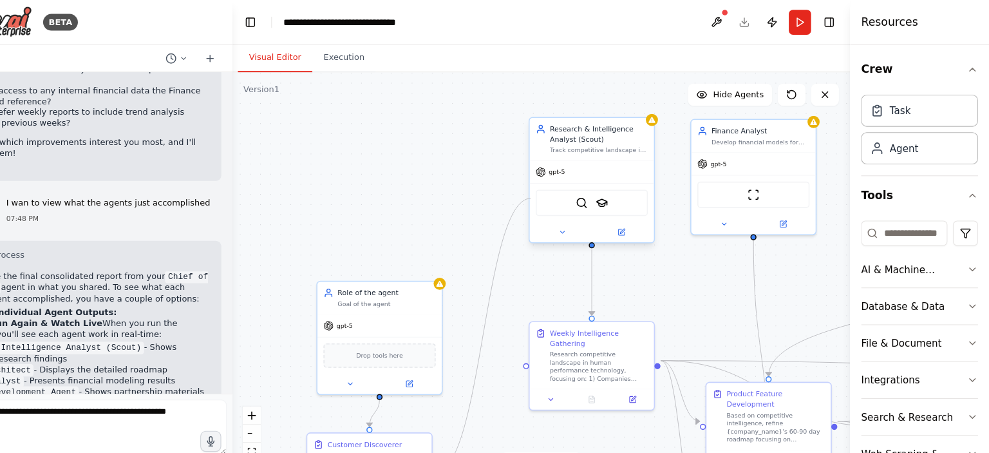
drag, startPoint x: 479, startPoint y: 298, endPoint x: 565, endPoint y: 183, distance: 143.5
click at [565, 183] on div "Research & Intelligence Analyst (Scout) Track competitive landscape in human pe…" at bounding box center [723, 203] width 415 height 280
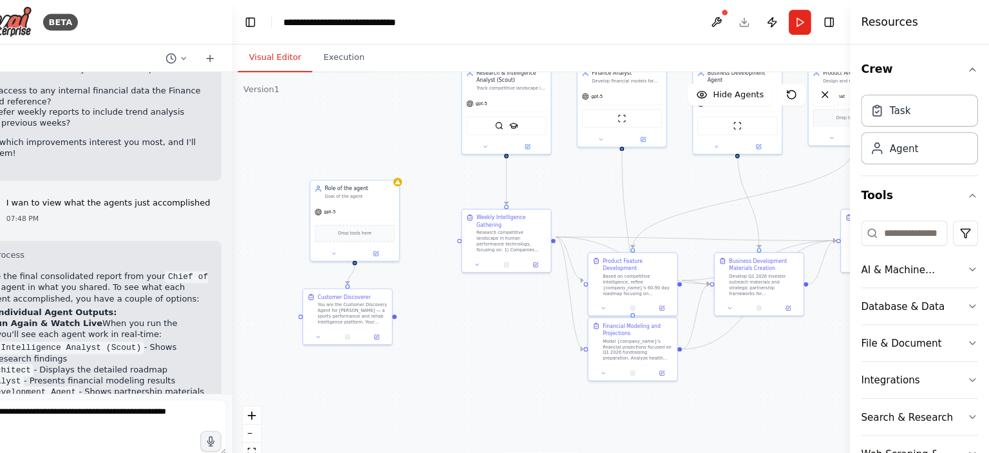
drag, startPoint x: 604, startPoint y: 377, endPoint x: 541, endPoint y: 285, distance: 111.7
click at [541, 285] on div ".deletable-edge-delete-btn { width: 20px; height: 20px; border: 0px solid #ffff…" at bounding box center [575, 260] width 572 height 386
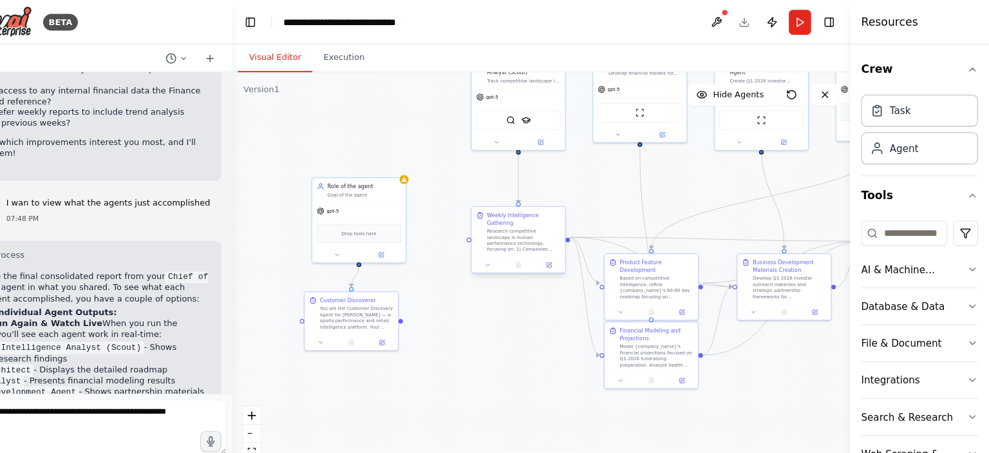
click at [511, 216] on div "Weekly Intelligence Gathering Research competitive landscape in human performan…" at bounding box center [553, 214] width 86 height 46
drag, startPoint x: 506, startPoint y: 218, endPoint x: 443, endPoint y: 299, distance: 102.8
click at [443, 299] on div ".deletable-edge-delete-btn { width: 20px; height: 20px; border: 0px solid #ffff…" at bounding box center [575, 260] width 572 height 386
click at [527, 319] on div ".deletable-edge-delete-btn { width: 20px; height: 20px; border: 0px solid #ffff…" at bounding box center [575, 260] width 572 height 386
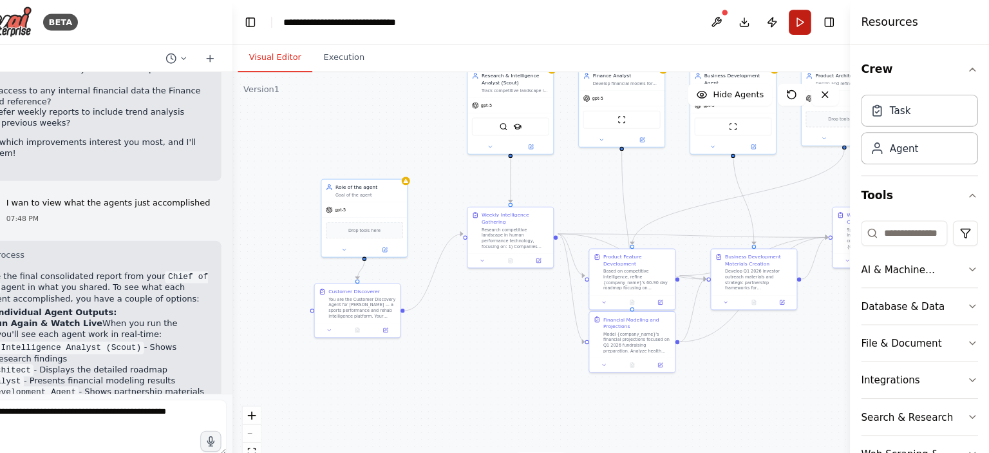
click at [817, 19] on button "Run" at bounding box center [814, 20] width 21 height 23
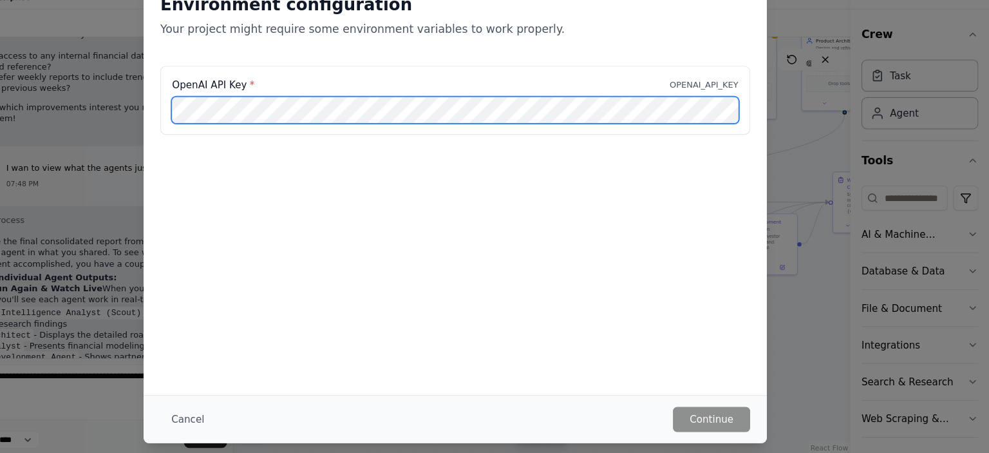
scroll to position [0, 0]
